Goal: Task Accomplishment & Management: Manage account settings

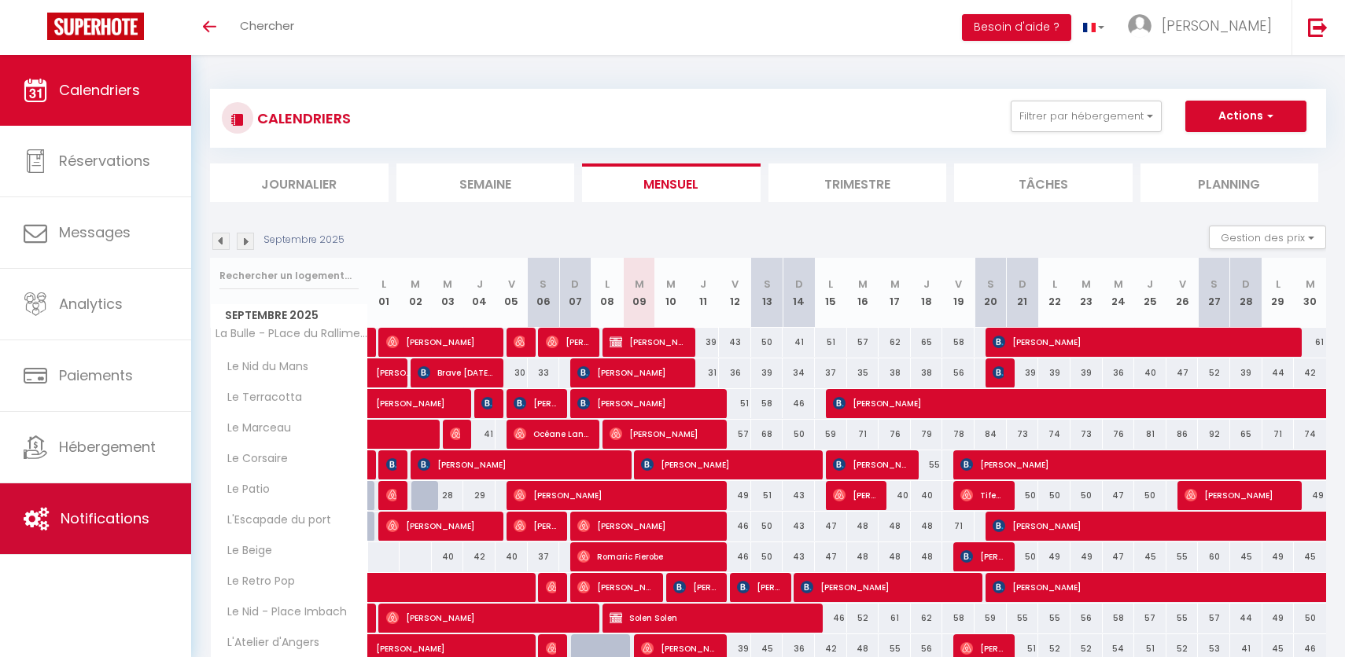
click at [139, 501] on link "Notifications" at bounding box center [95, 519] width 191 height 71
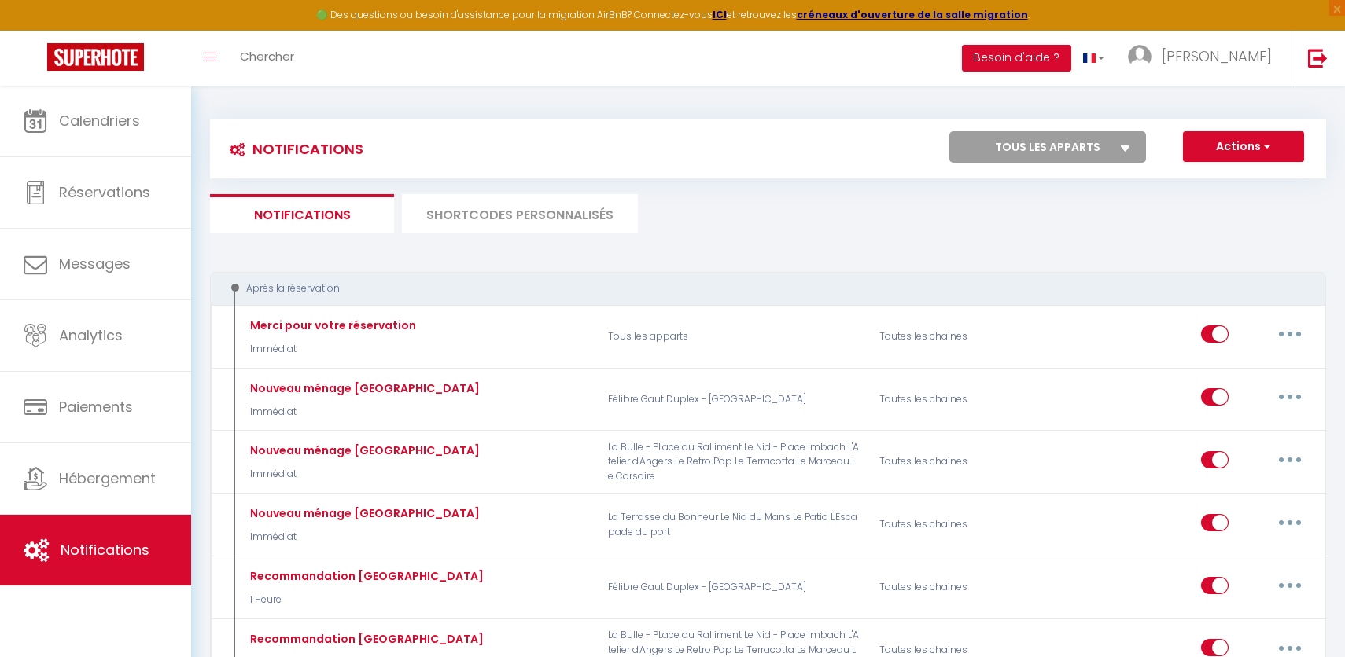
select select
checkbox input "false"
select select
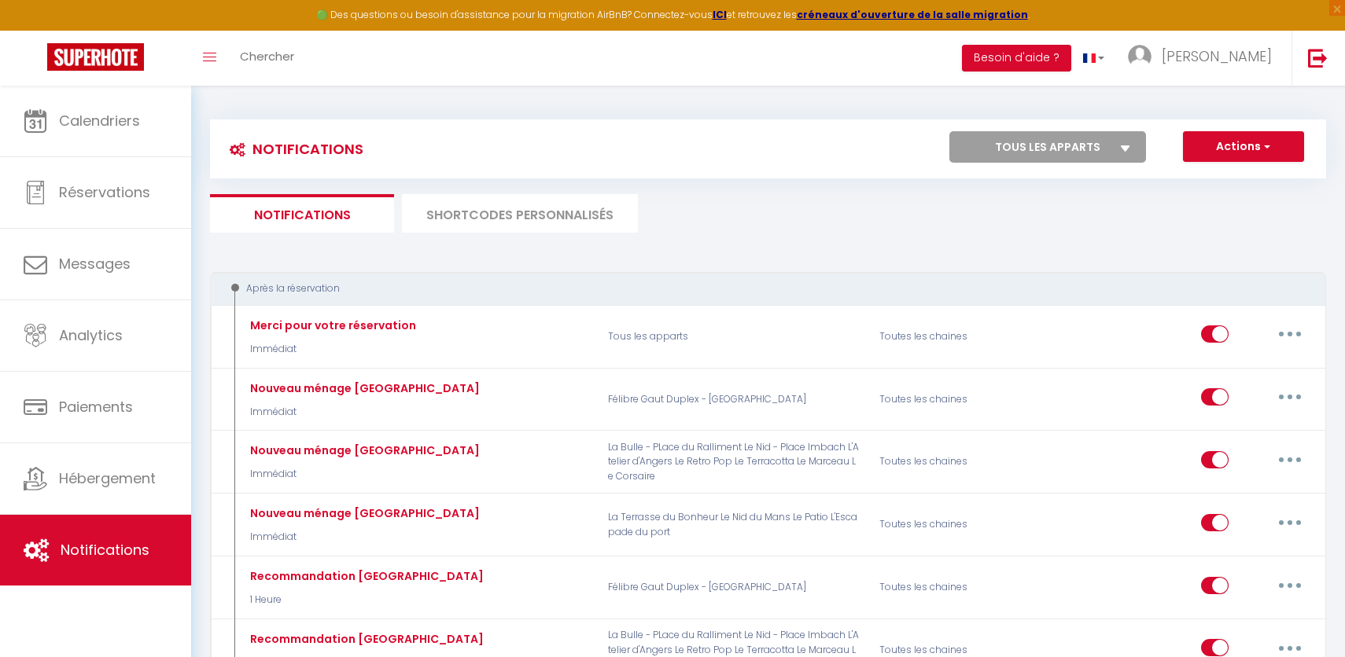
checkbox input "false"
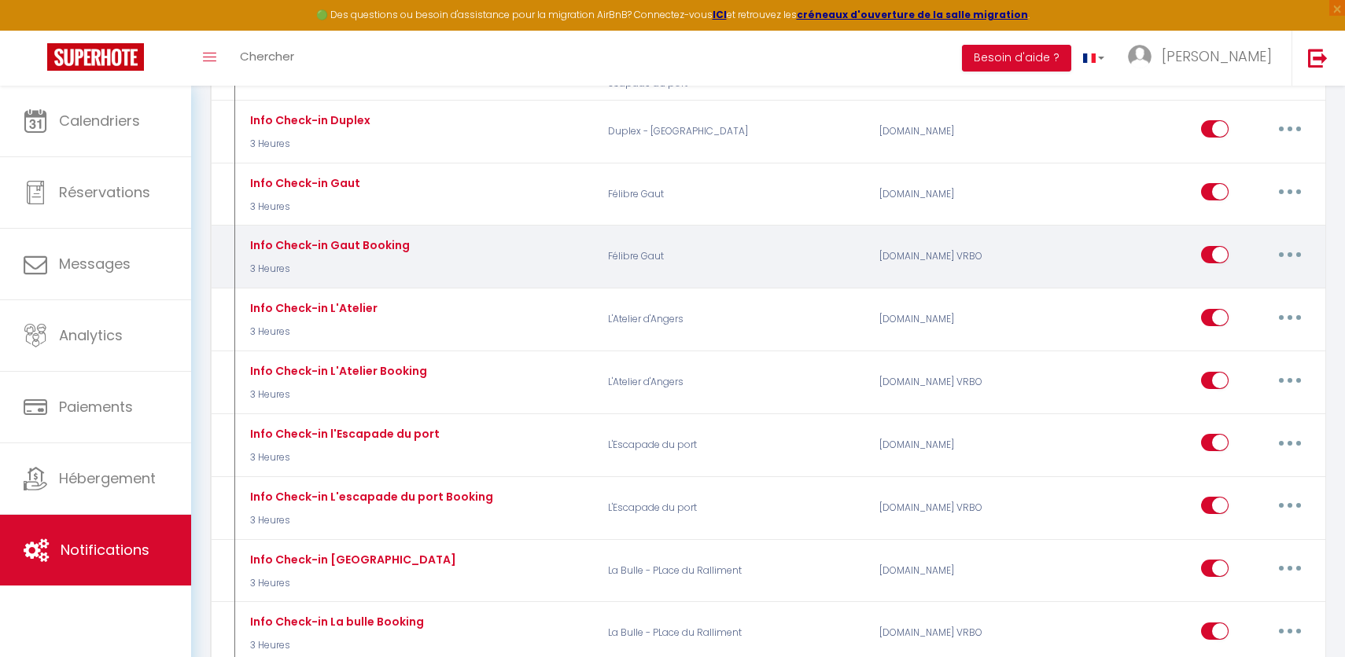
scroll to position [908, 0]
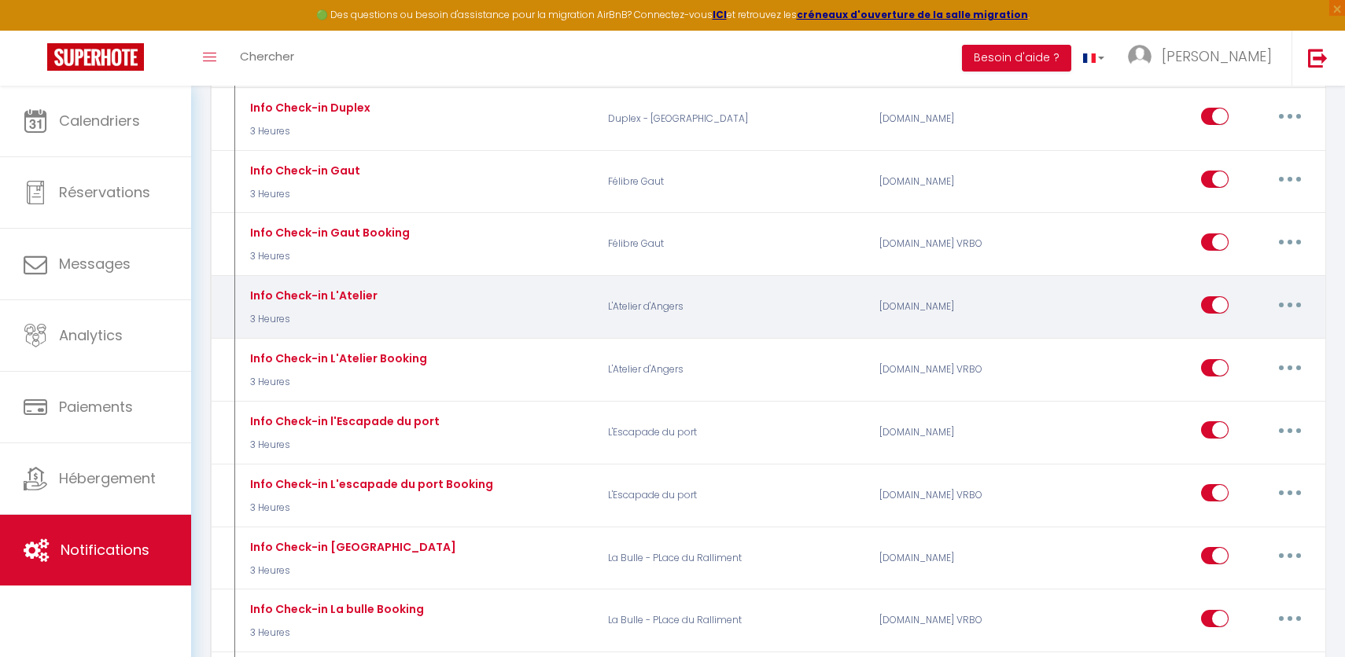
click at [1274, 301] on button "button" at bounding box center [1290, 305] width 44 height 25
click at [1242, 341] on link "Editer" at bounding box center [1249, 340] width 116 height 27
type input "Info Check-in L'Atelier"
select select "3"
select select "3 Heures"
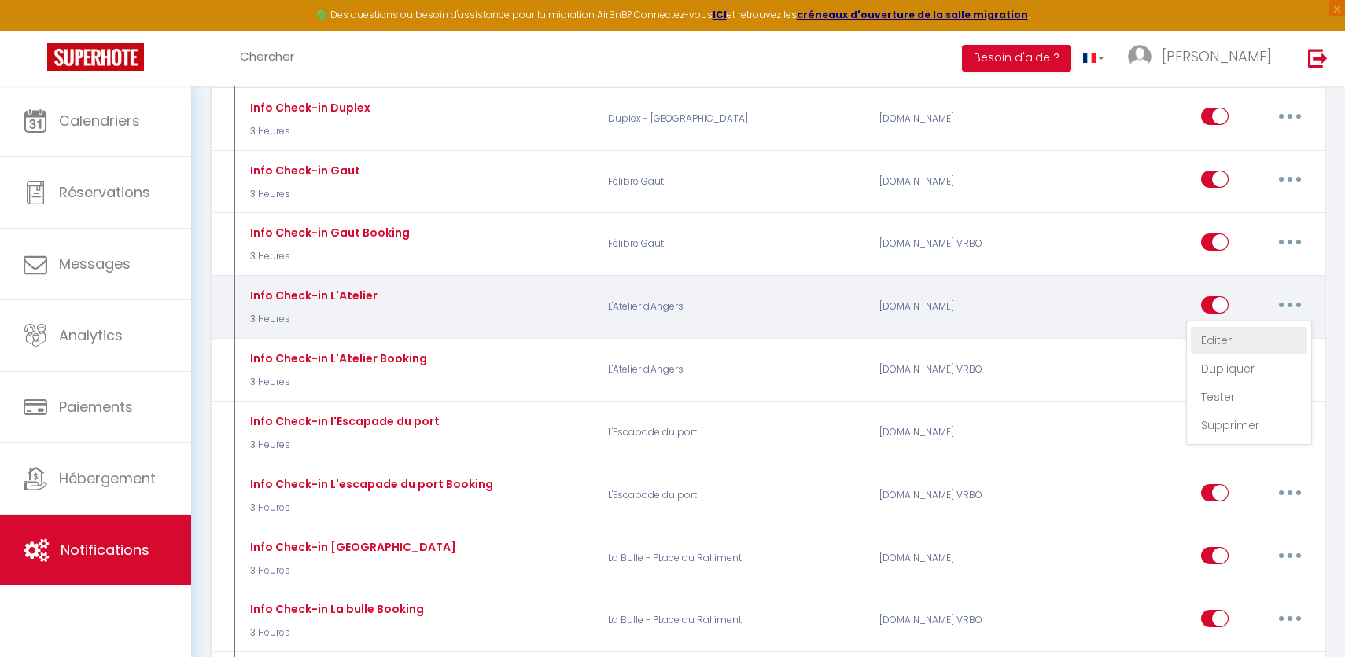
select select
checkbox input "true"
checkbox input "false"
radio input "true"
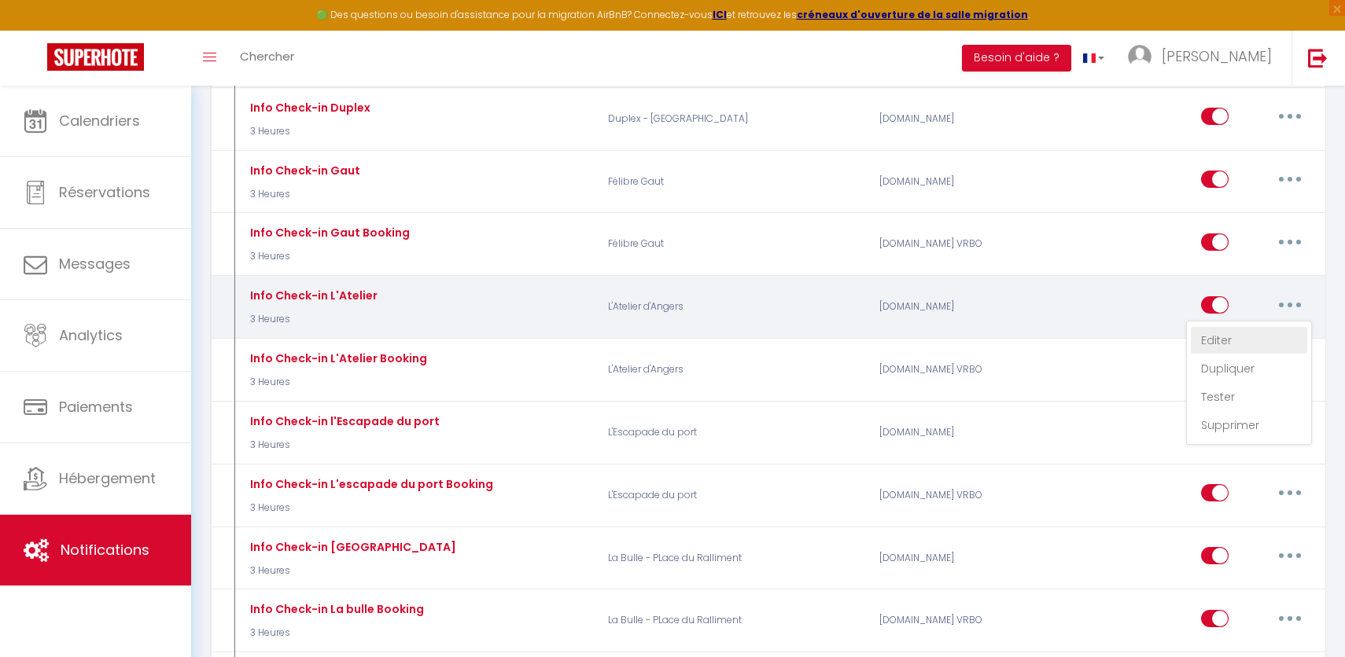
type input "Le check in est à 16 heure."
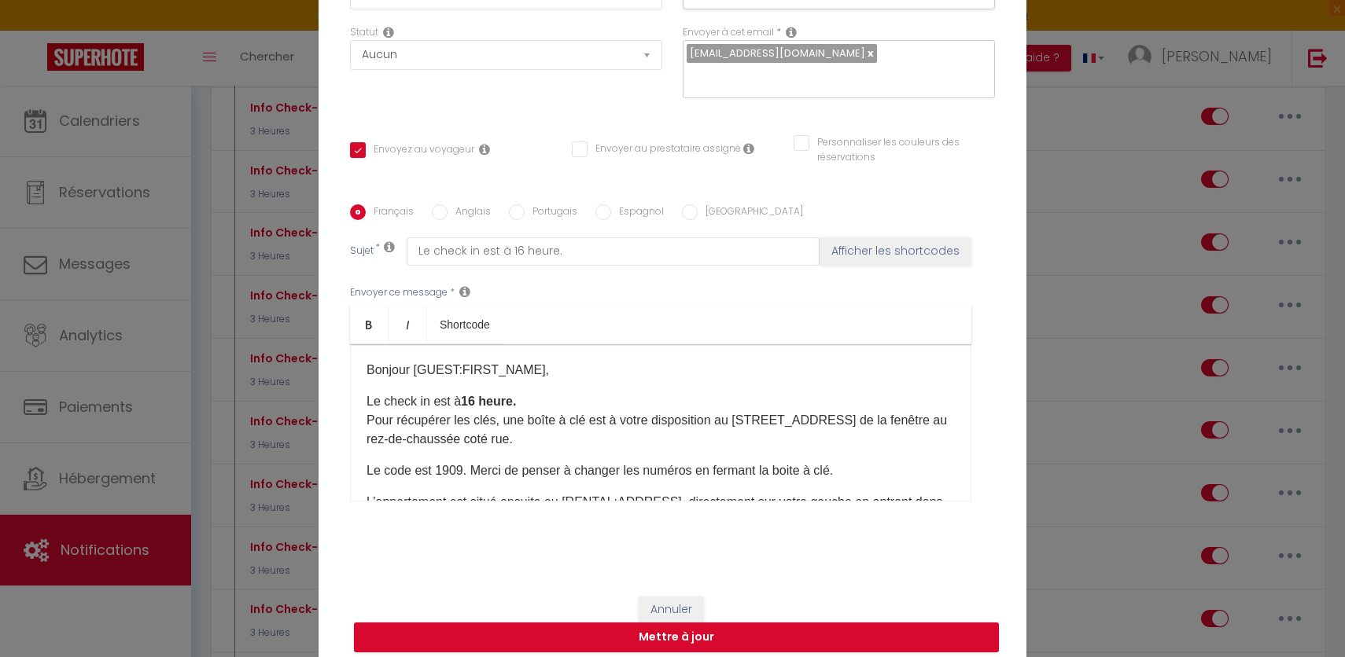
scroll to position [7, 0]
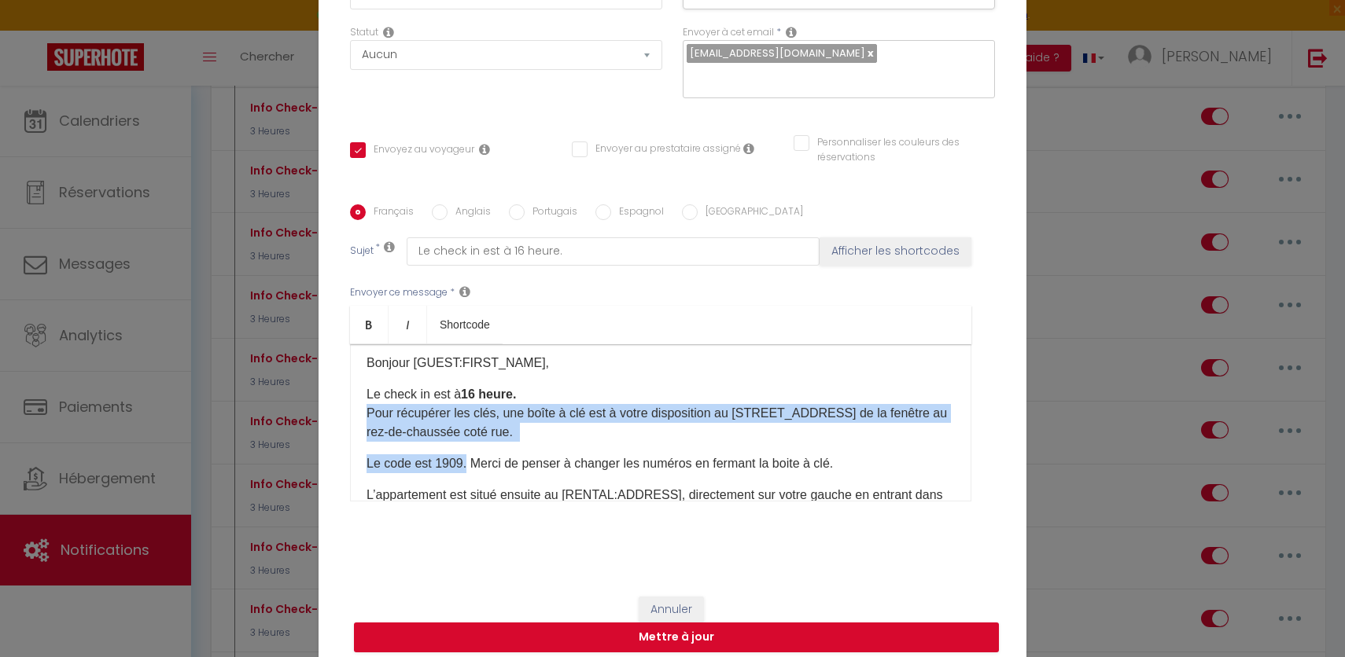
drag, startPoint x: 367, startPoint y: 405, endPoint x: 463, endPoint y: 456, distance: 108.7
click at [463, 456] on div "Bonjour [GUEST:FIRST_NAME], Le check in est à 16 heure. Pour récupérer les clés…" at bounding box center [660, 422] width 621 height 157
copy div "Pour récupérer les clés, une boîte à clé est à votre disposition au [STREET_ADD…"
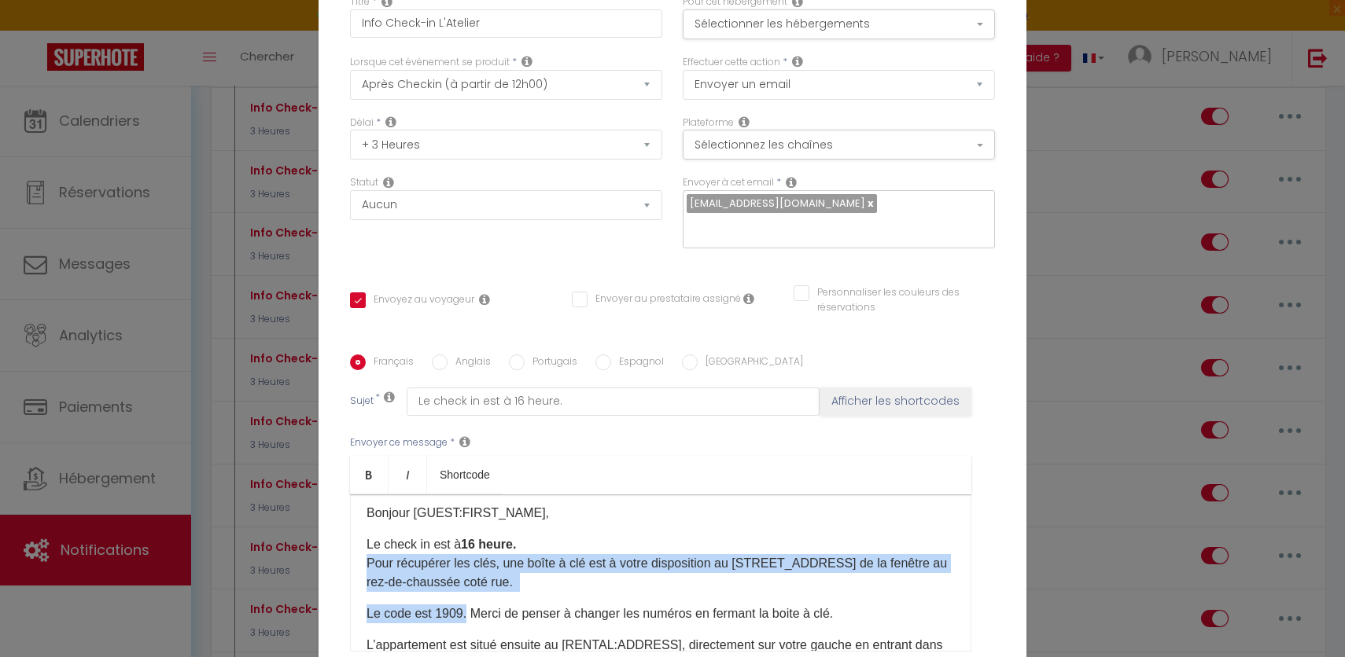
scroll to position [150, 0]
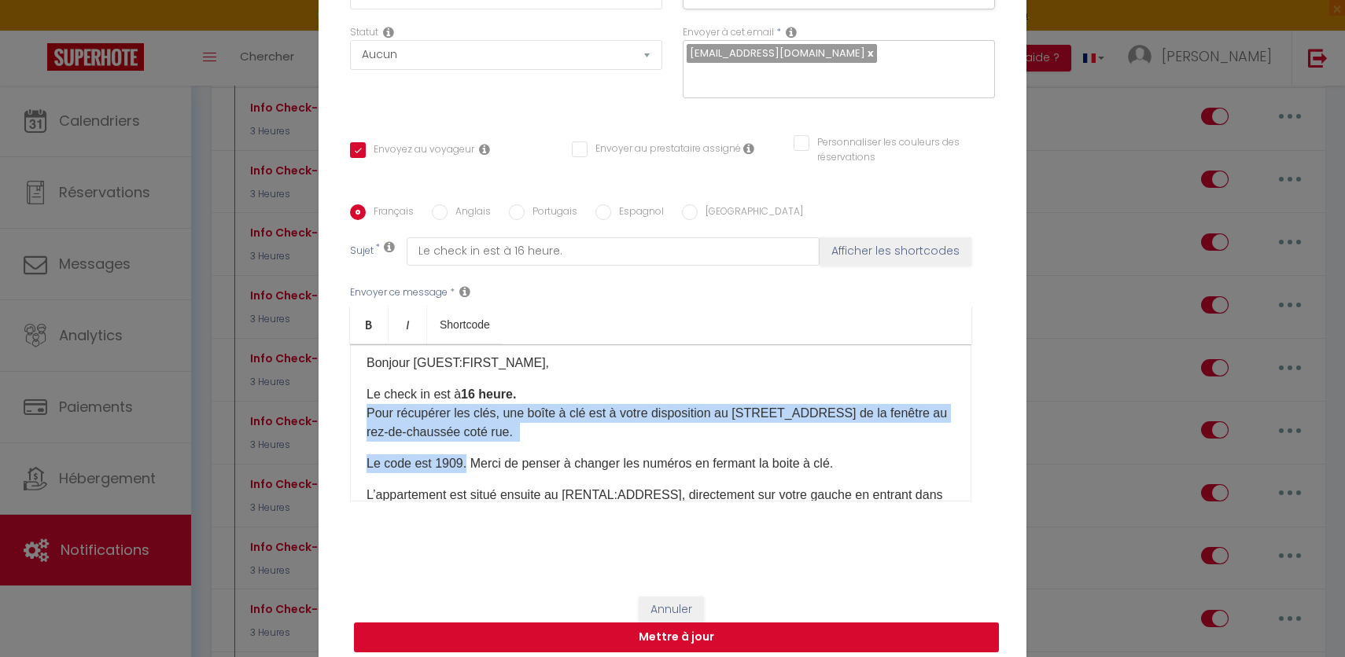
click at [718, 631] on button "Mettre à jour" at bounding box center [676, 638] width 645 height 30
checkbox input "true"
checkbox input "false"
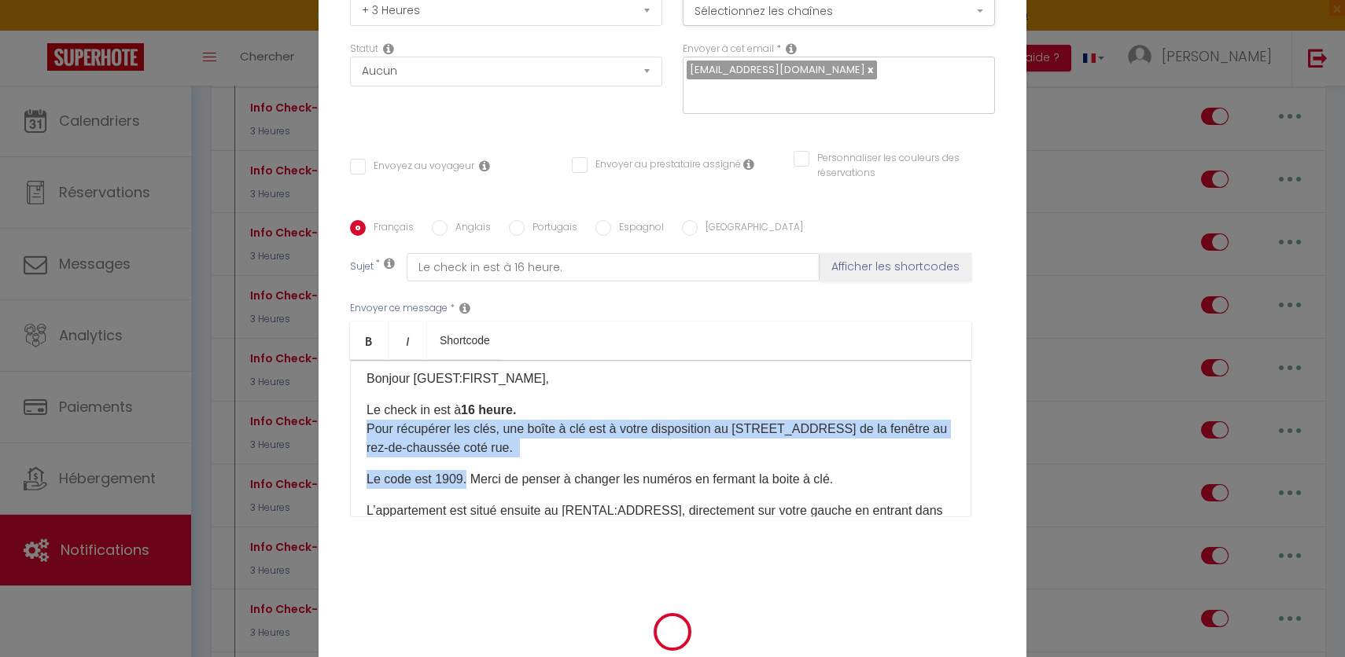
select select "1"
select select
checkbox input "false"
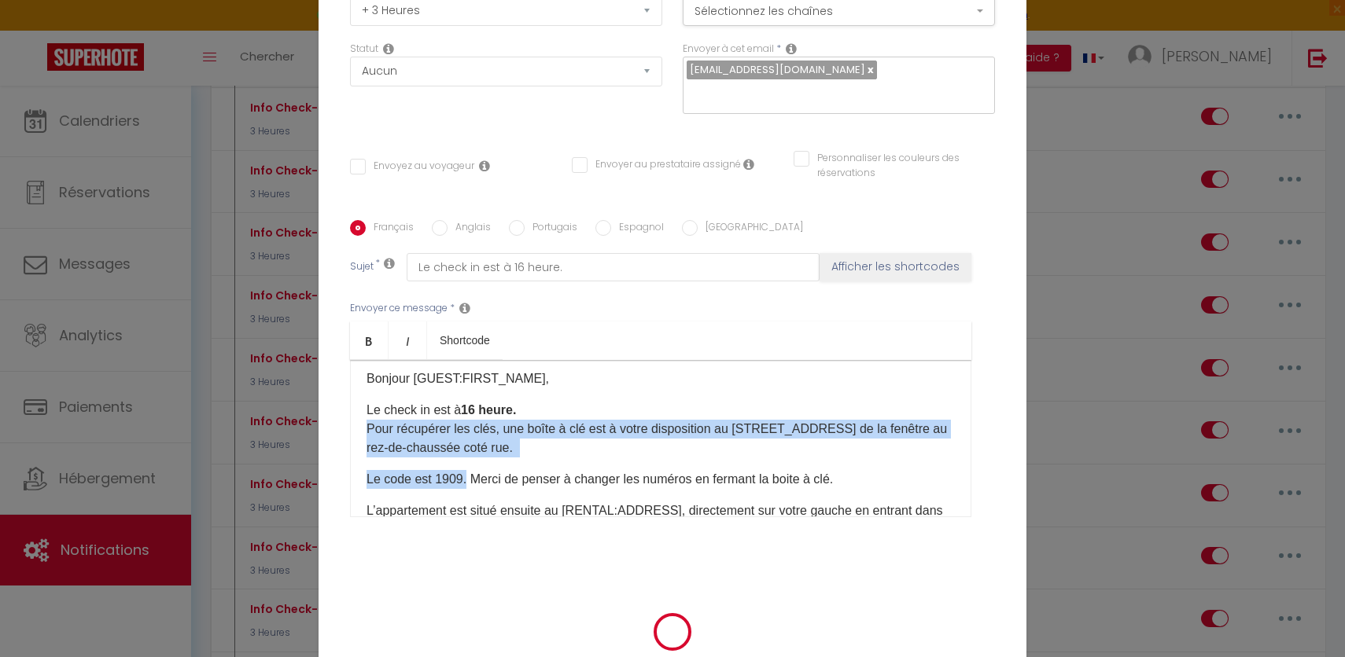
checkbox input "false"
radio input "false"
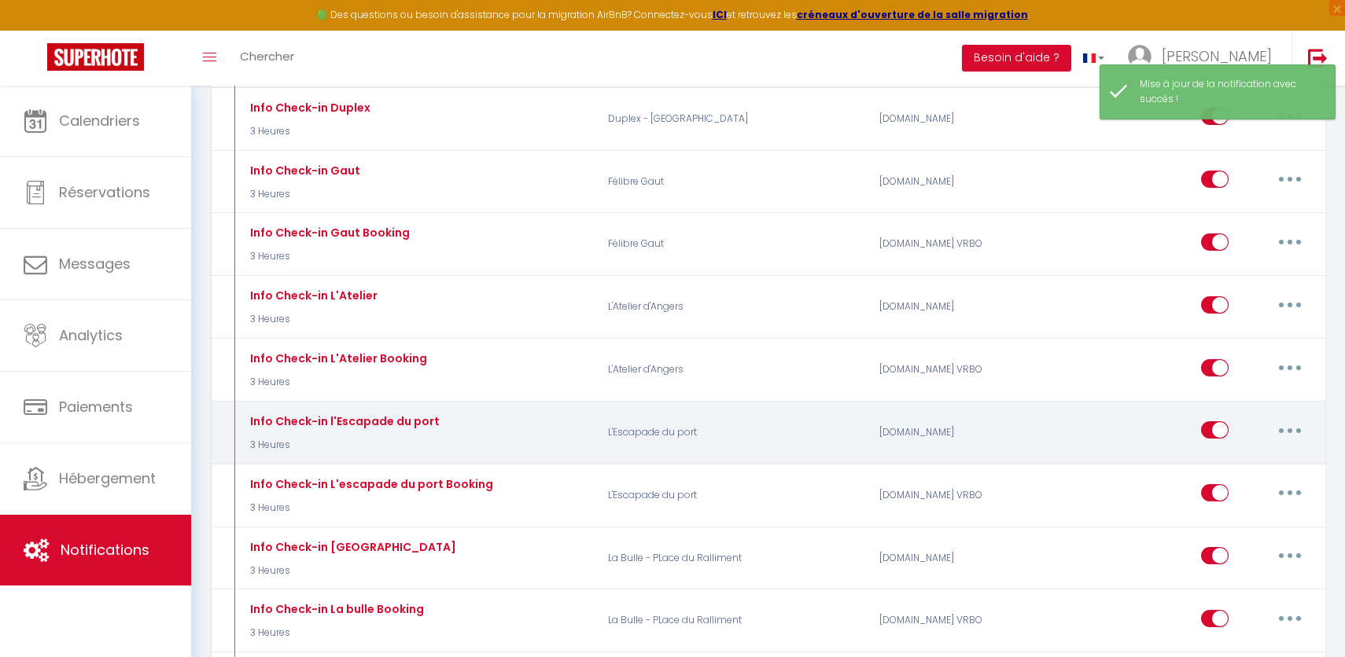
select select
checkbox input "false"
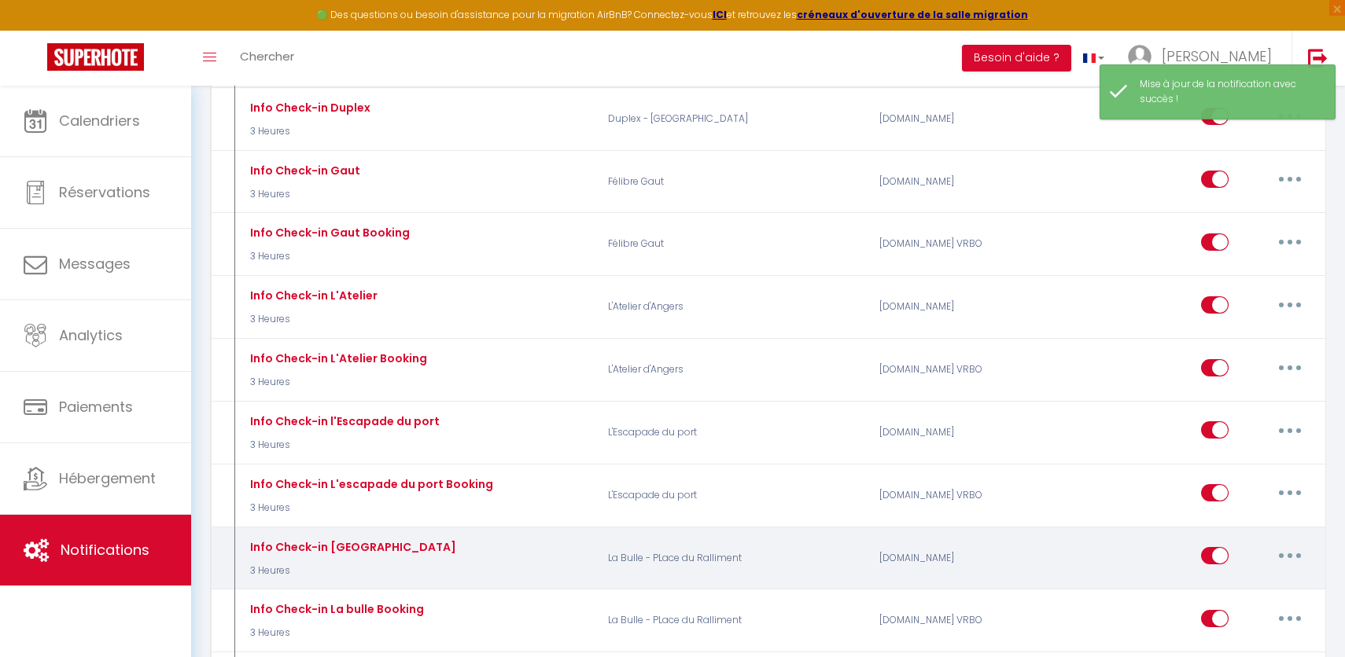
click at [1295, 547] on button "button" at bounding box center [1290, 555] width 44 height 25
click at [1214, 584] on link "Editer" at bounding box center [1249, 592] width 116 height 27
type input "Info Check-in [GEOGRAPHIC_DATA]"
select select "3"
select select "3 Heures"
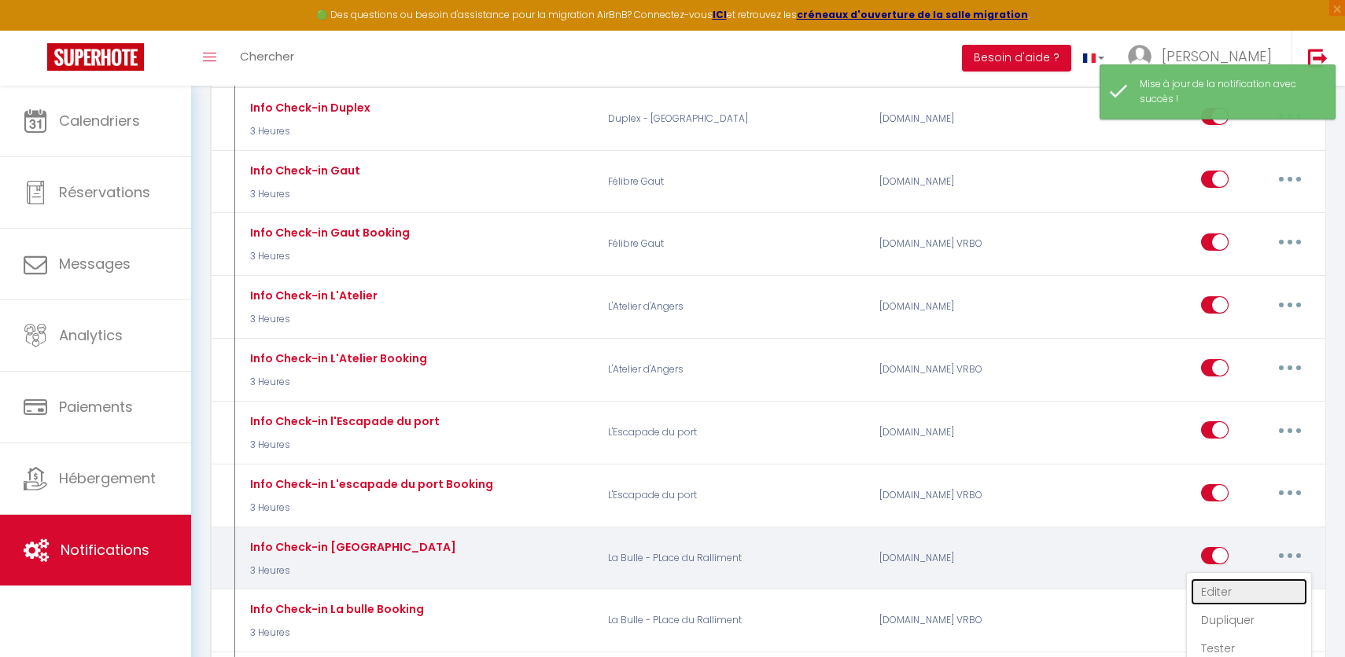
select select
checkbox input "true"
checkbox input "false"
radio input "true"
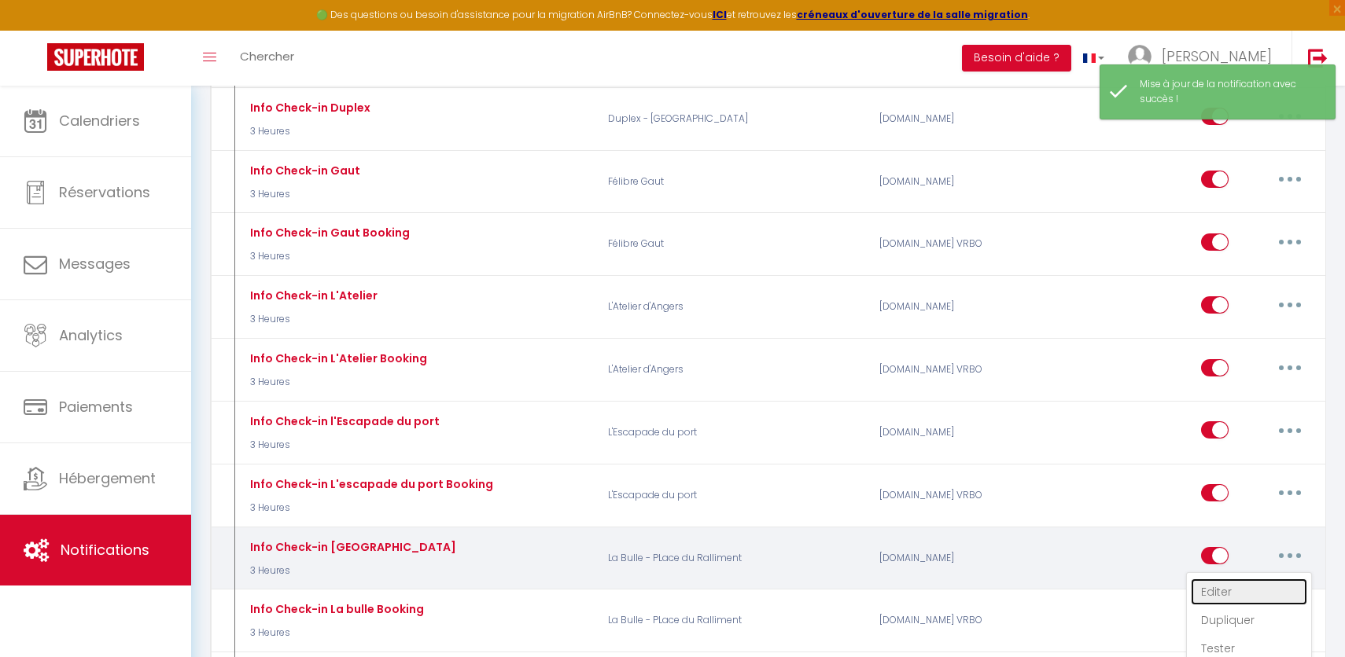
type input "Le check in est à 16 heure."
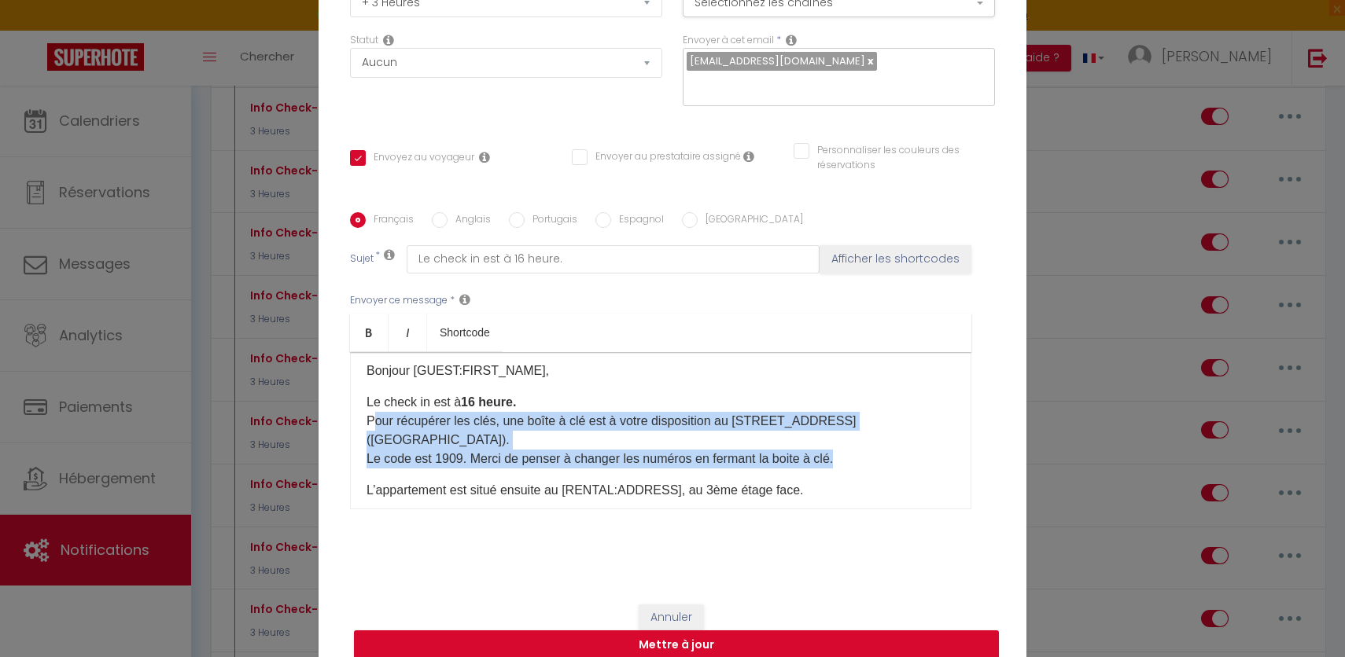
drag, startPoint x: 372, startPoint y: 414, endPoint x: 839, endPoint y: 450, distance: 468.5
click at [839, 450] on p "Le check in est à 16 heure. Pour récupérer les clés, une boîte à clé est à votr…" at bounding box center [660, 430] width 588 height 75
copy p "our récupérer les clés, une boîte à clé est à votre disposition au [STREET_ADDR…"
click at [721, 644] on button "Mettre à jour" at bounding box center [676, 646] width 645 height 30
checkbox input "true"
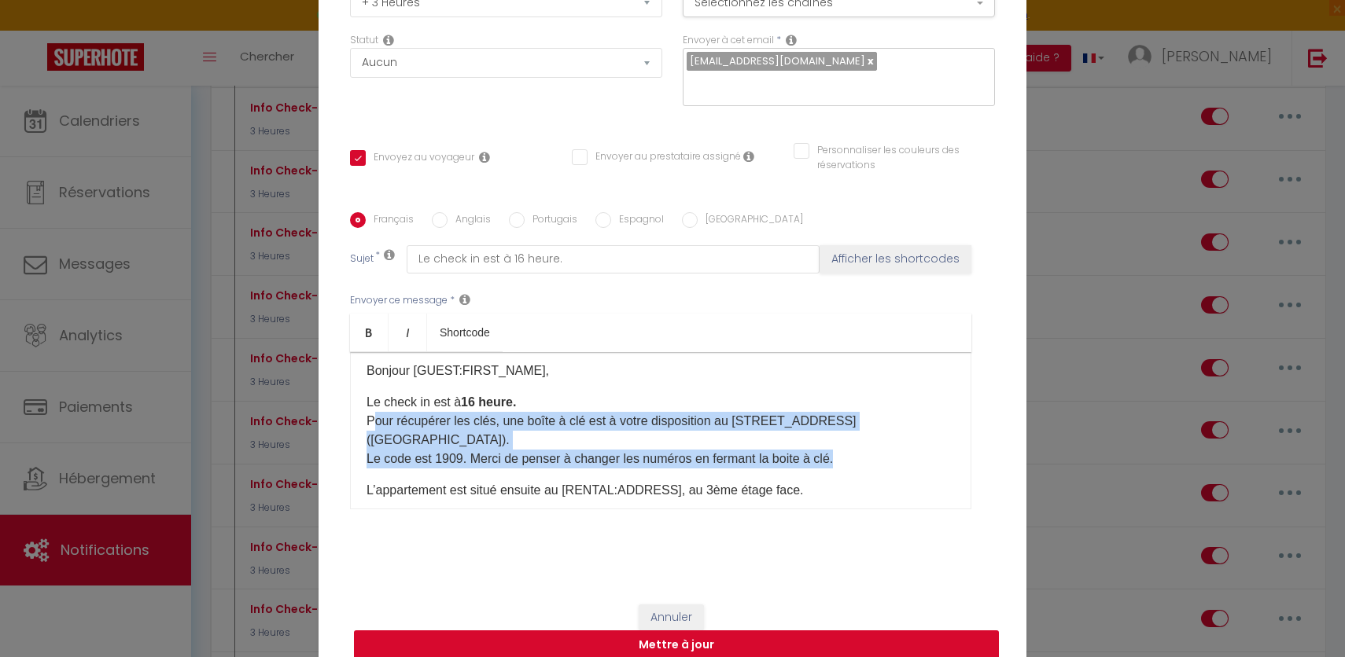
checkbox input "false"
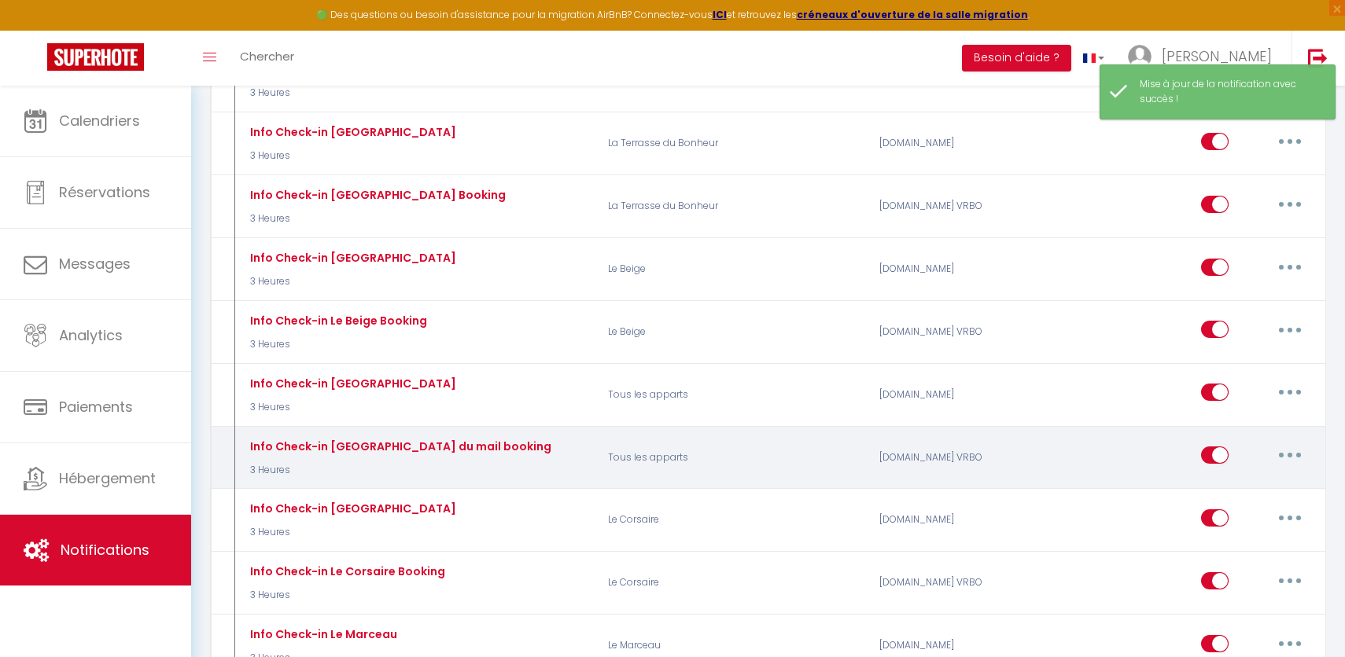
scroll to position [1523, 0]
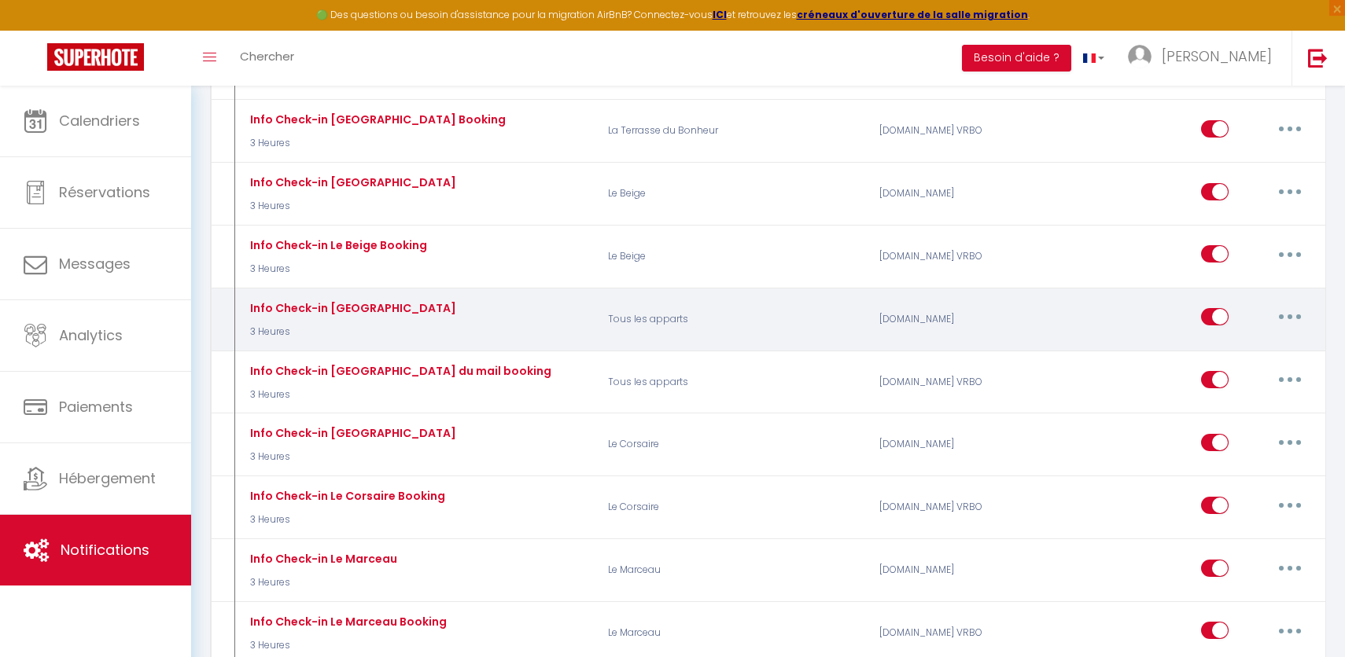
click at [1221, 311] on input "checkbox" at bounding box center [1215, 320] width 28 height 24
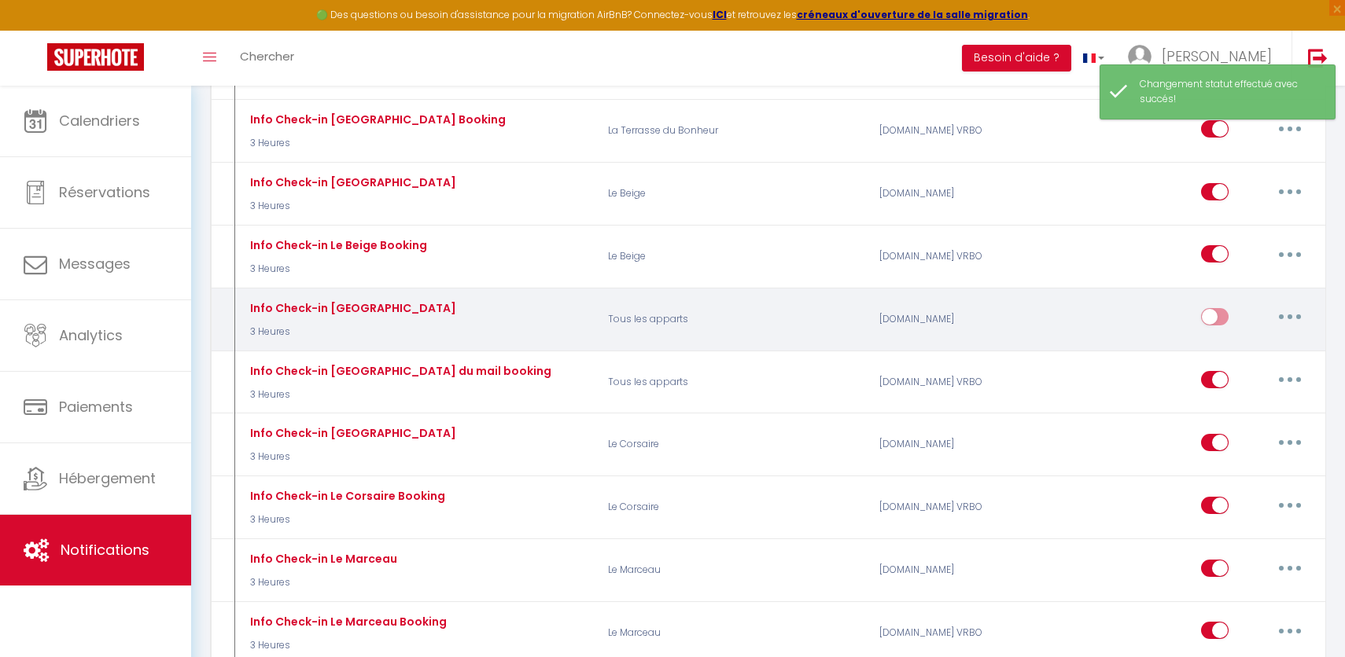
click at [1282, 313] on button "button" at bounding box center [1290, 316] width 44 height 25
click at [1232, 438] on link "Supprimer" at bounding box center [1249, 438] width 116 height 27
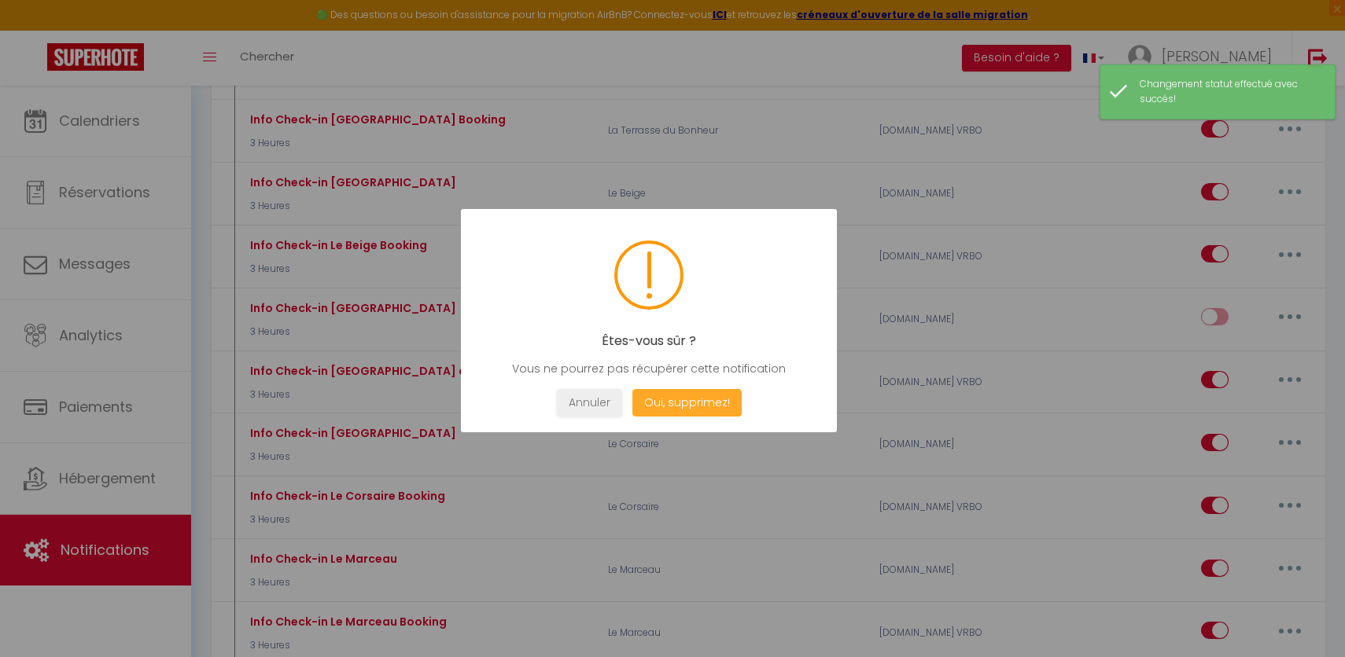
click at [686, 397] on button "Oui, supprimez!" at bounding box center [686, 403] width 109 height 28
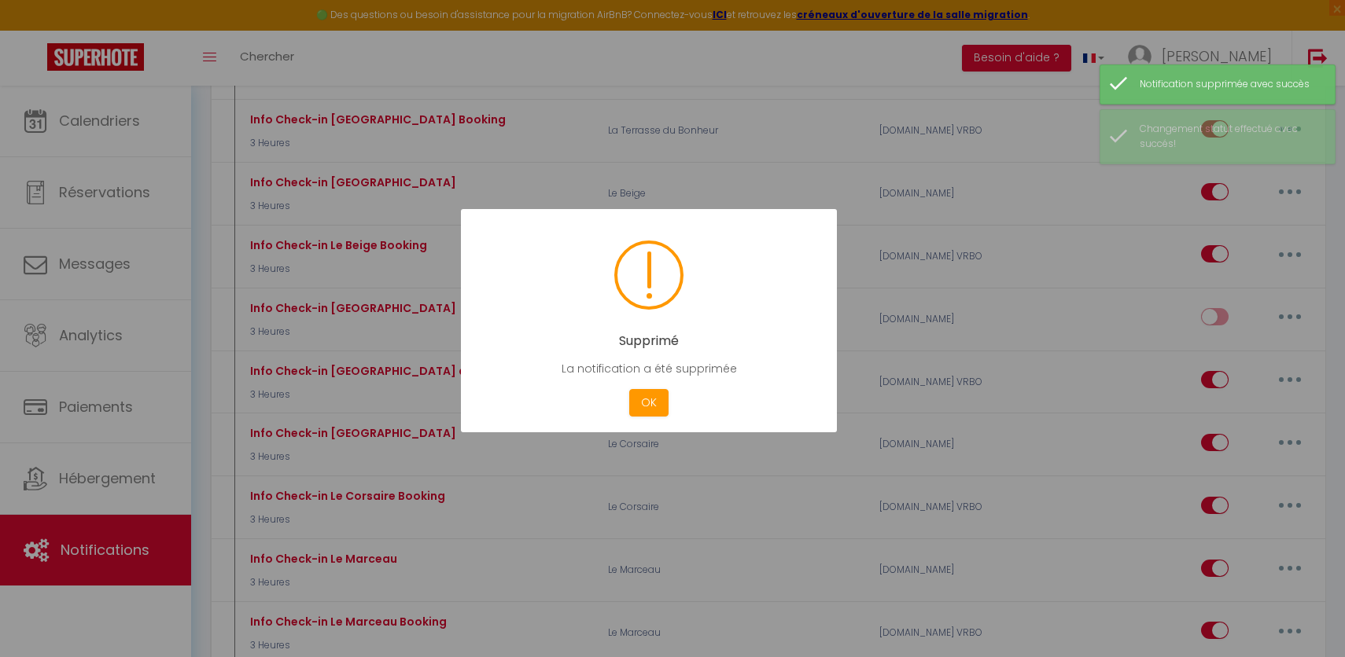
checkbox input "true"
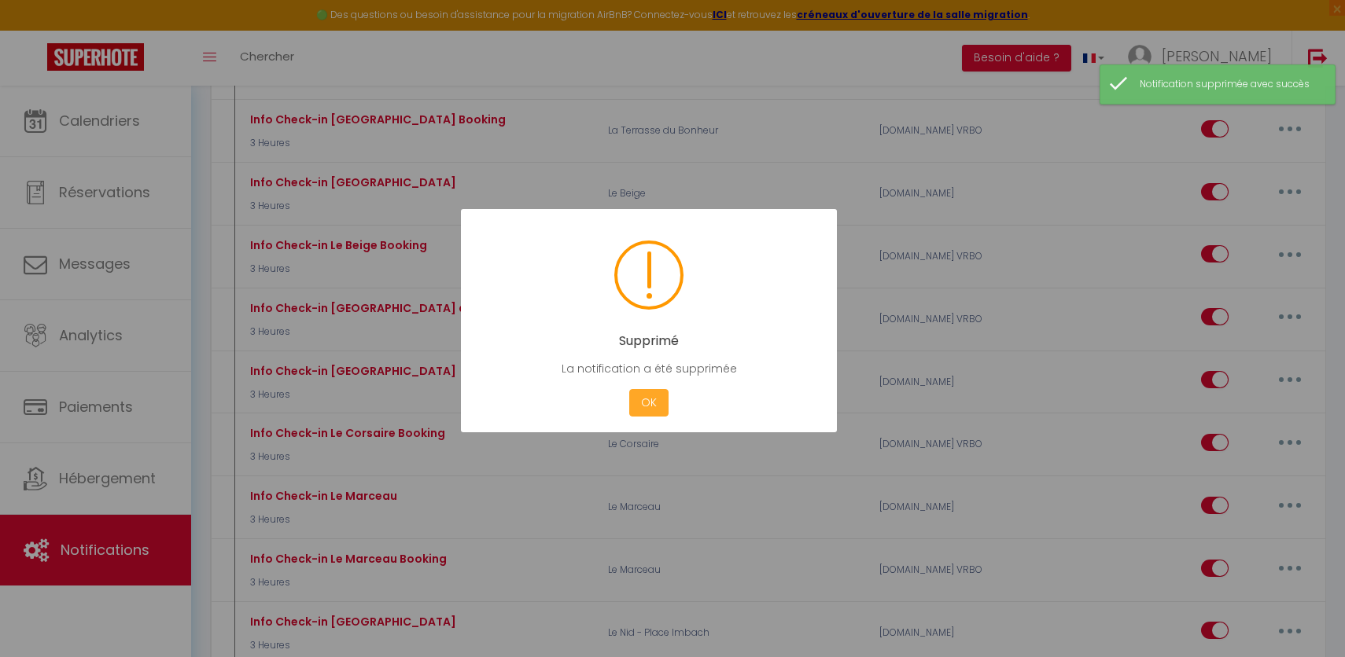
click at [648, 396] on button "OK" at bounding box center [648, 403] width 39 height 28
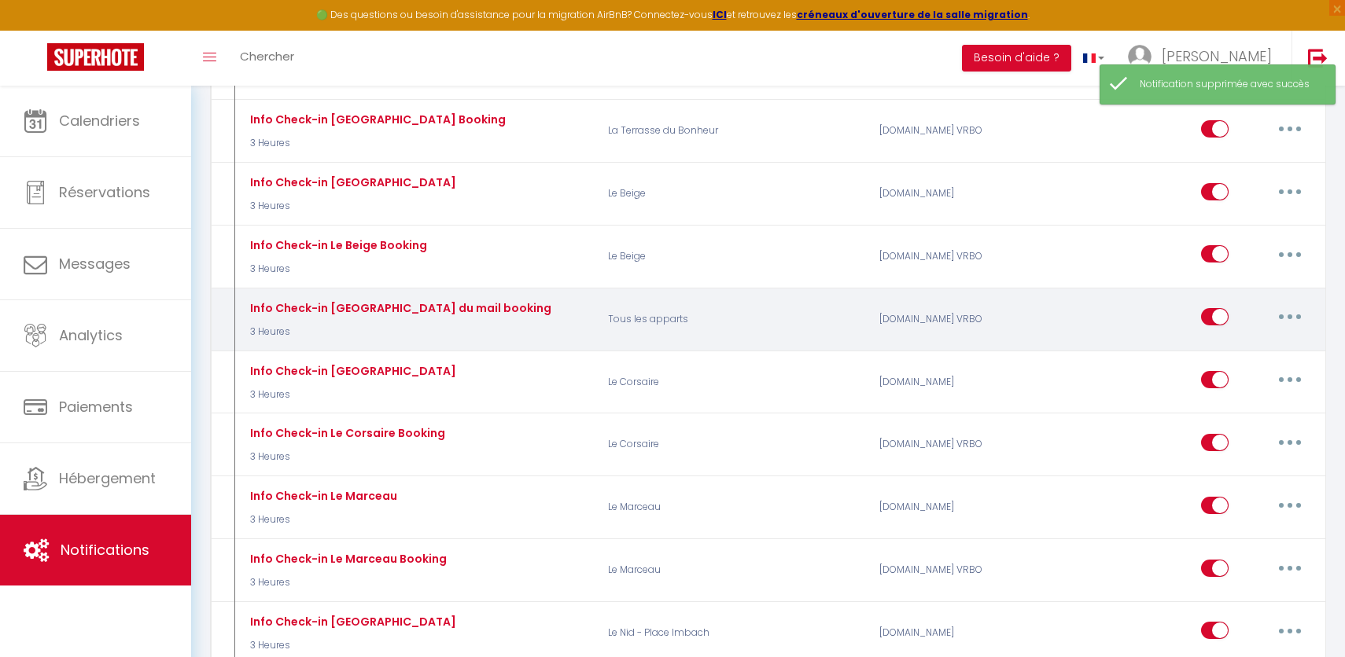
click at [1294, 312] on button "button" at bounding box center [1290, 316] width 44 height 25
click at [1238, 440] on link "Supprimer" at bounding box center [1249, 438] width 116 height 27
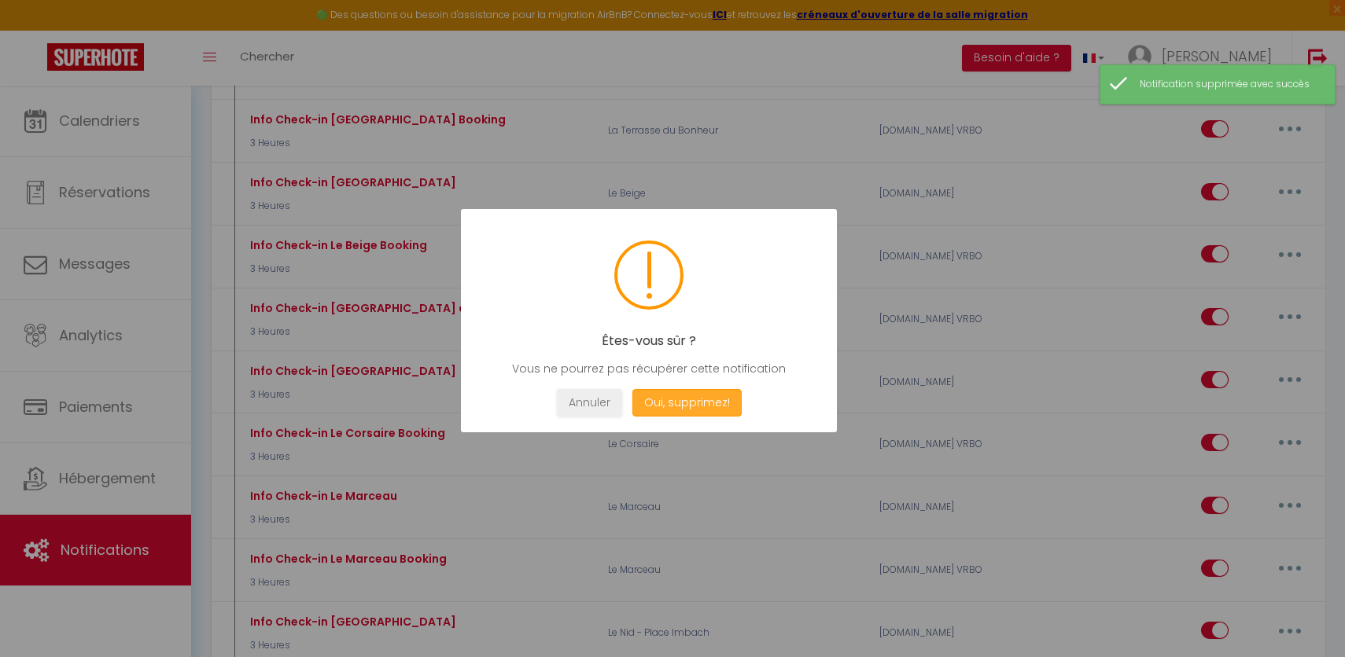
click at [682, 411] on button "Oui, supprimez!" at bounding box center [686, 403] width 109 height 28
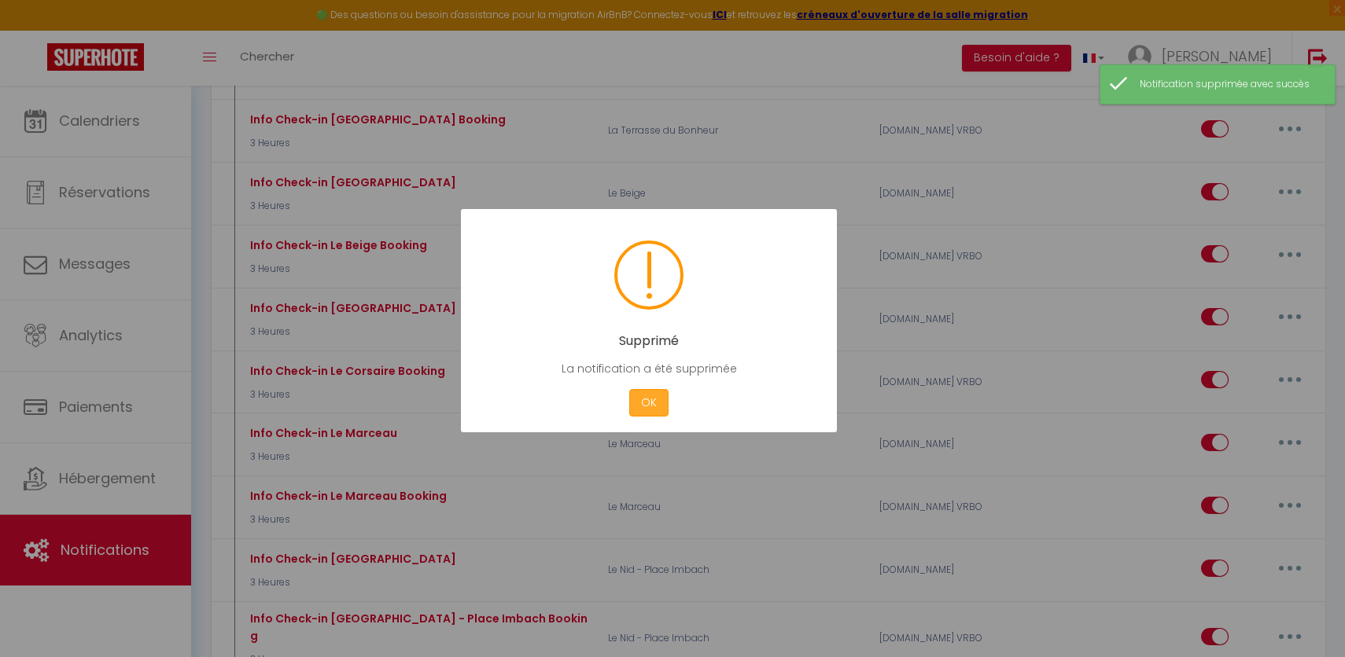
click at [639, 400] on button "OK" at bounding box center [648, 403] width 39 height 28
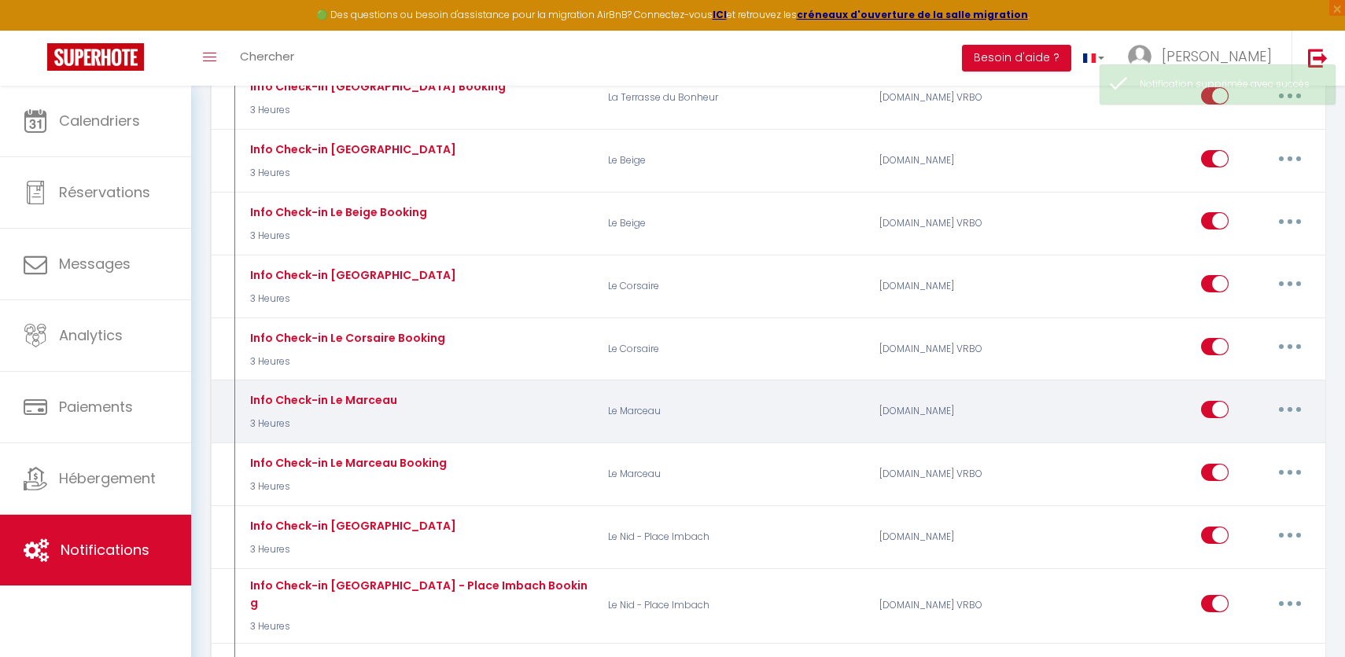
scroll to position [1557, 0]
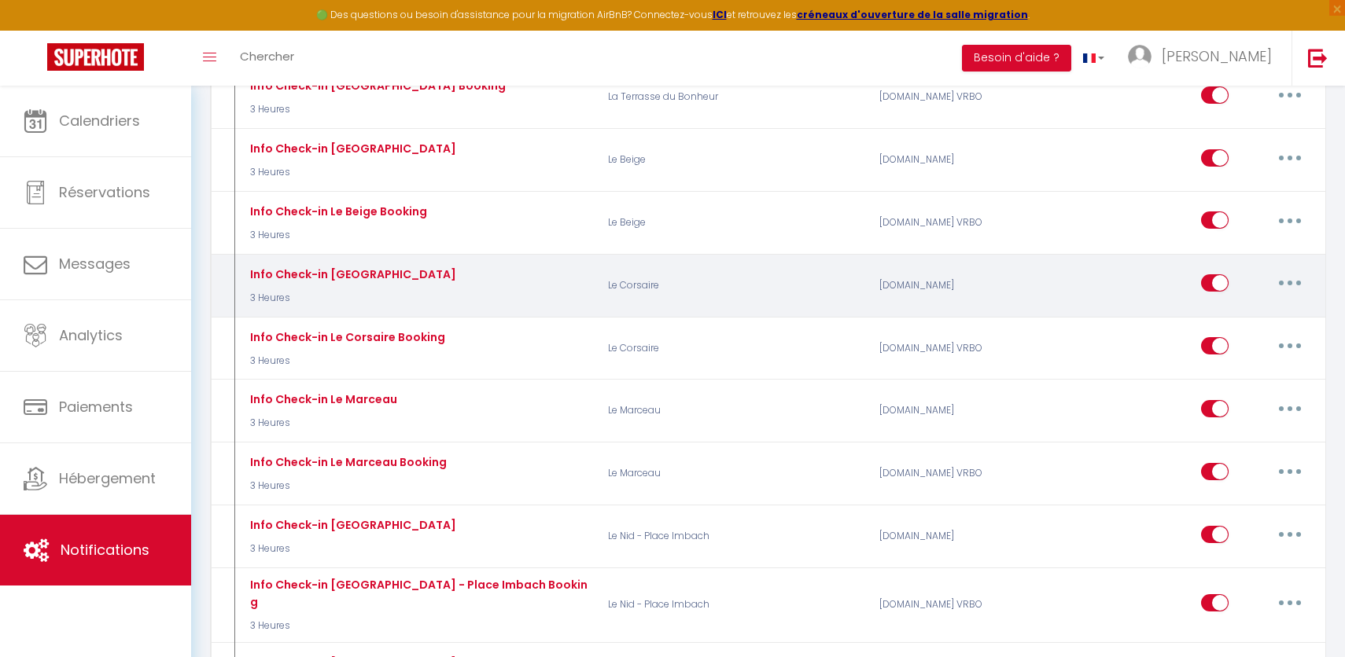
click at [1286, 281] on button "button" at bounding box center [1290, 283] width 44 height 25
click at [1223, 312] on link "Editer" at bounding box center [1249, 319] width 116 height 27
type input "Info Check-in [GEOGRAPHIC_DATA]"
select select "3"
select select "3 Heures"
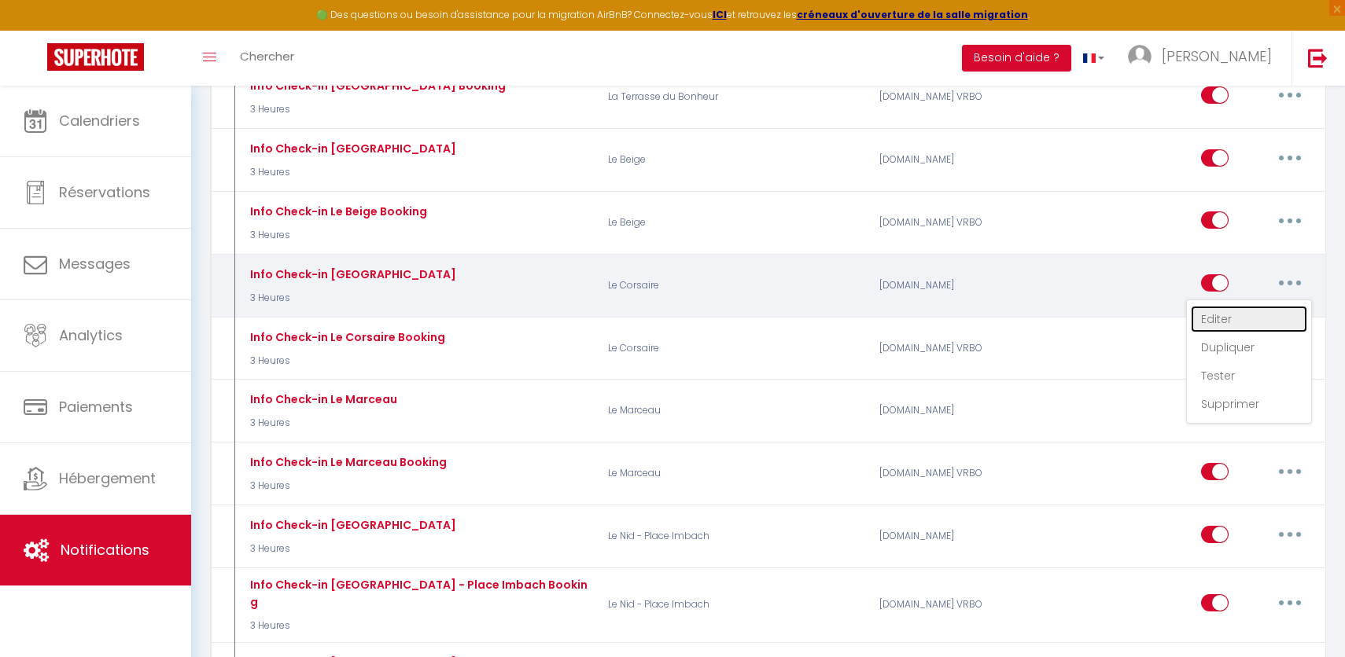
select select
checkbox input "true"
checkbox input "false"
radio input "true"
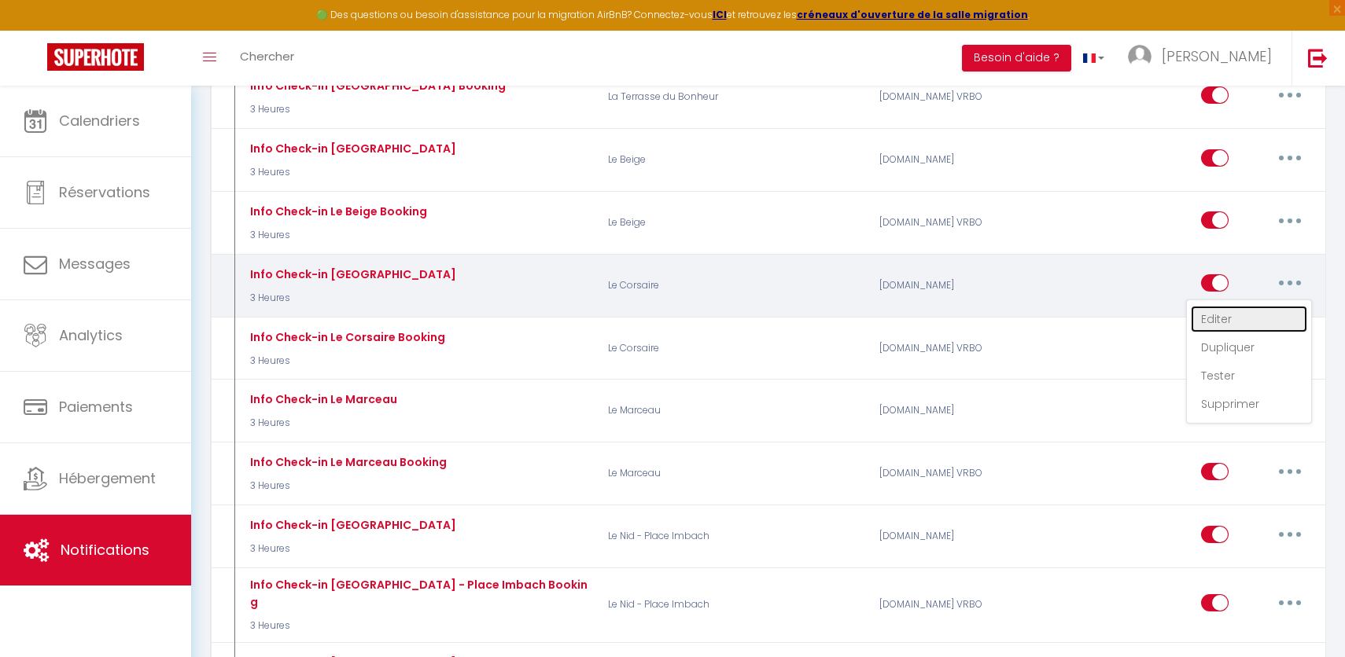
type input "Le check in est à 16 heure."
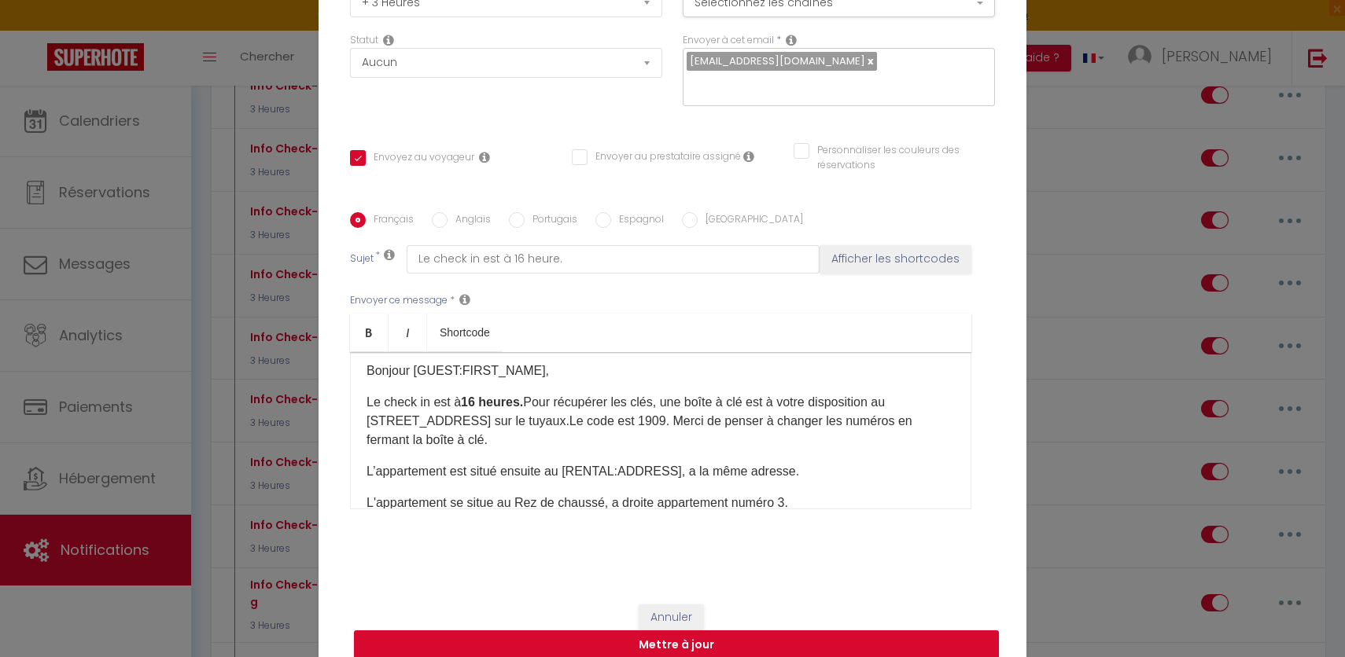
drag, startPoint x: 591, startPoint y: 431, endPoint x: 357, endPoint y: 396, distance: 236.1
click at [357, 396] on div "Bonjour [GUEST:FIRST_NAME], Le check in est à 16 heures. Pour récupérer les clé…" at bounding box center [660, 430] width 621 height 157
click at [588, 396] on p "Le check in est à 16 heures. Pour récupérer les clés, une boîte à clé est à vot…" at bounding box center [660, 421] width 588 height 57
drag, startPoint x: 533, startPoint y: 391, endPoint x: 620, endPoint y: 422, distance: 92.8
click at [620, 422] on p "Le check in est à 16 heures. Pour récupérer les clés, une boîte à clé est à vot…" at bounding box center [660, 421] width 588 height 57
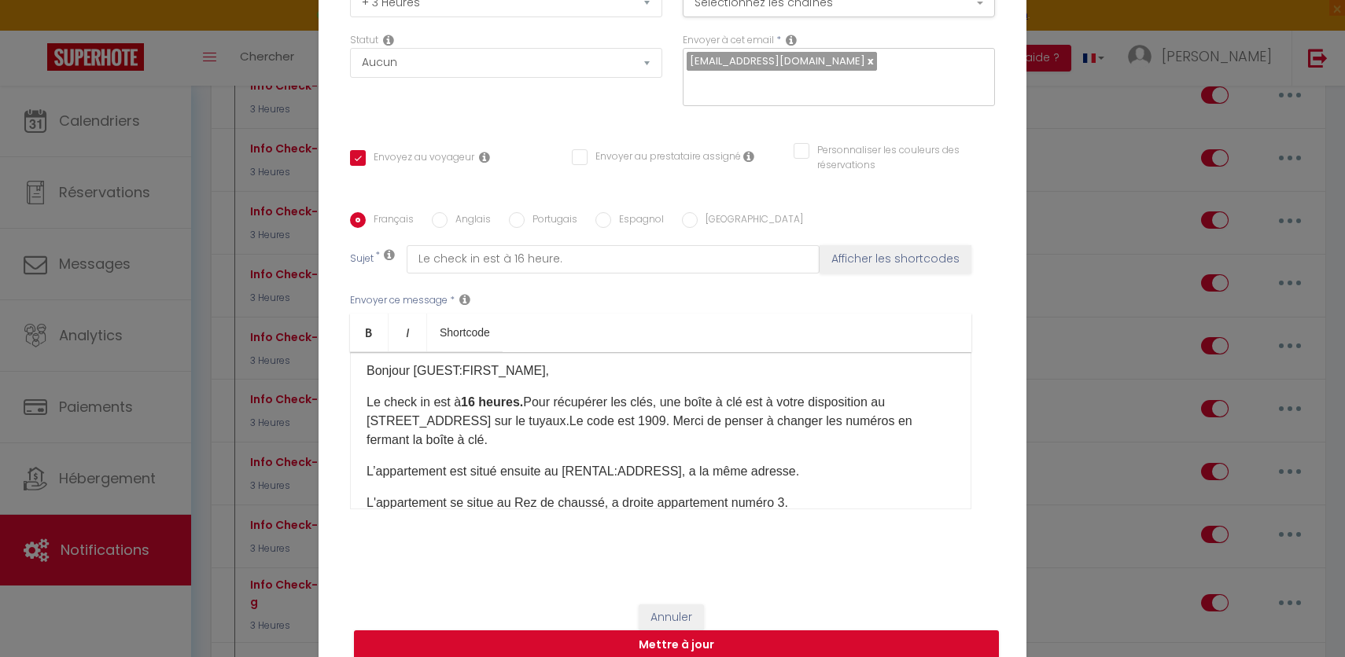
copy p "Pour récupérer les clés, une boîte à clé est à votre disposition au [STREET_ADD…"
click at [630, 631] on button "Mettre à jour" at bounding box center [676, 646] width 645 height 30
checkbox input "true"
checkbox input "false"
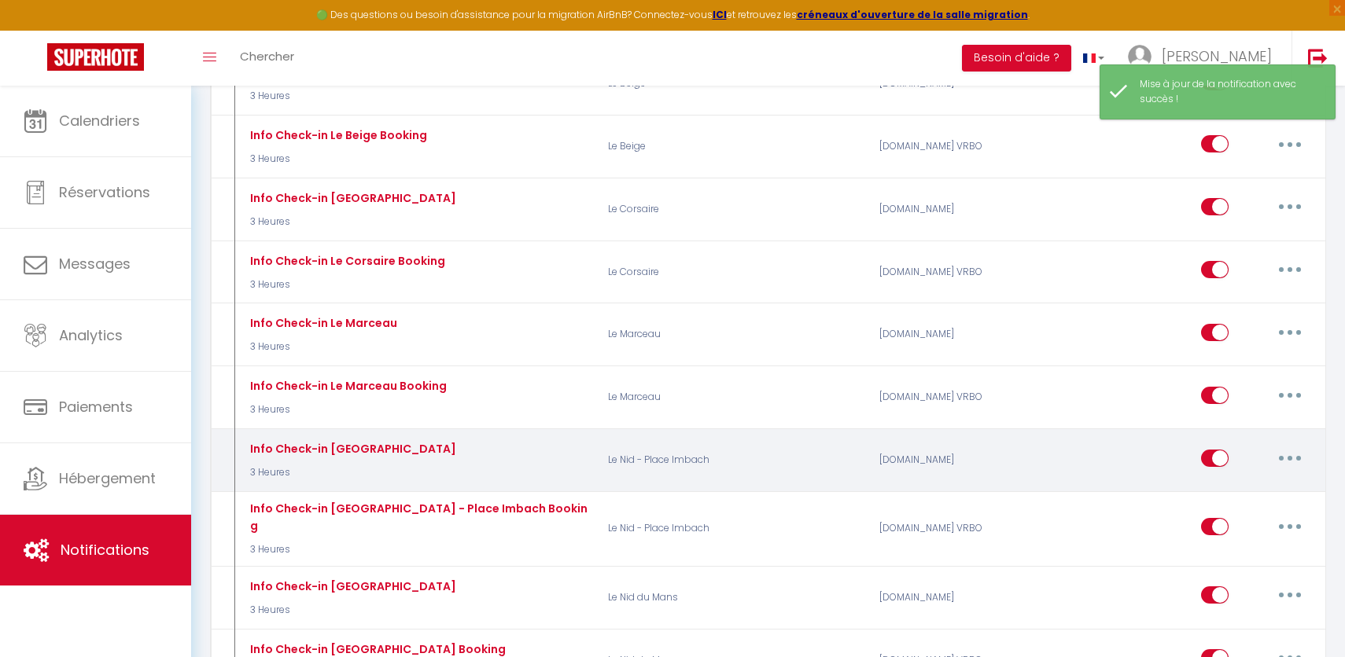
scroll to position [1648, 0]
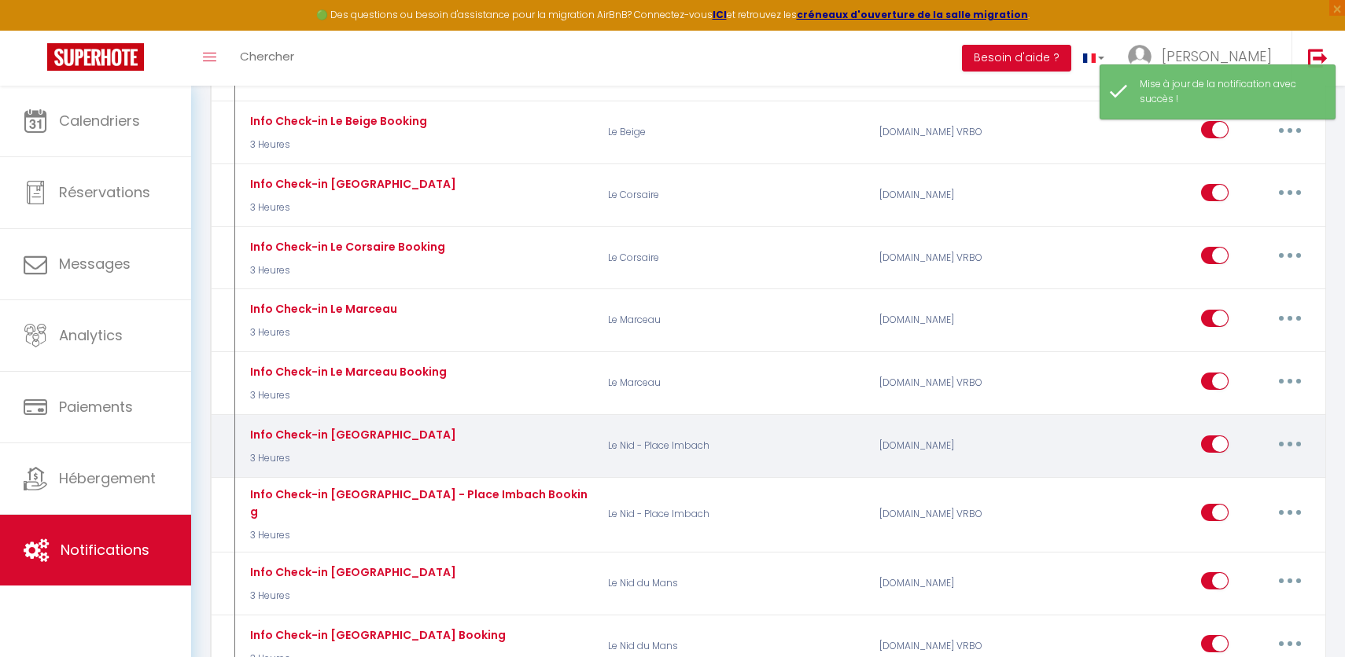
click at [1275, 433] on button "button" at bounding box center [1290, 444] width 44 height 25
click at [1220, 473] on link "Editer" at bounding box center [1249, 479] width 116 height 27
type input "Info Check-in [GEOGRAPHIC_DATA]"
select select "3"
select select "3 Heures"
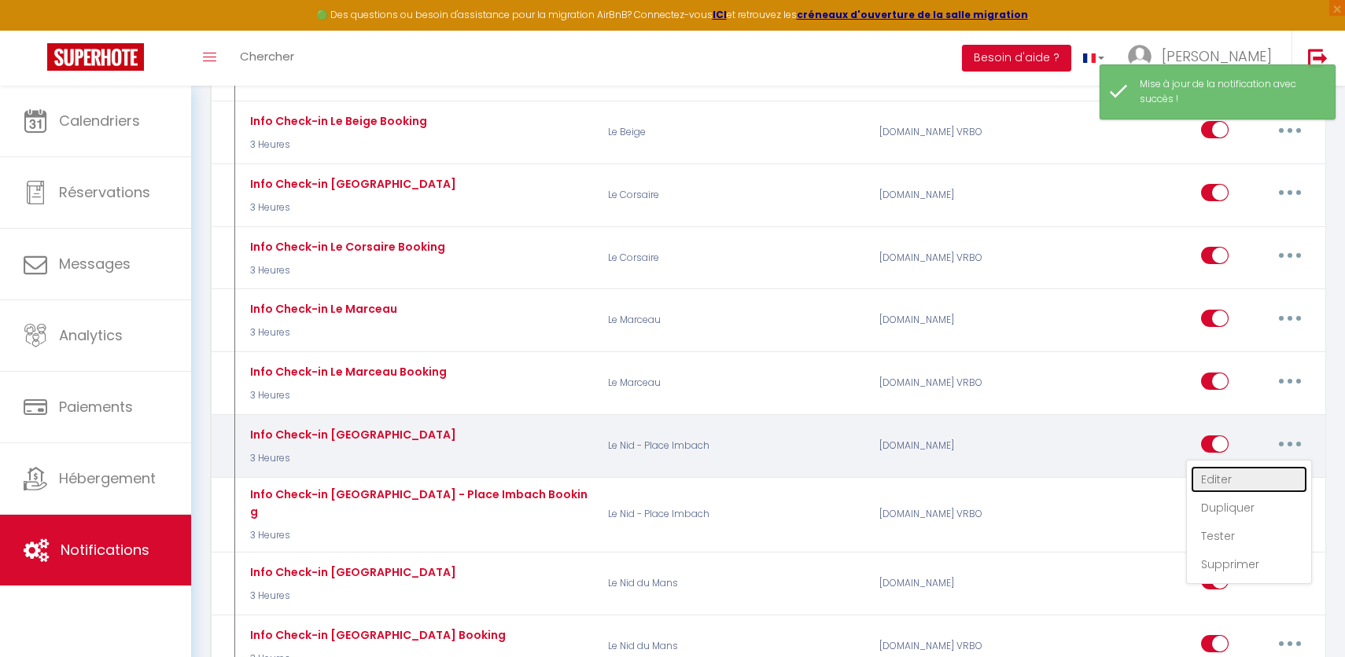
select select
checkbox input "true"
checkbox input "false"
radio input "true"
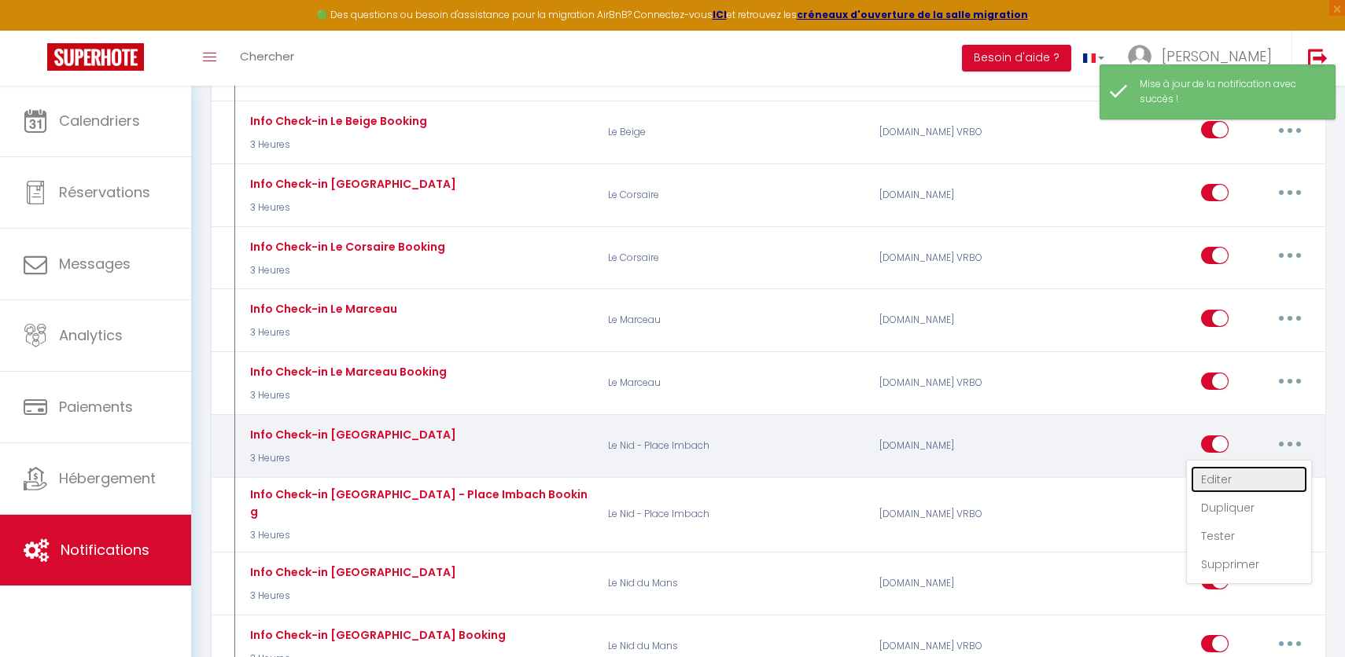
type input "Le check in est à 16 heure."
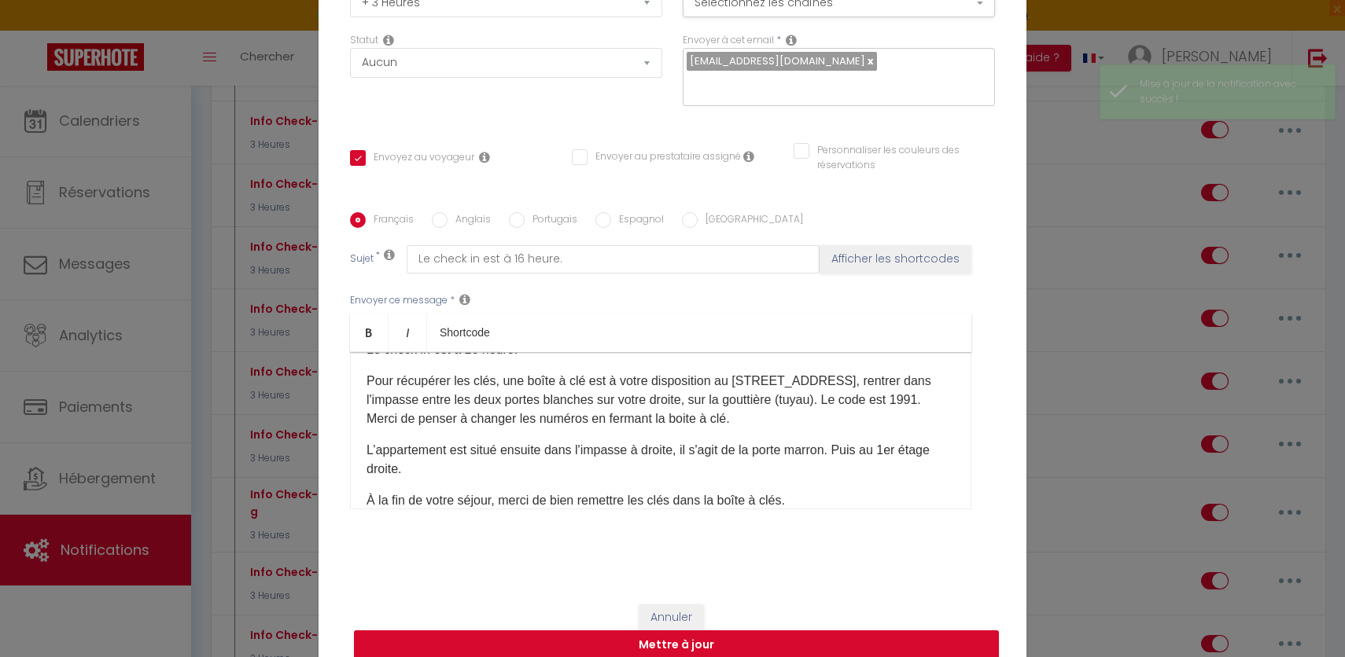
scroll to position [64, 0]
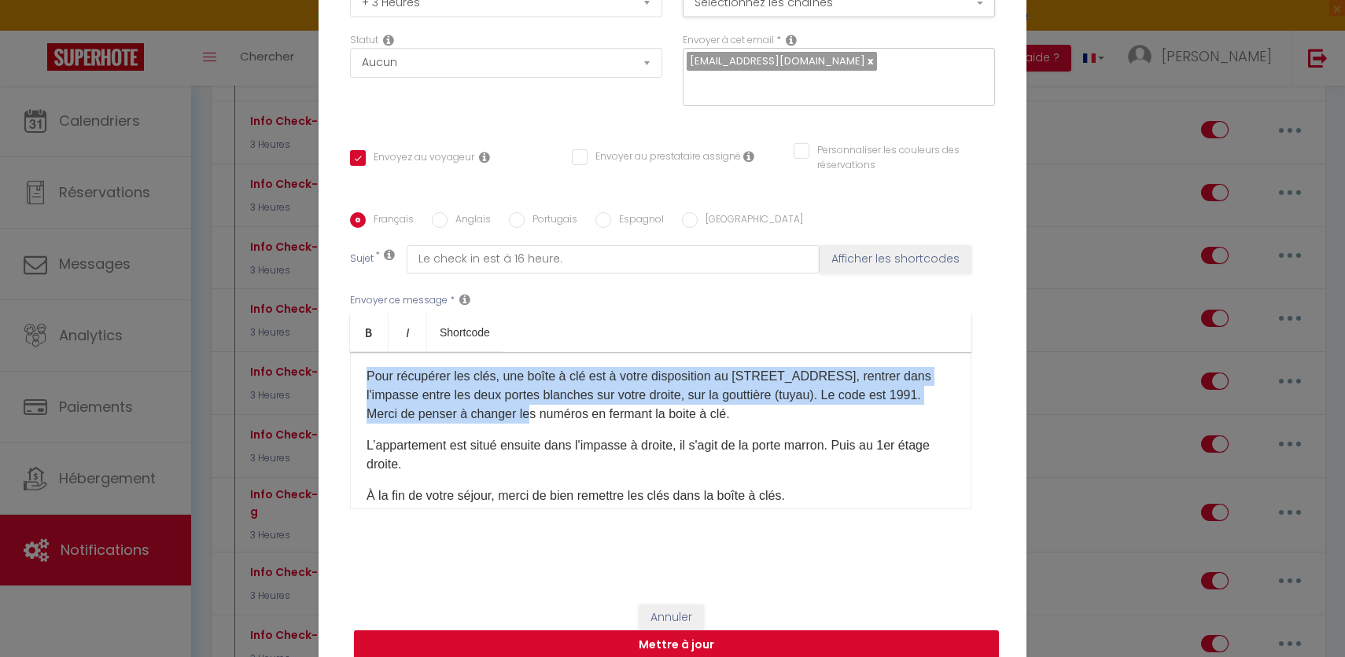
drag, startPoint x: 364, startPoint y: 365, endPoint x: 514, endPoint y: 407, distance: 155.1
click at [514, 407] on div "Bonjour [GUEST:FIRST_NAME], Le check in est à 16 heure. Pour récupérer les clés…" at bounding box center [660, 430] width 621 height 157
copy p "Pour récupérer les clés, une boîte à clé est à votre disposition au [STREET_ADD…"
click at [804, 631] on button "Mettre à jour" at bounding box center [676, 646] width 645 height 30
checkbox input "true"
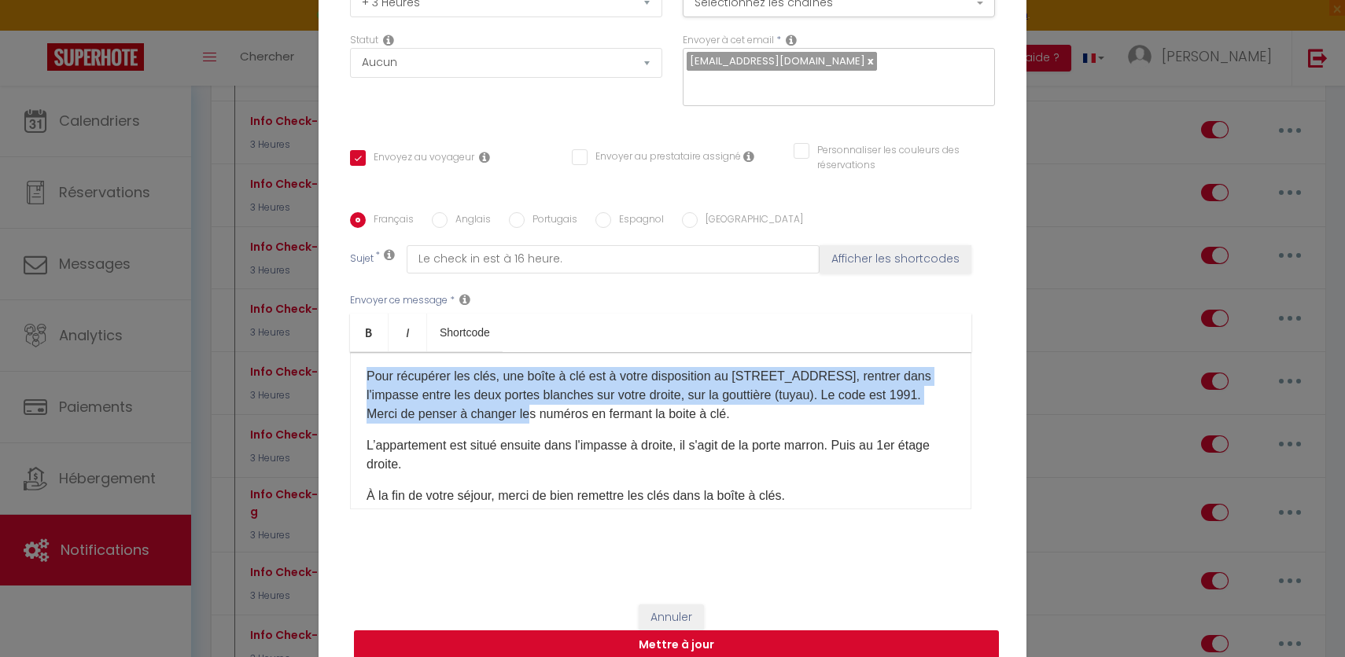
checkbox input "false"
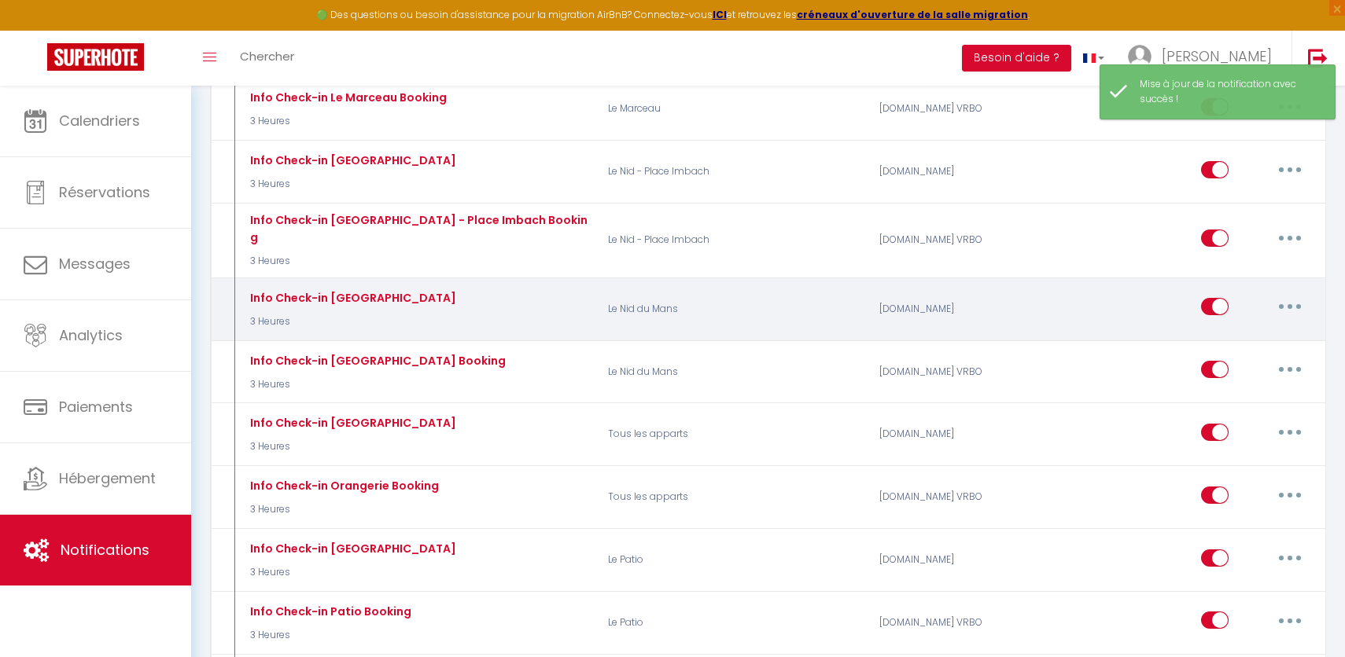
scroll to position [1994, 0]
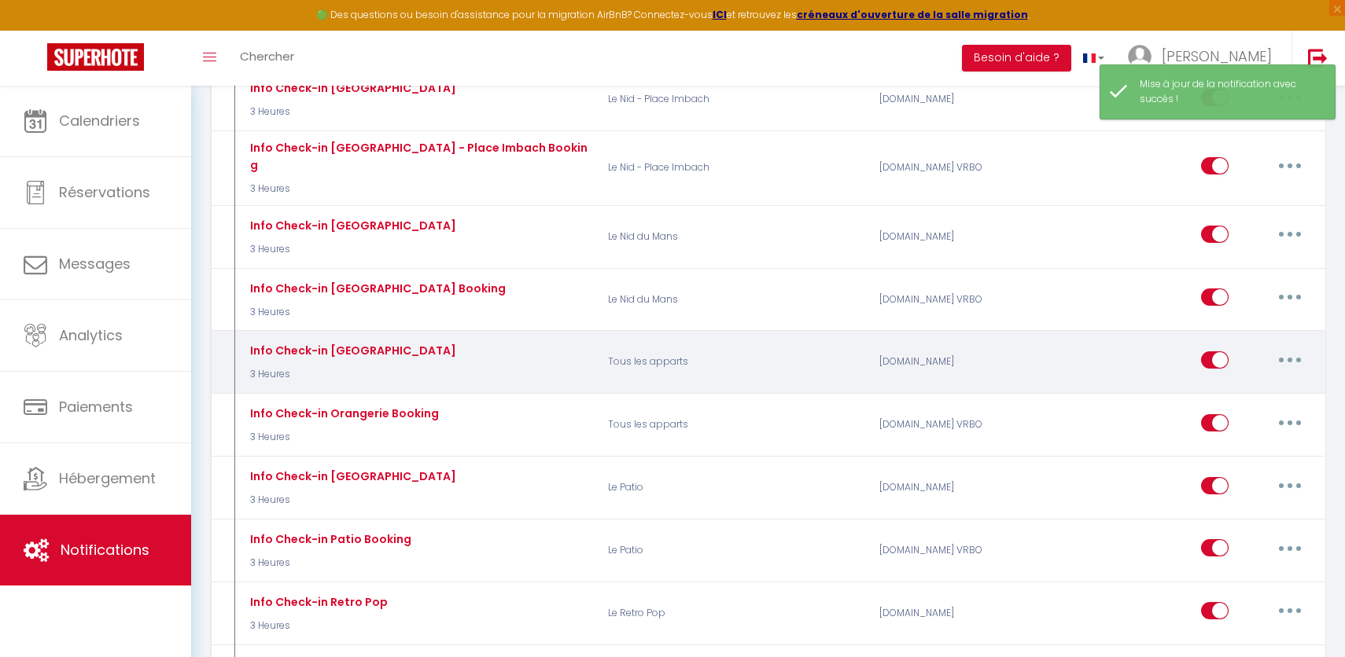
click at [1283, 348] on button "button" at bounding box center [1290, 360] width 44 height 25
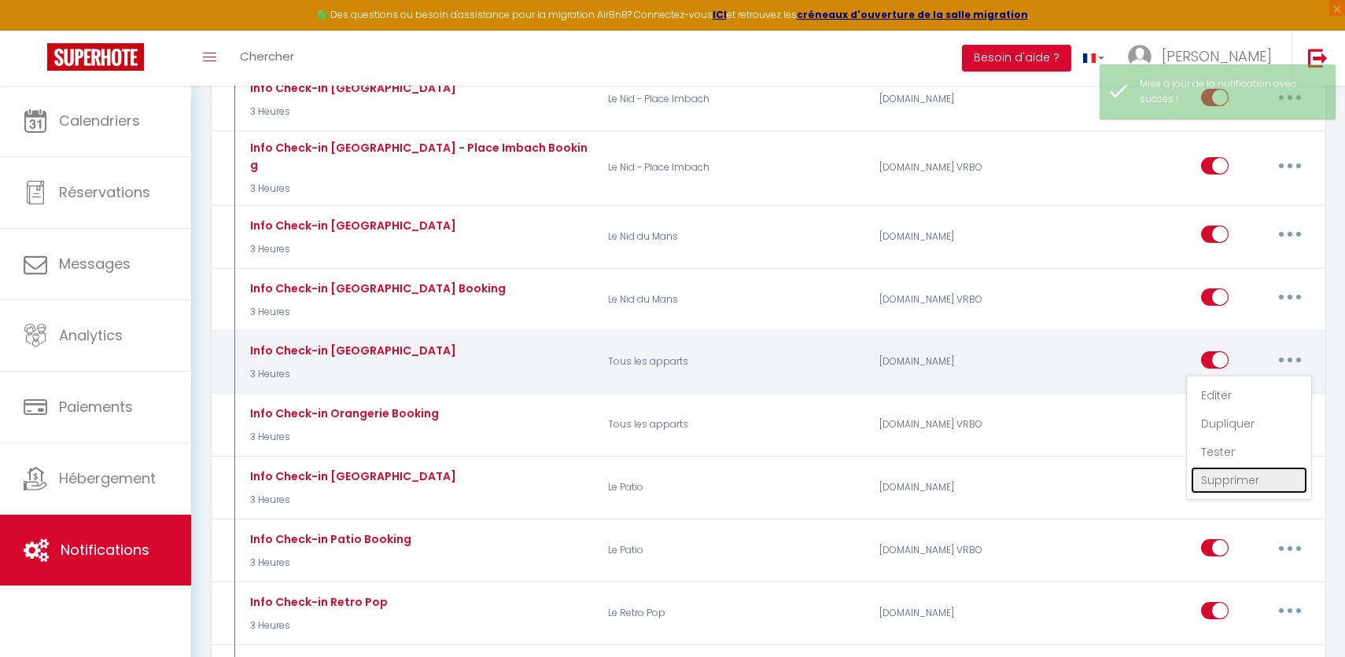
click at [1228, 467] on link "Supprimer" at bounding box center [1249, 480] width 116 height 27
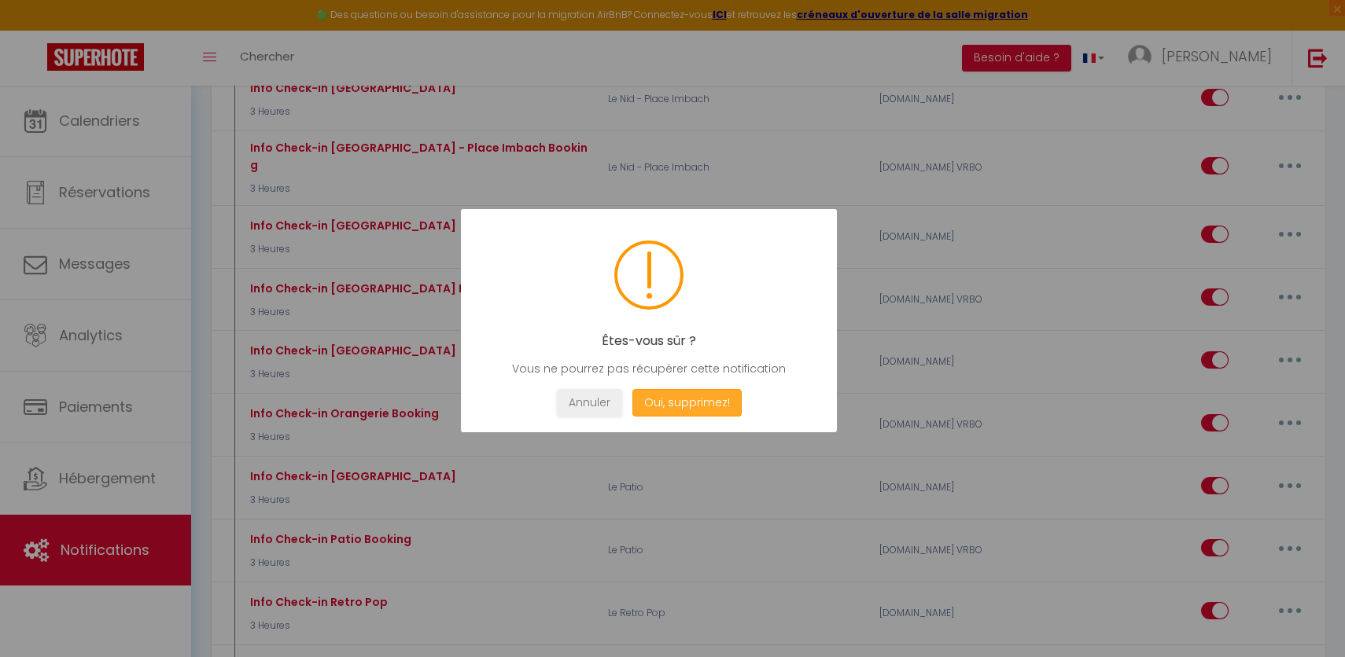
click at [683, 415] on button "Oui, supprimez!" at bounding box center [686, 403] width 109 height 28
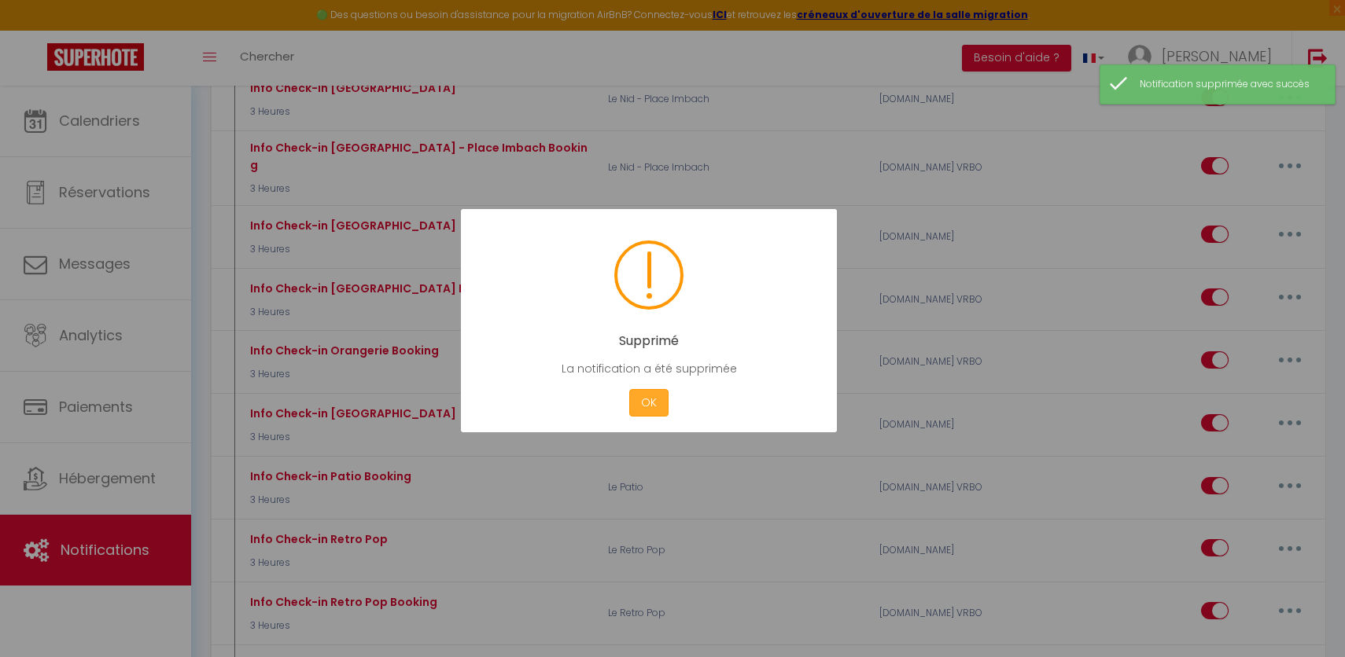
click at [666, 403] on button "OK" at bounding box center [648, 403] width 39 height 28
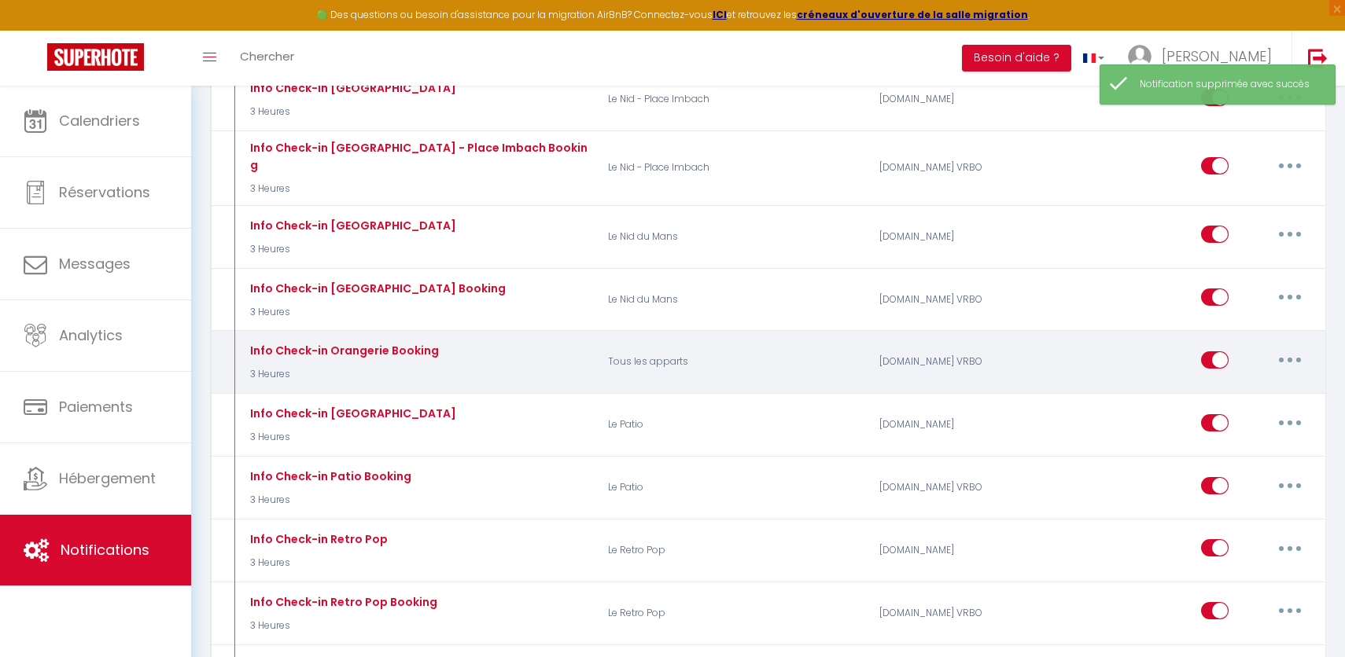
click at [1291, 348] on button "button" at bounding box center [1290, 360] width 44 height 25
click at [1228, 467] on link "Supprimer" at bounding box center [1249, 480] width 116 height 27
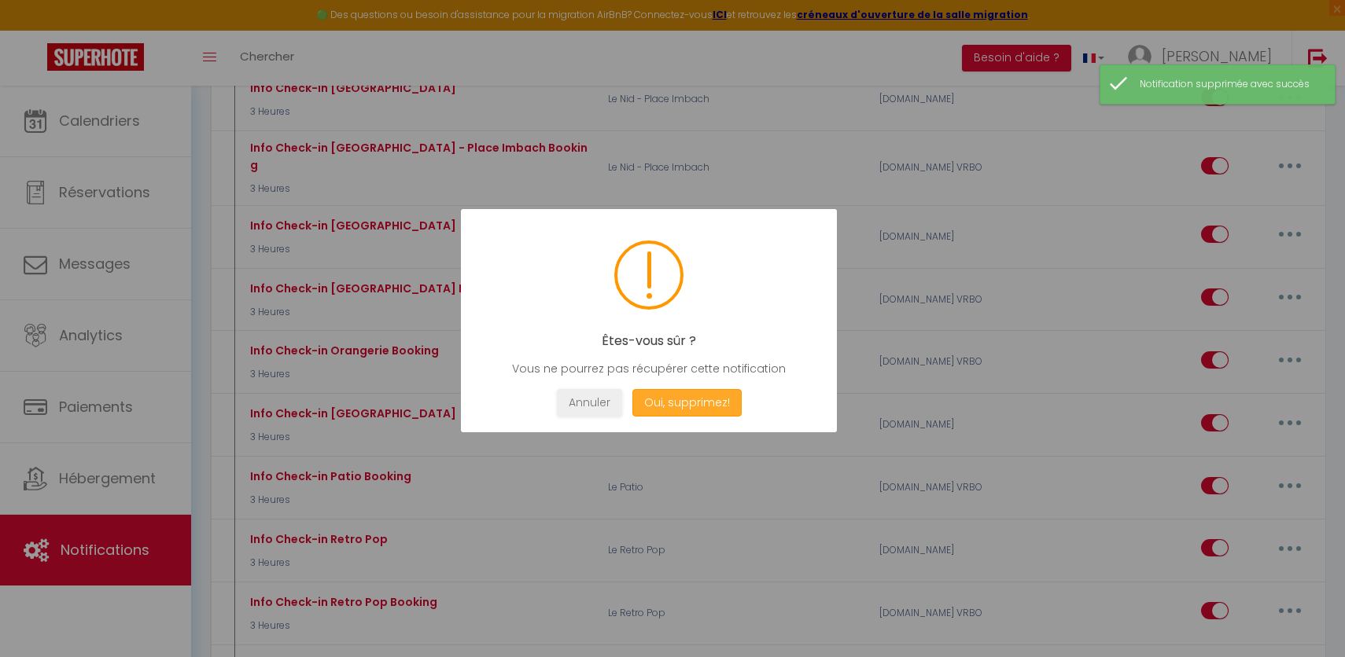
click at [728, 402] on button "Oui, supprimez!" at bounding box center [686, 403] width 109 height 28
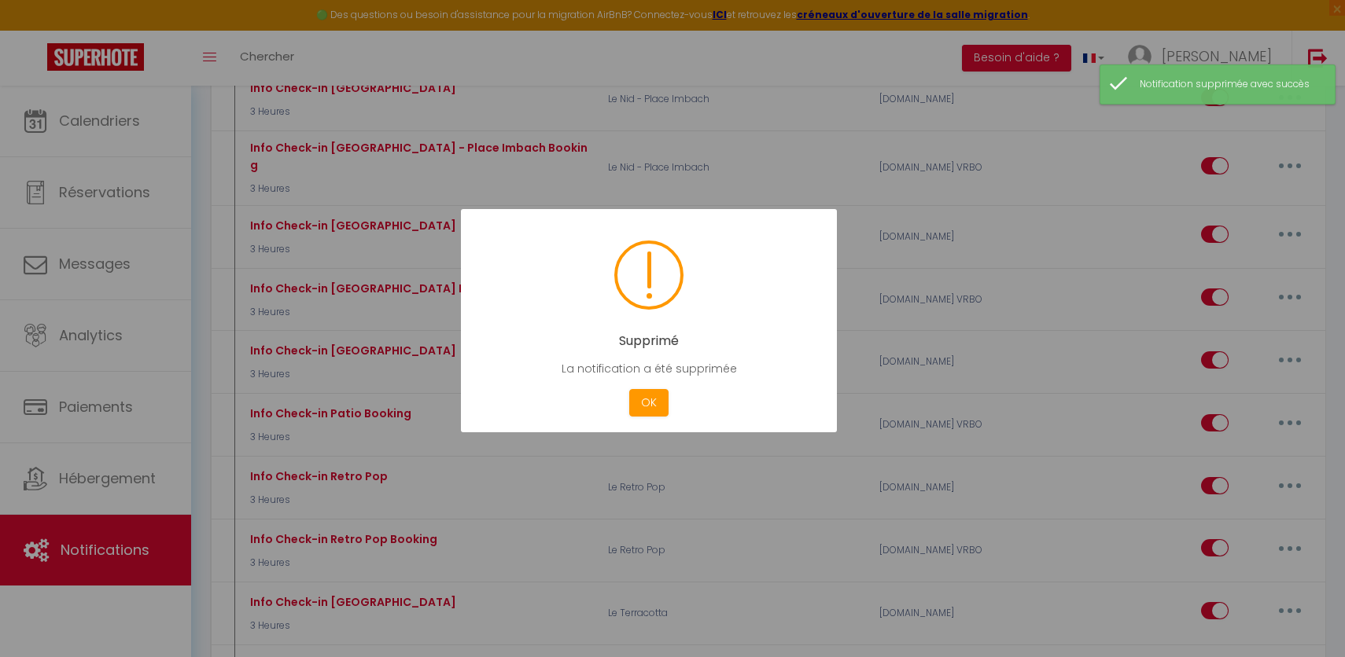
click at [628, 399] on div "OK" at bounding box center [648, 403] width 47 height 28
click at [645, 400] on button "OK" at bounding box center [648, 403] width 39 height 28
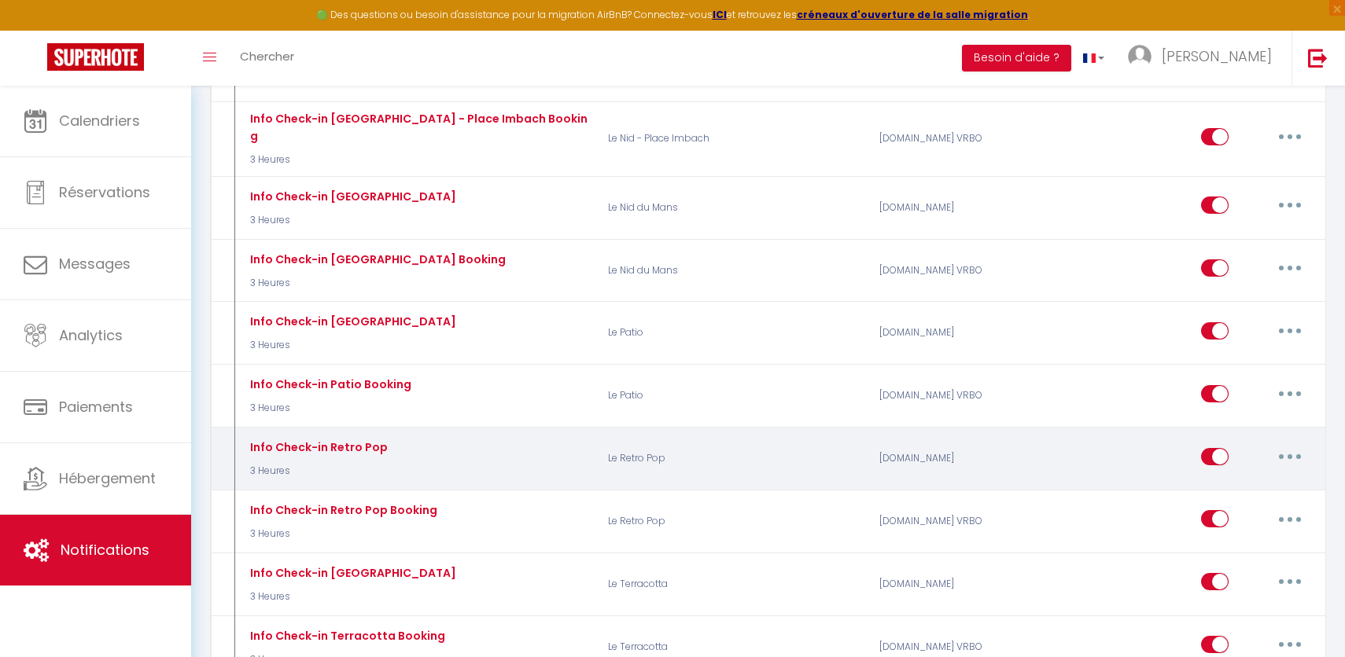
scroll to position [2042, 0]
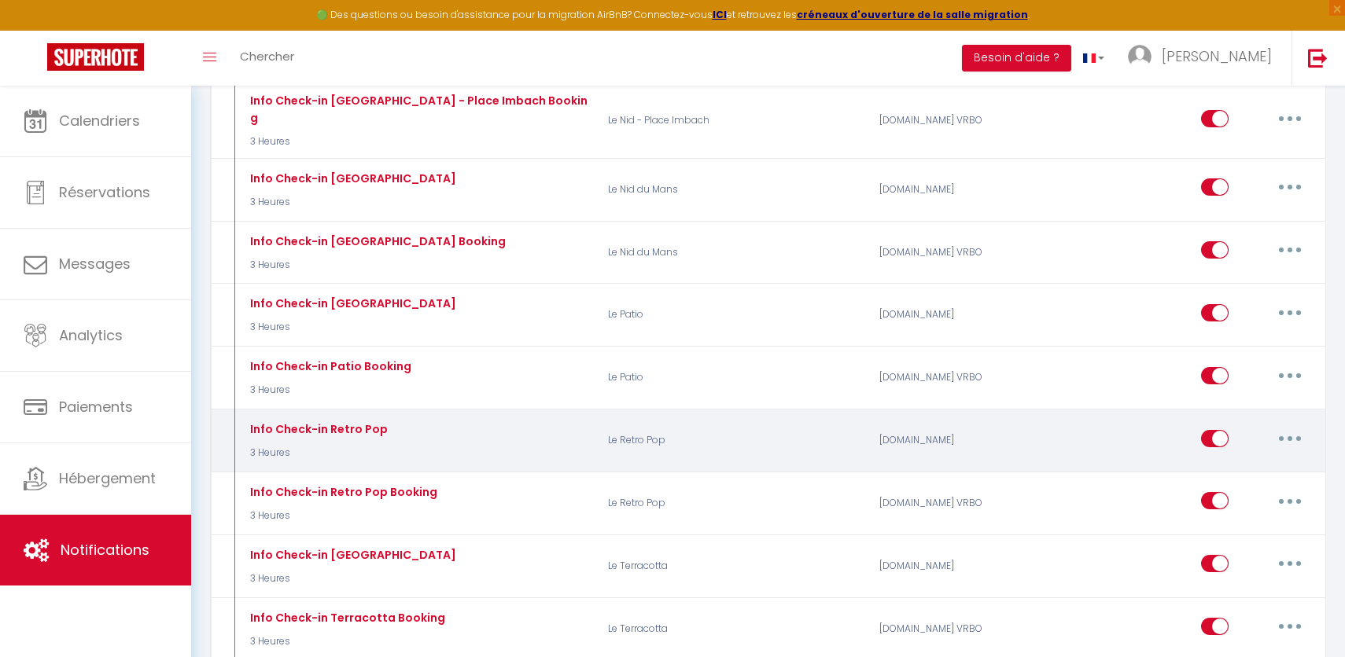
click at [1296, 426] on button "button" at bounding box center [1290, 438] width 44 height 25
click at [1213, 461] on link "Editer" at bounding box center [1249, 474] width 116 height 27
type input "Info Check-in Retro Pop"
select select "3"
select select "3 Heures"
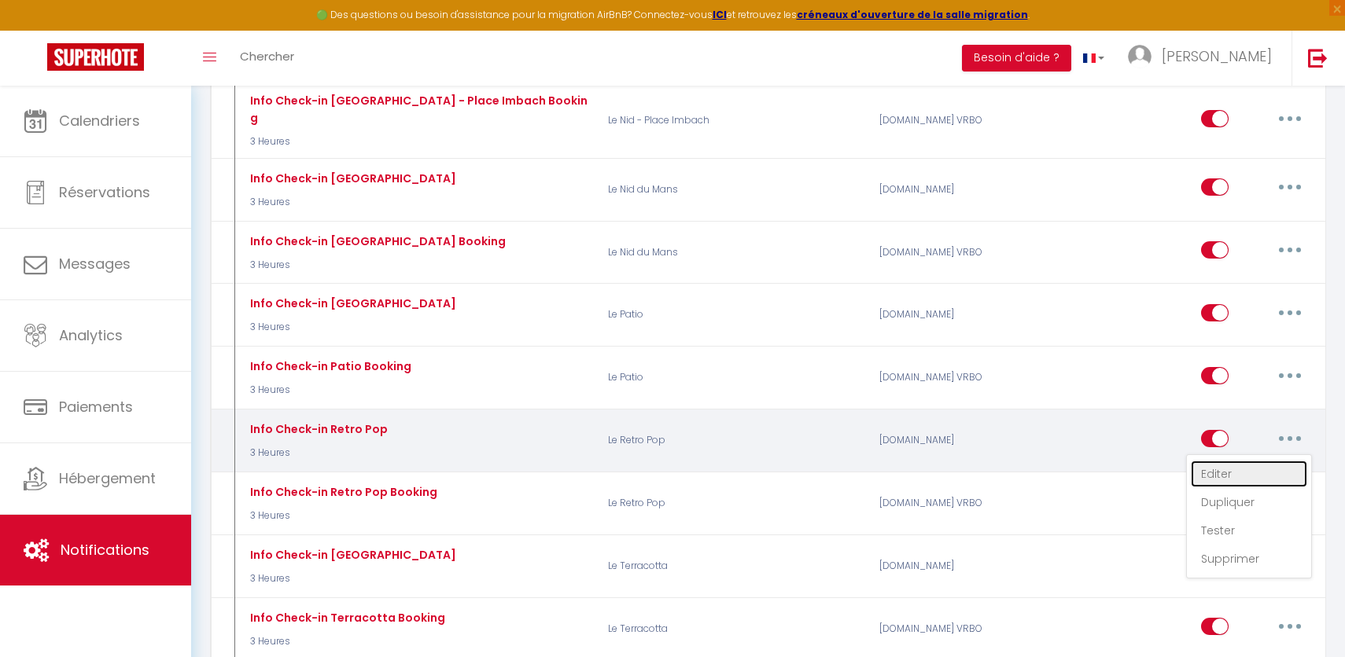
select select
checkbox input "true"
checkbox input "false"
radio input "true"
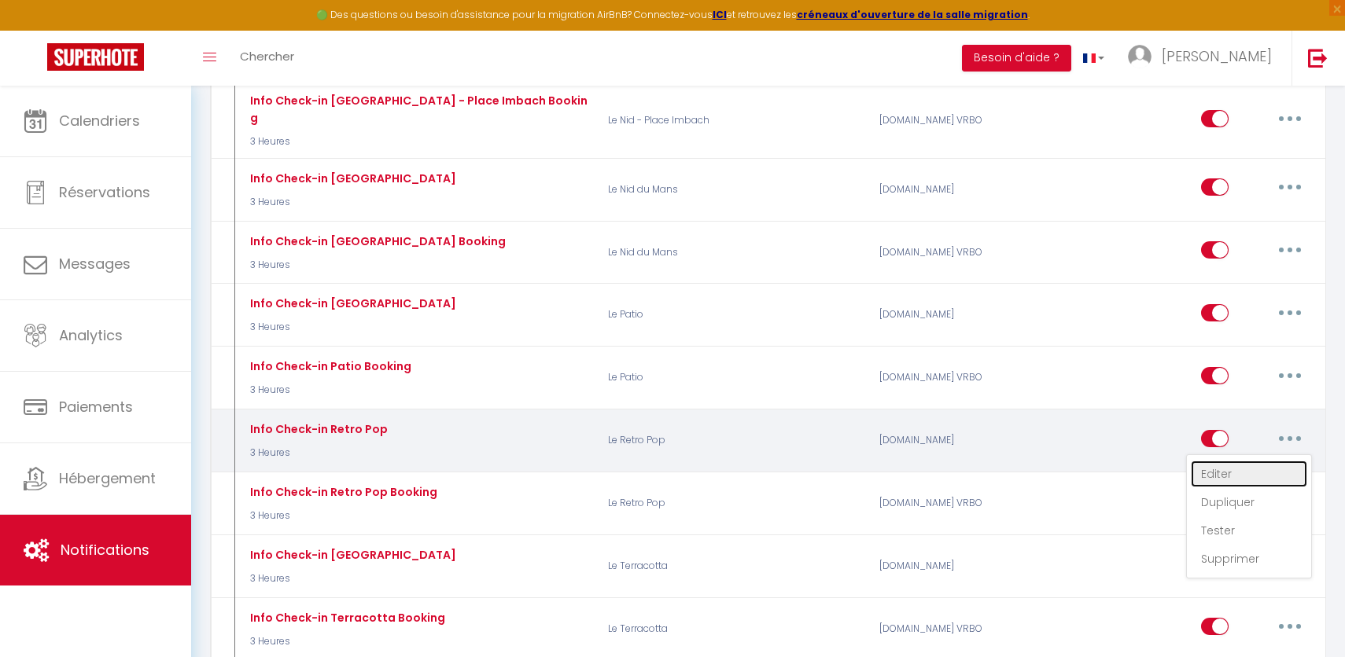
type input "Le check in est à 16 heure."
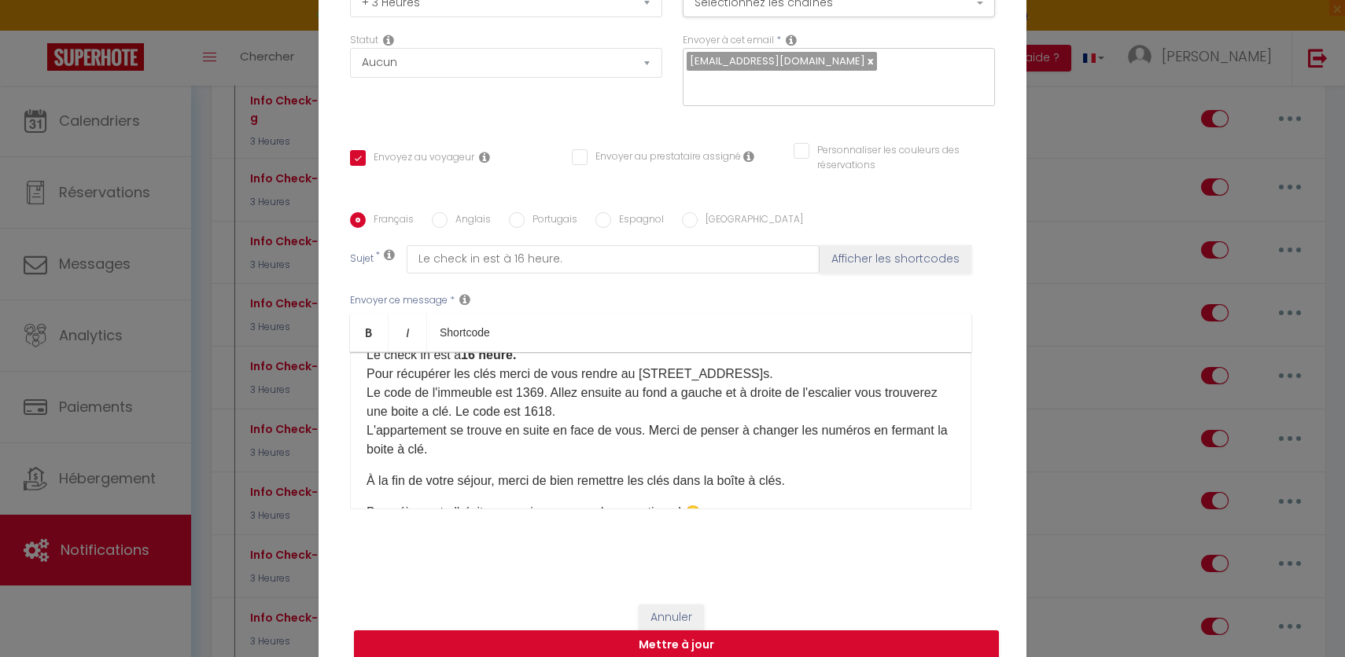
scroll to position [47, 0]
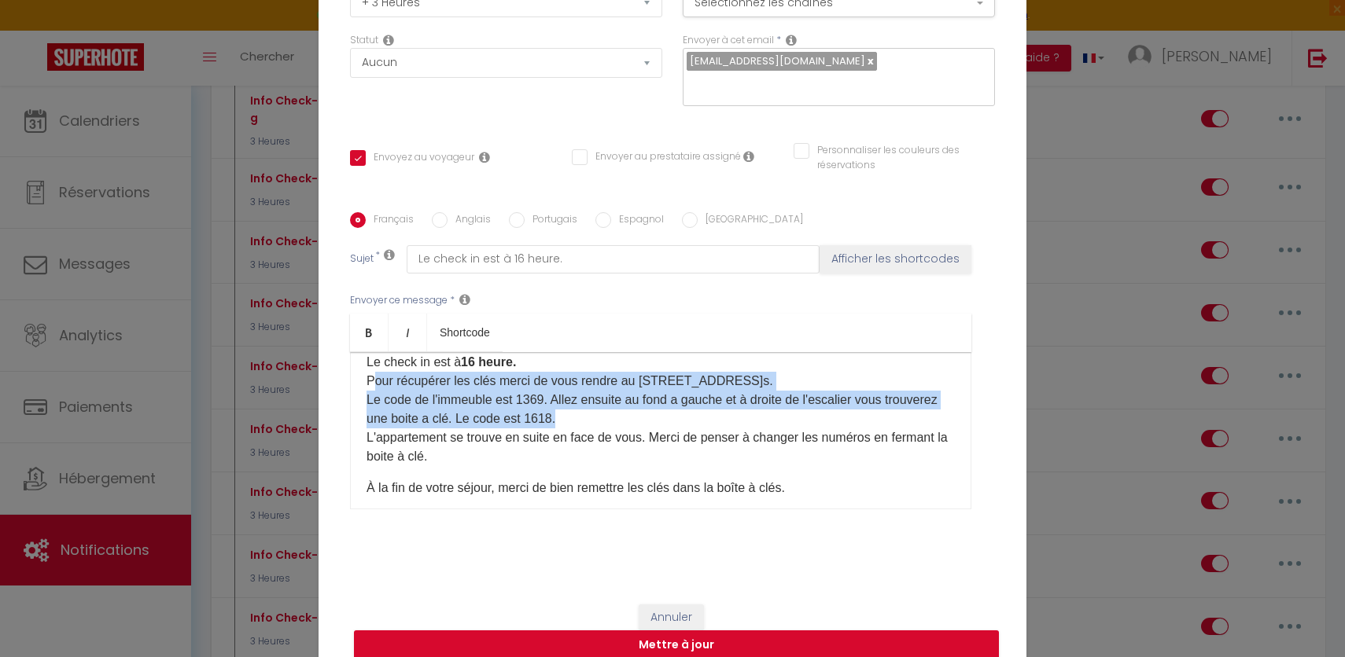
drag, startPoint x: 370, startPoint y: 378, endPoint x: 563, endPoint y: 407, distance: 195.6
click at [563, 407] on p "Le check in est à 16 heure. Pour récupérer les clés merci de vous rendre au [ST…" at bounding box center [660, 409] width 588 height 113
copy p "our récupérer les clés merci de vous rendre au [STREET_ADDRESS]​s. Le code de l…"
click at [561, 406] on p "Le check in est à 16 heure. Pour récupérer les clés merci de vous rendre au [ST…" at bounding box center [660, 409] width 588 height 113
drag, startPoint x: 561, startPoint y: 406, endPoint x: 364, endPoint y: 374, distance: 199.9
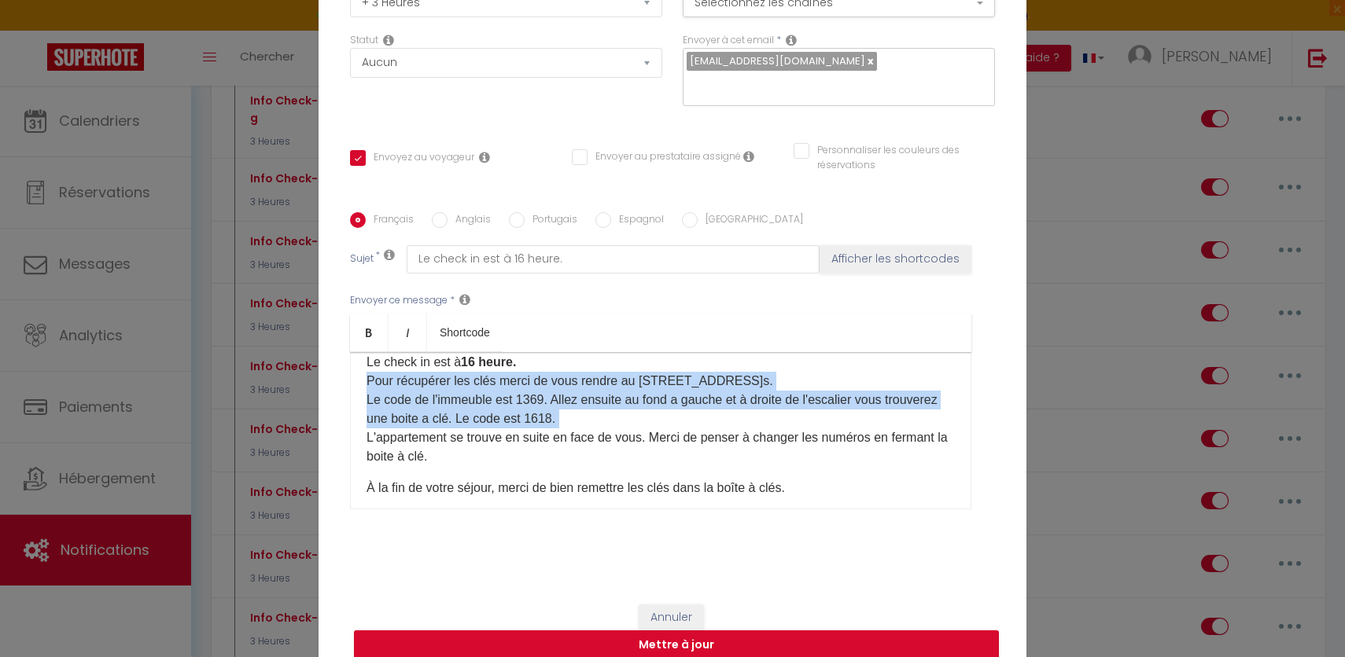
click at [364, 374] on div "Bonjour [GUEST:FIRST_NAME], Le check in est à 16 heure. Pour récupérer les clés…" at bounding box center [660, 430] width 621 height 157
copy p "Pour récupérer les clés merci de vous rendre au [STREET_ADDRESS]​s. Le code de …"
click at [908, 631] on button "Mettre à jour" at bounding box center [676, 646] width 645 height 30
checkbox input "true"
checkbox input "false"
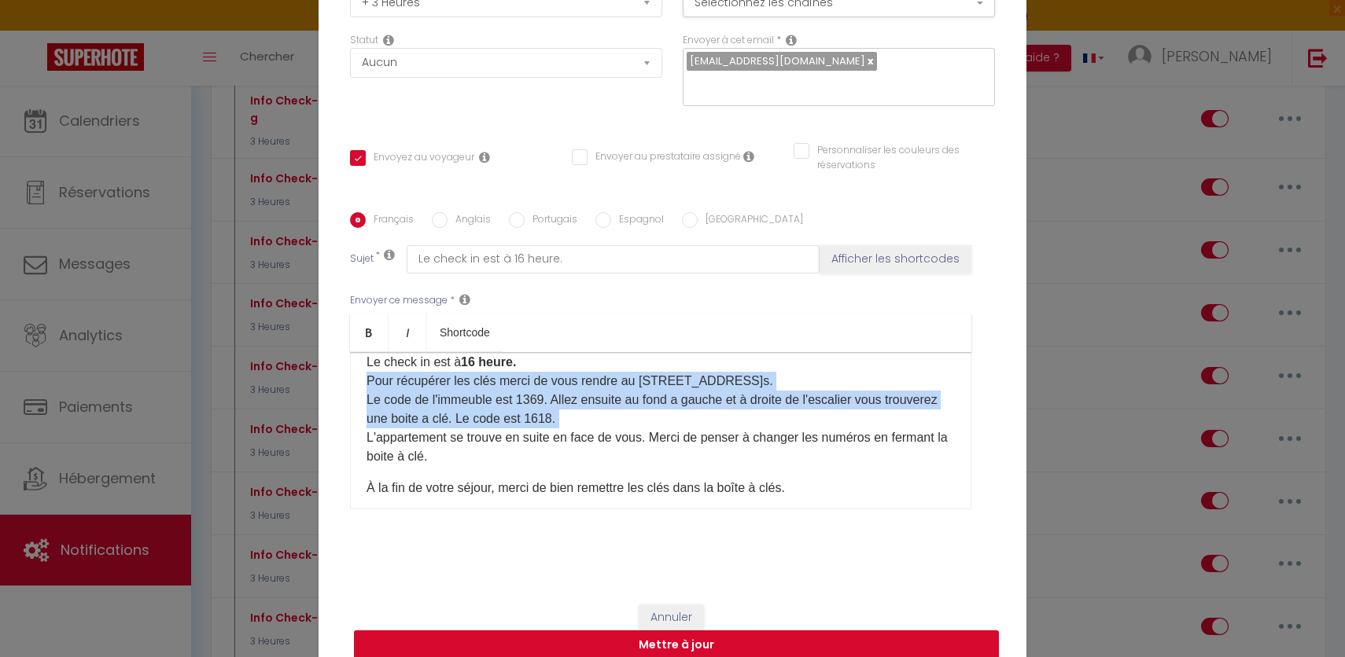
checkbox input "false"
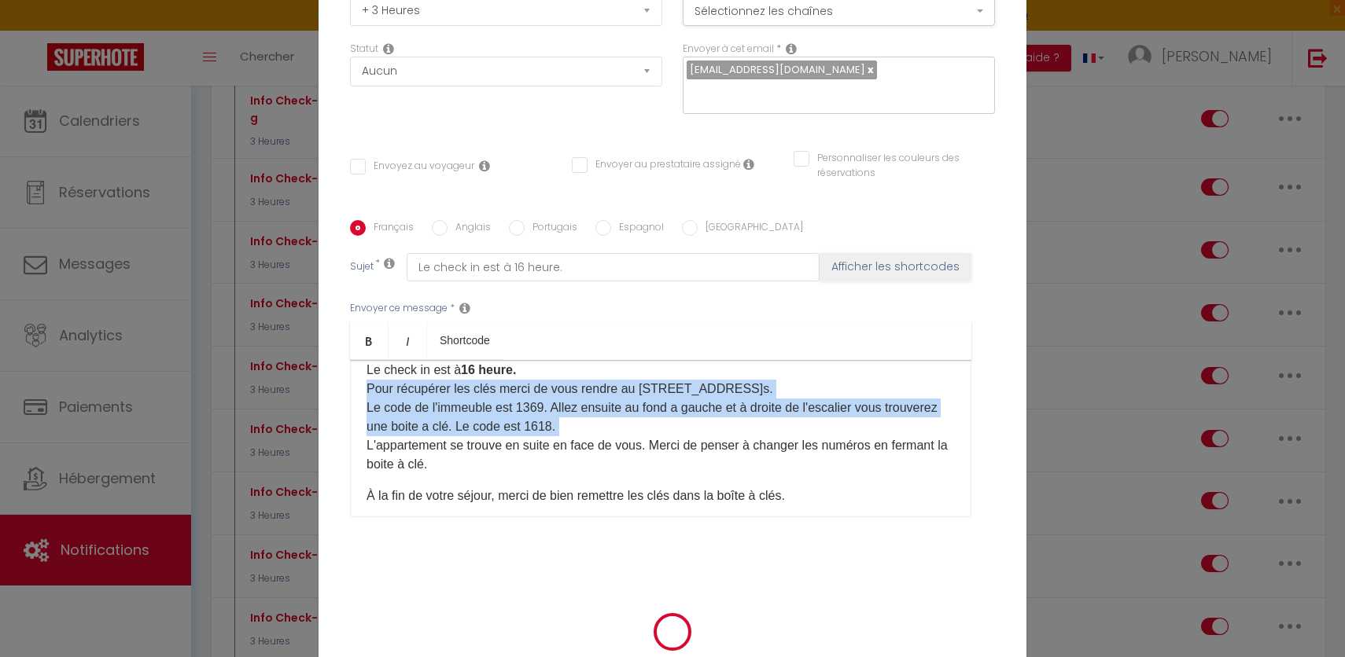
select select "1"
select select
checkbox input "false"
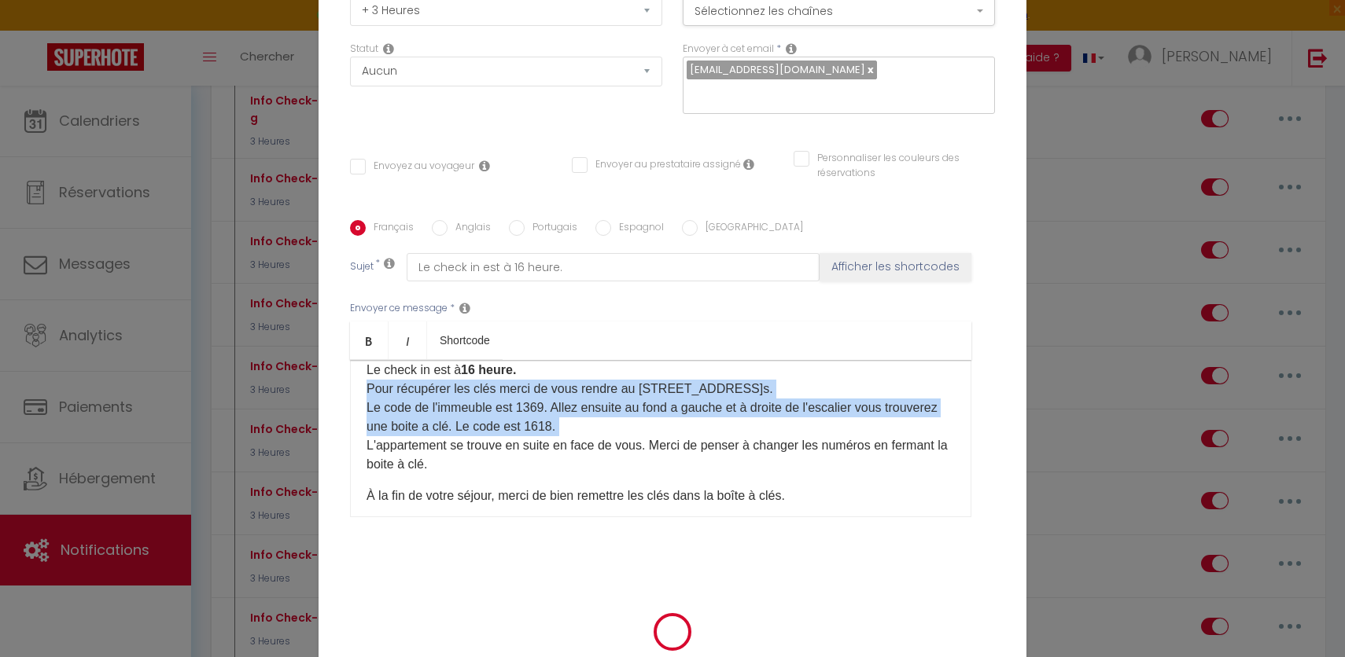
checkbox input "false"
radio input "false"
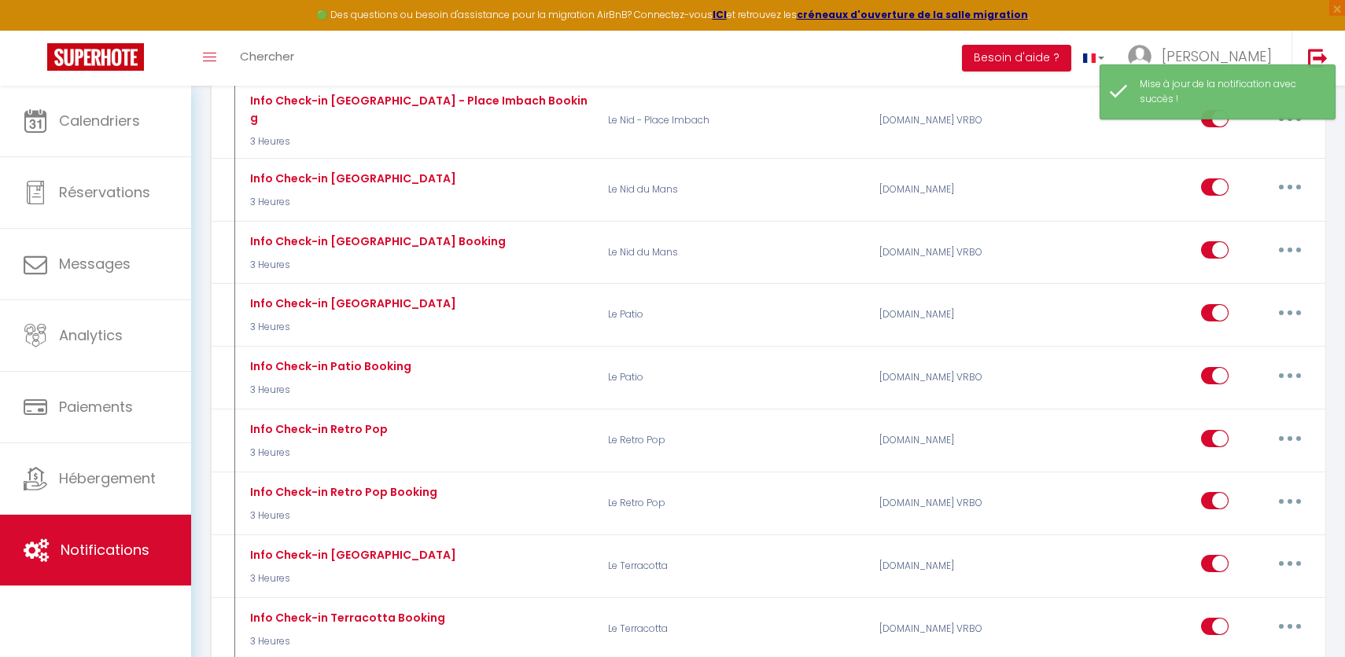
select select
checkbox input "false"
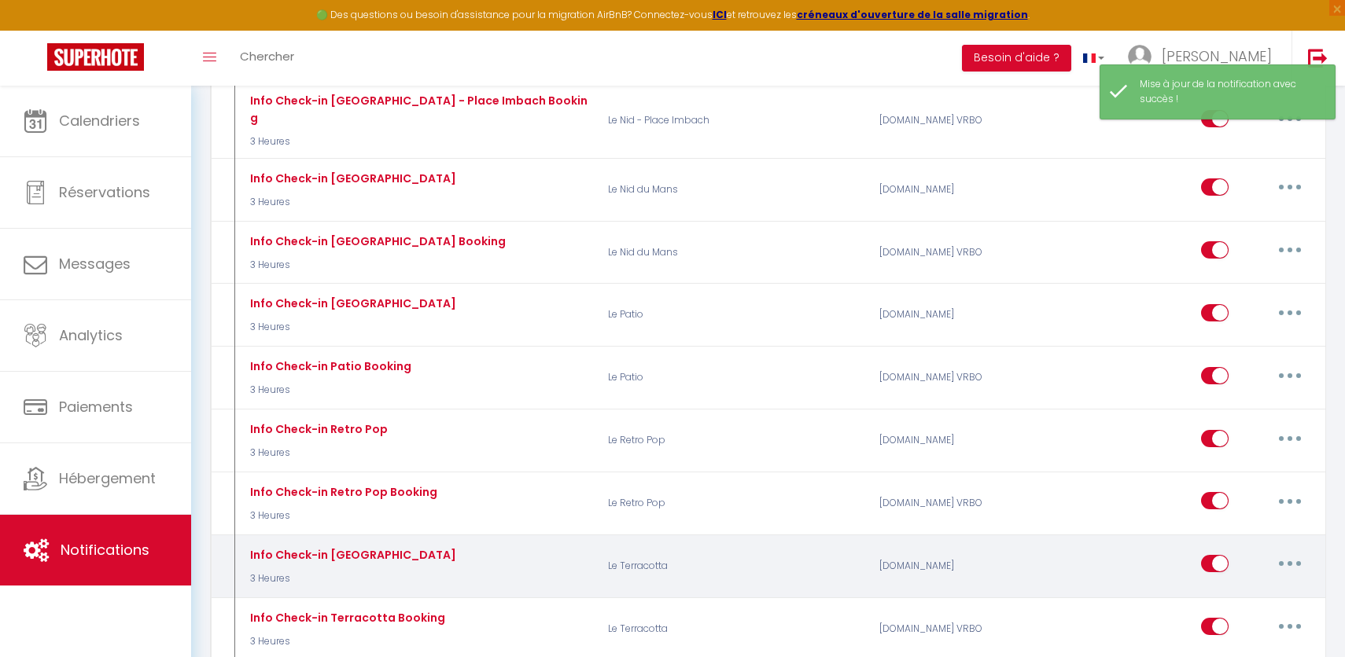
click at [1298, 551] on button "button" at bounding box center [1290, 563] width 44 height 25
click at [1206, 587] on link "Editer" at bounding box center [1249, 600] width 116 height 27
type input "Info Check-in [GEOGRAPHIC_DATA]"
select select "3"
select select "3 Heures"
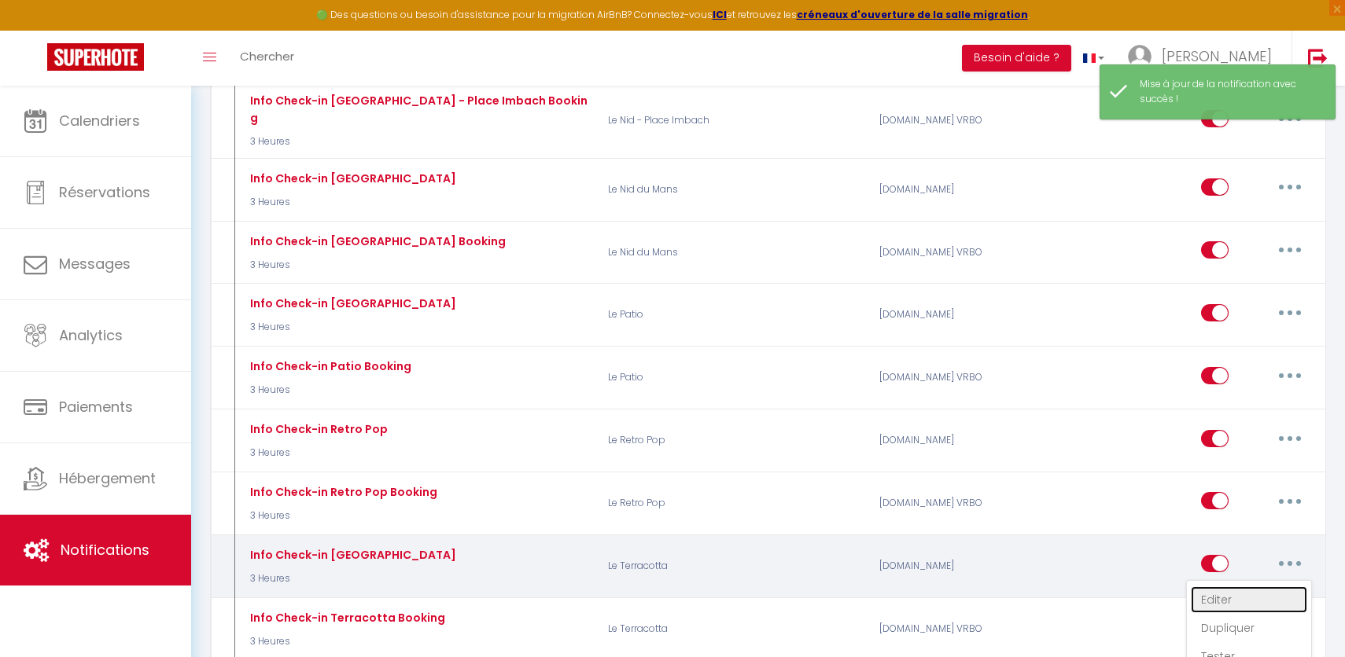
select select
checkbox input "true"
checkbox input "false"
radio input "true"
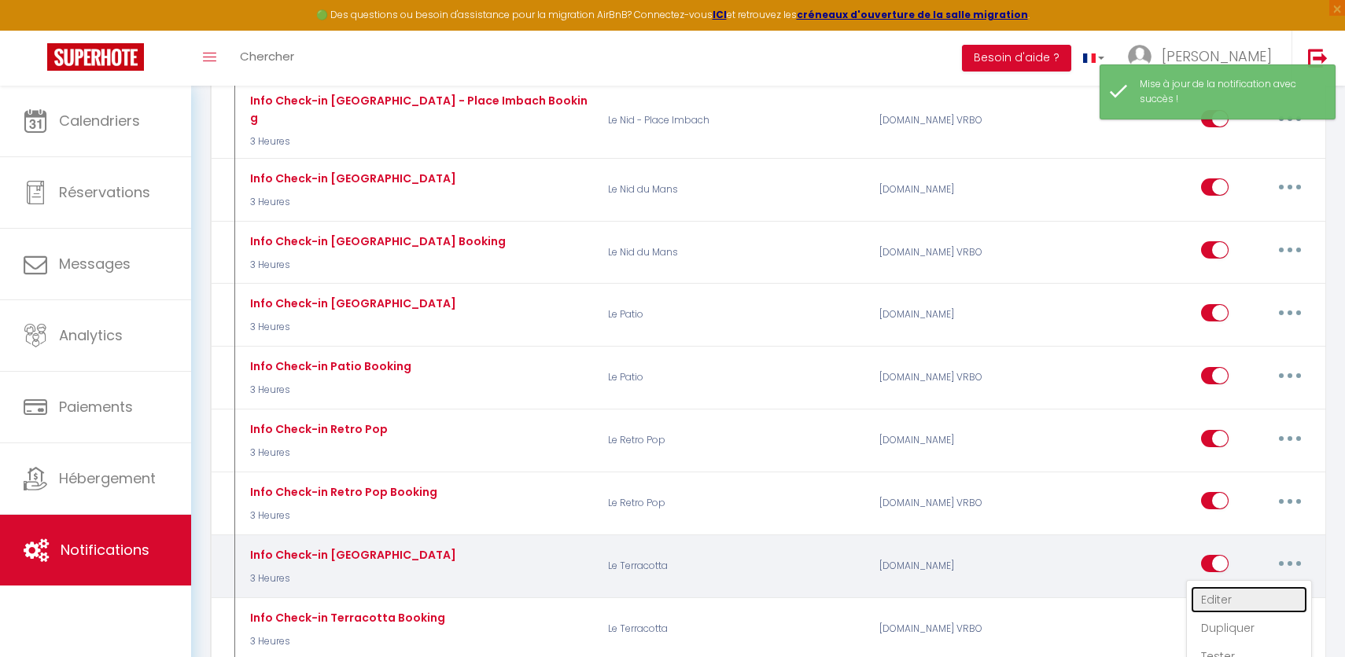
type input "Le check in est à 16 heure."
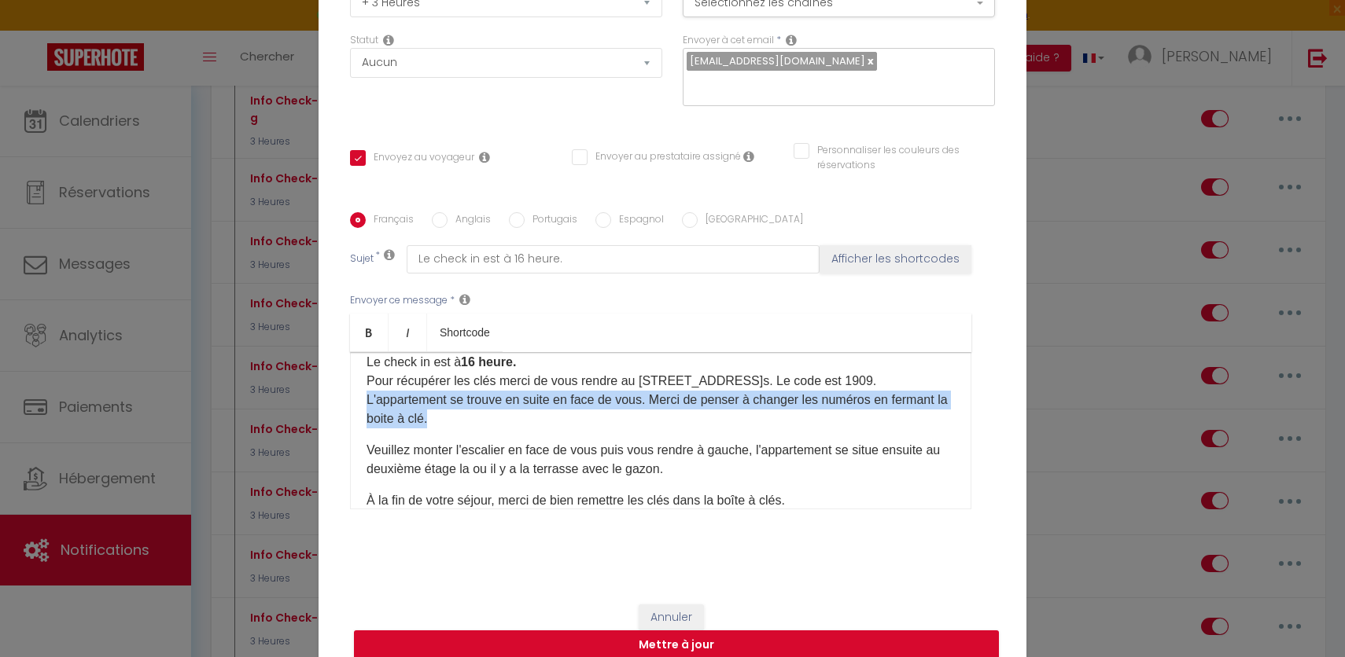
drag, startPoint x: 367, startPoint y: 381, endPoint x: 432, endPoint y: 399, distance: 67.2
click at [432, 399] on p "Le check in est à 16 heure. Pour récupérer les clés merci de vous rendre au [ST…" at bounding box center [660, 390] width 588 height 75
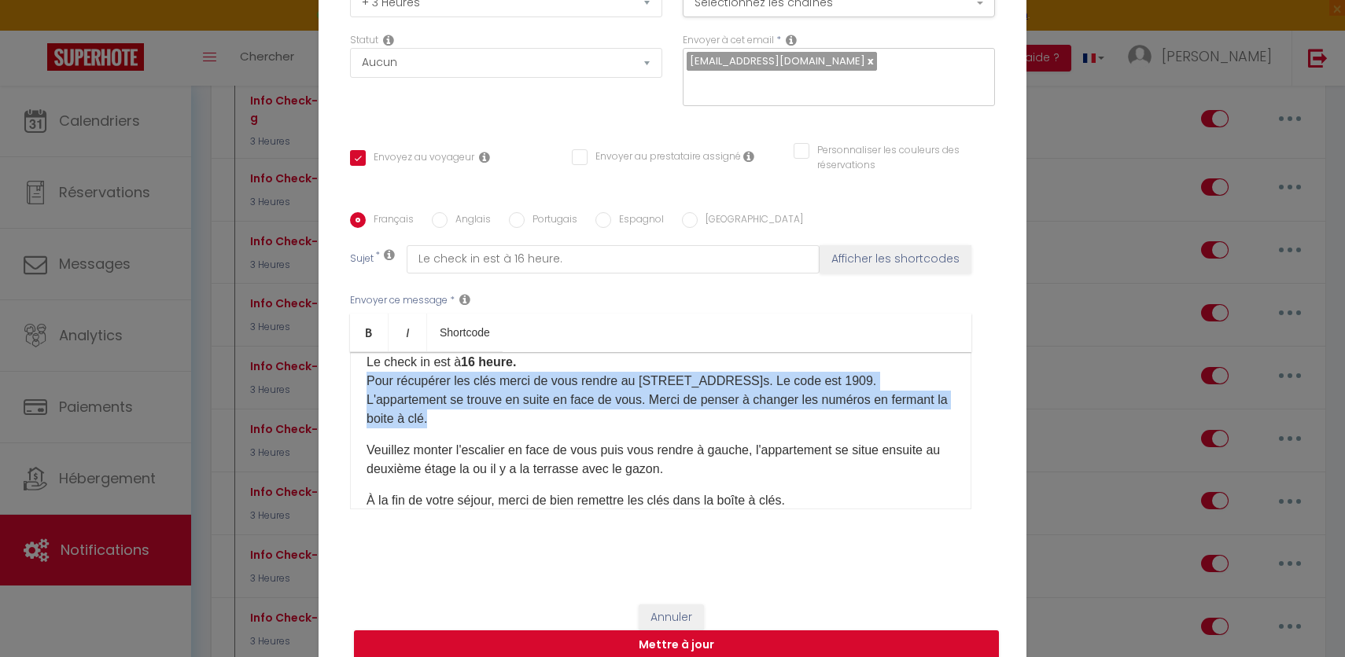
drag, startPoint x: 455, startPoint y: 408, endPoint x: 355, endPoint y: 372, distance: 105.5
click at [355, 372] on div "Bonjour [GUEST:FIRST_NAME], Le check in est à 16 heure. Pour récupérer les clés…" at bounding box center [660, 430] width 621 height 157
copy p "Pour récupérer les clés merci de vous rendre au [STREET_ADDRESS]​s. Le code est…"
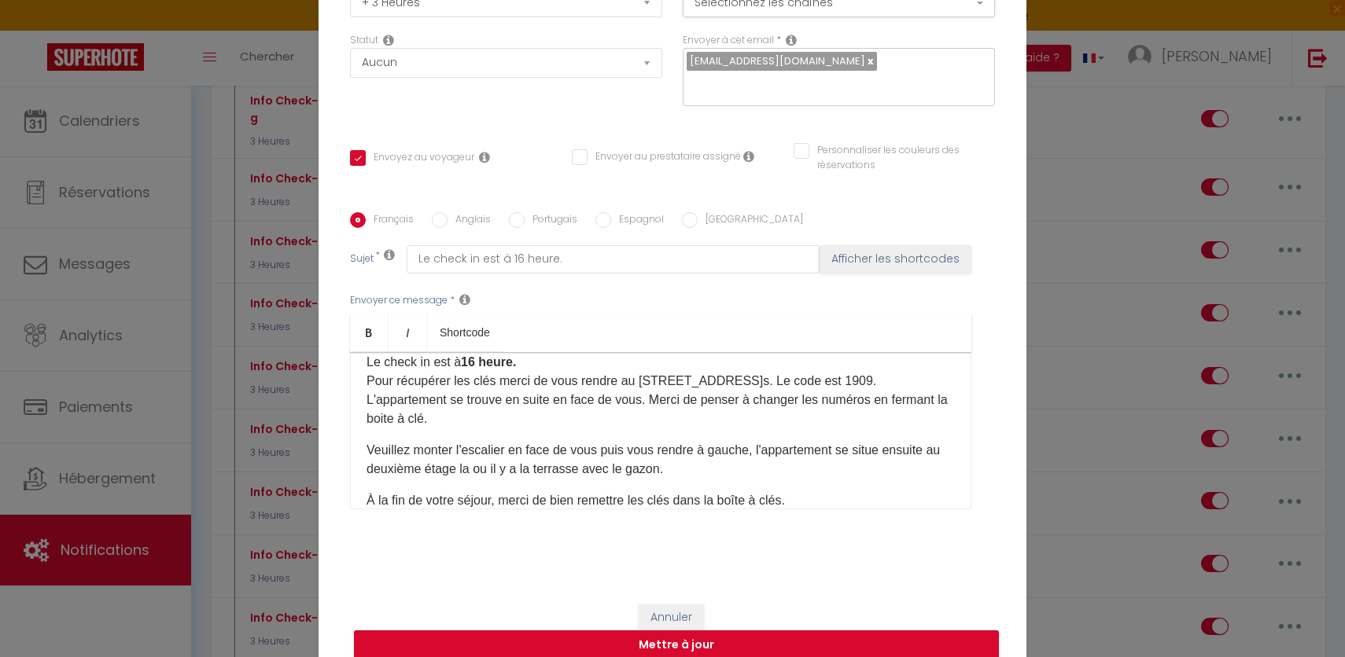
click at [875, 353] on p "Le check in est à 16 heure. Pour récupérer les clés merci de vous rendre au [ST…" at bounding box center [660, 390] width 588 height 75
drag, startPoint x: 902, startPoint y: 368, endPoint x: 365, endPoint y: 378, distance: 537.2
click at [365, 378] on div "Bonjour [GUEST:FIRST_NAME], Le check in est à 16 heure. Pour récupérer les clés…" at bounding box center [660, 430] width 621 height 157
copy p "Pour récupérer les clés merci de vous rendre au [STREET_ADDRESS]​s. Le code est…"
click at [748, 640] on button "Mettre à jour" at bounding box center [676, 646] width 645 height 30
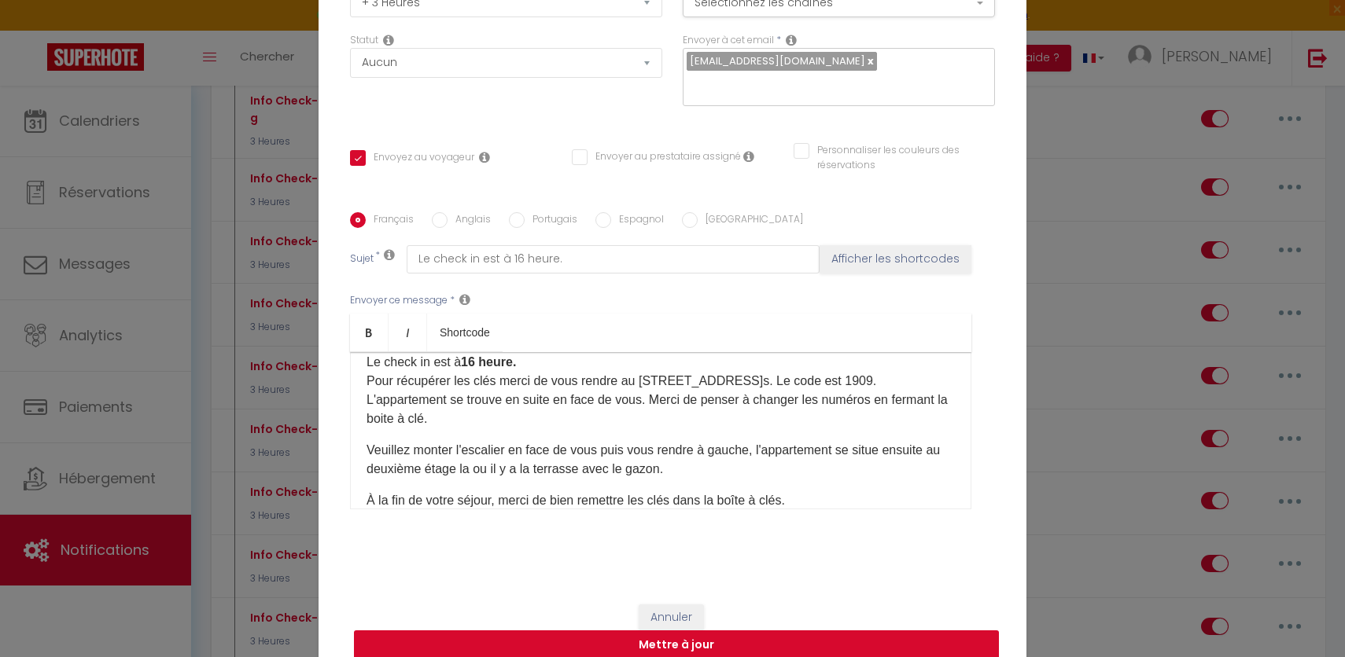
checkbox input "true"
checkbox input "false"
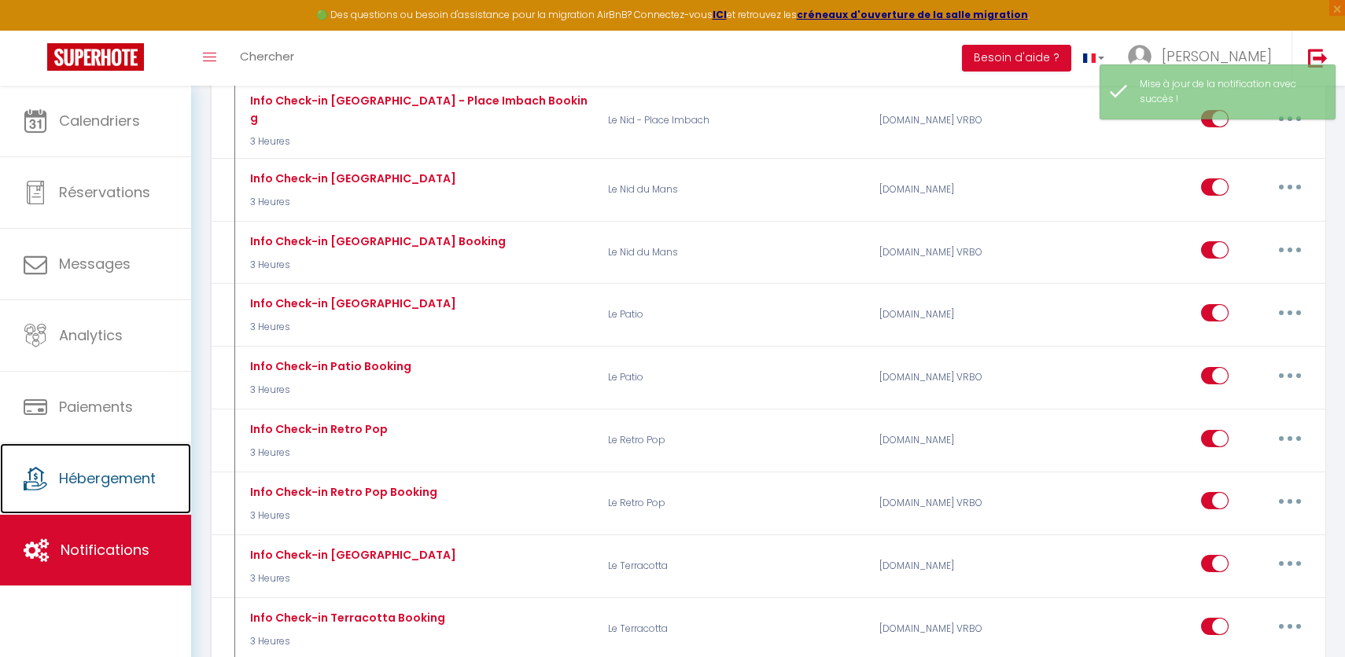
click at [90, 472] on span "Hébergement" at bounding box center [107, 479] width 97 height 20
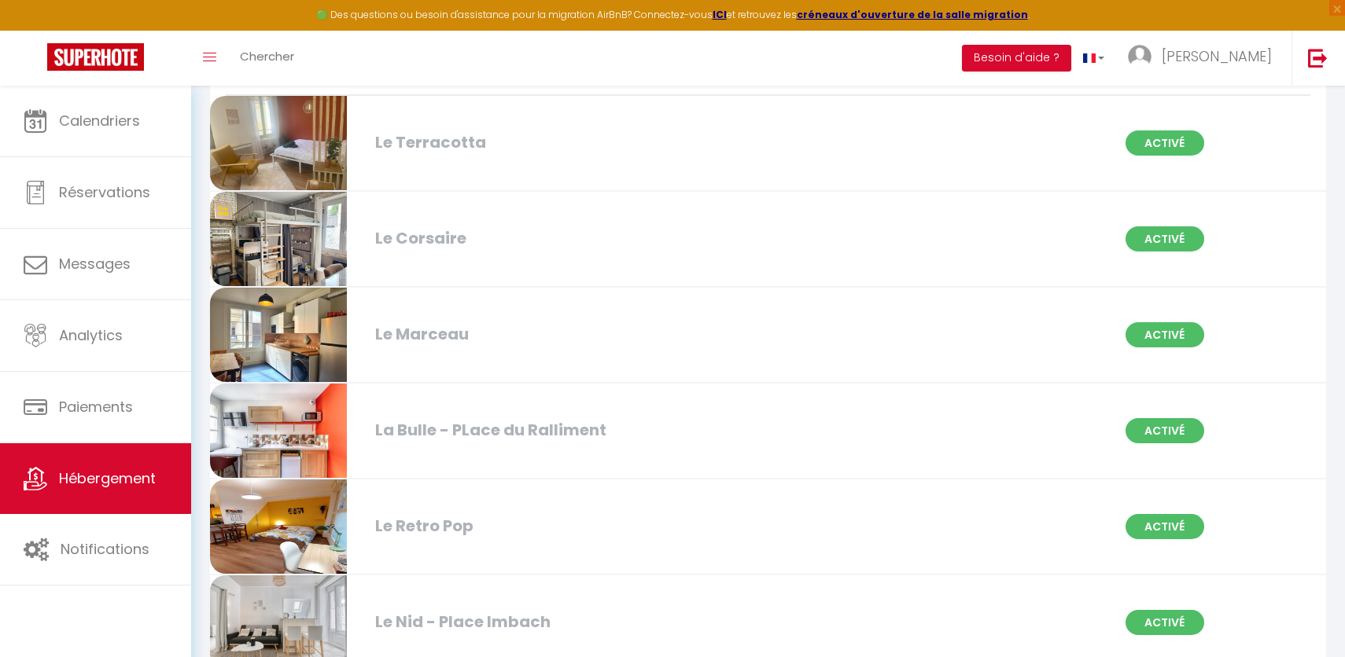
scroll to position [489, 0]
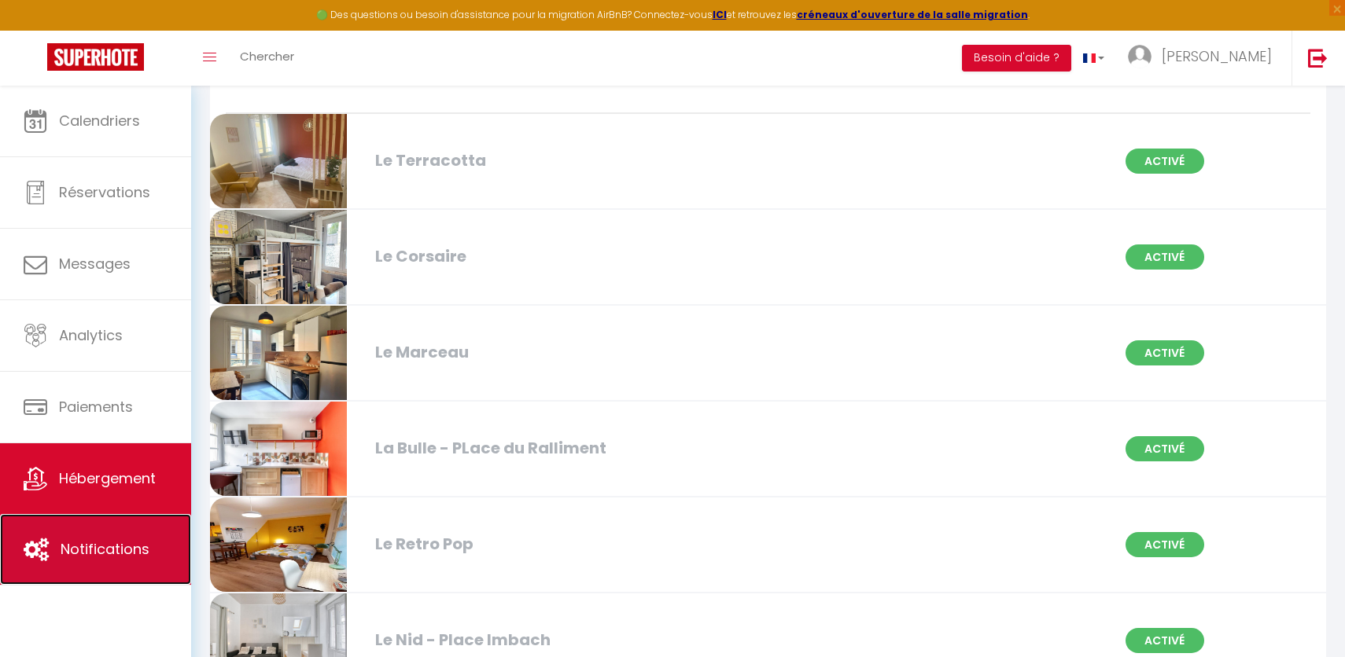
click at [131, 556] on span "Notifications" at bounding box center [105, 549] width 89 height 20
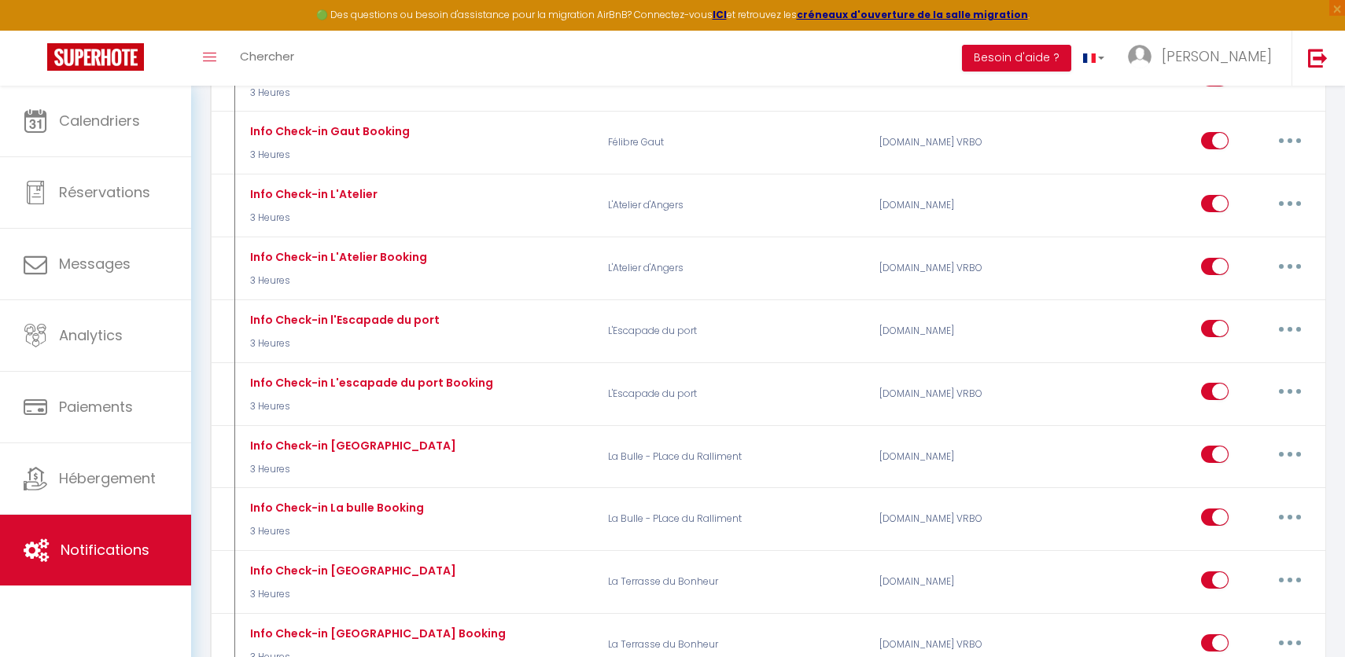
scroll to position [1503, 0]
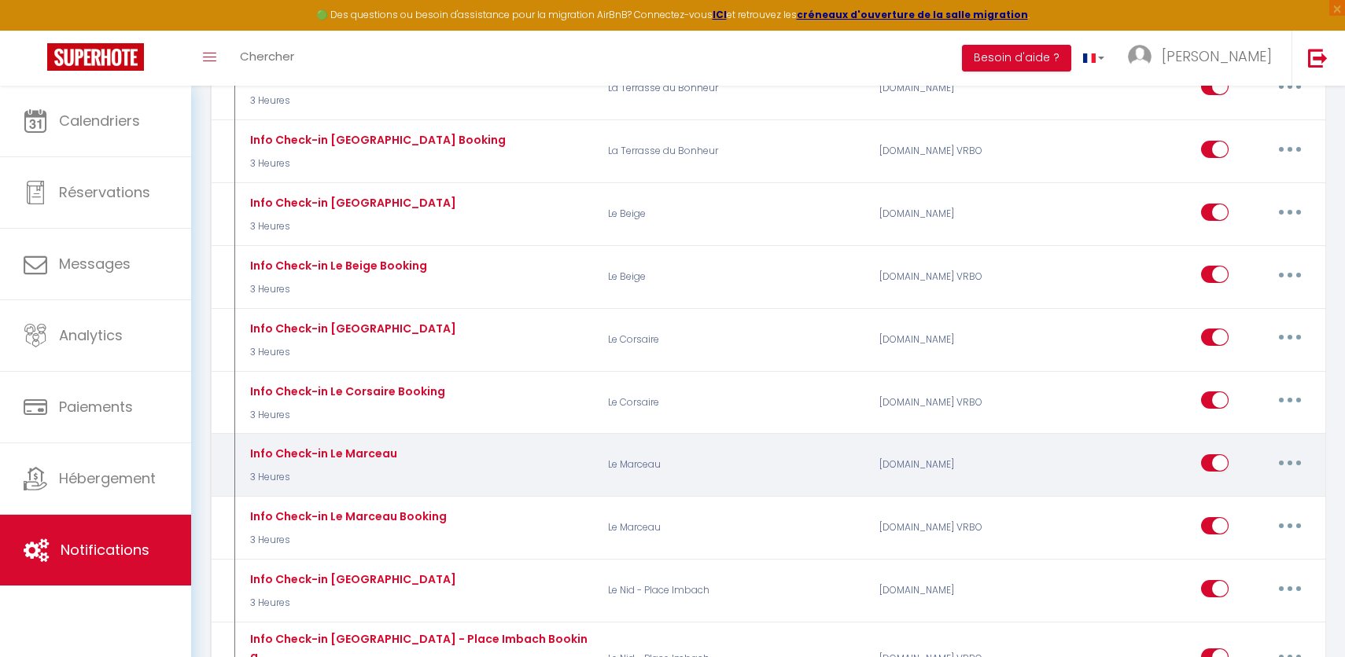
click at [1281, 458] on button "button" at bounding box center [1290, 463] width 44 height 25
click at [1235, 497] on link "Editer" at bounding box center [1249, 498] width 116 height 27
type input "Info Check-in Le Marceau"
select select "3"
select select "3 Heures"
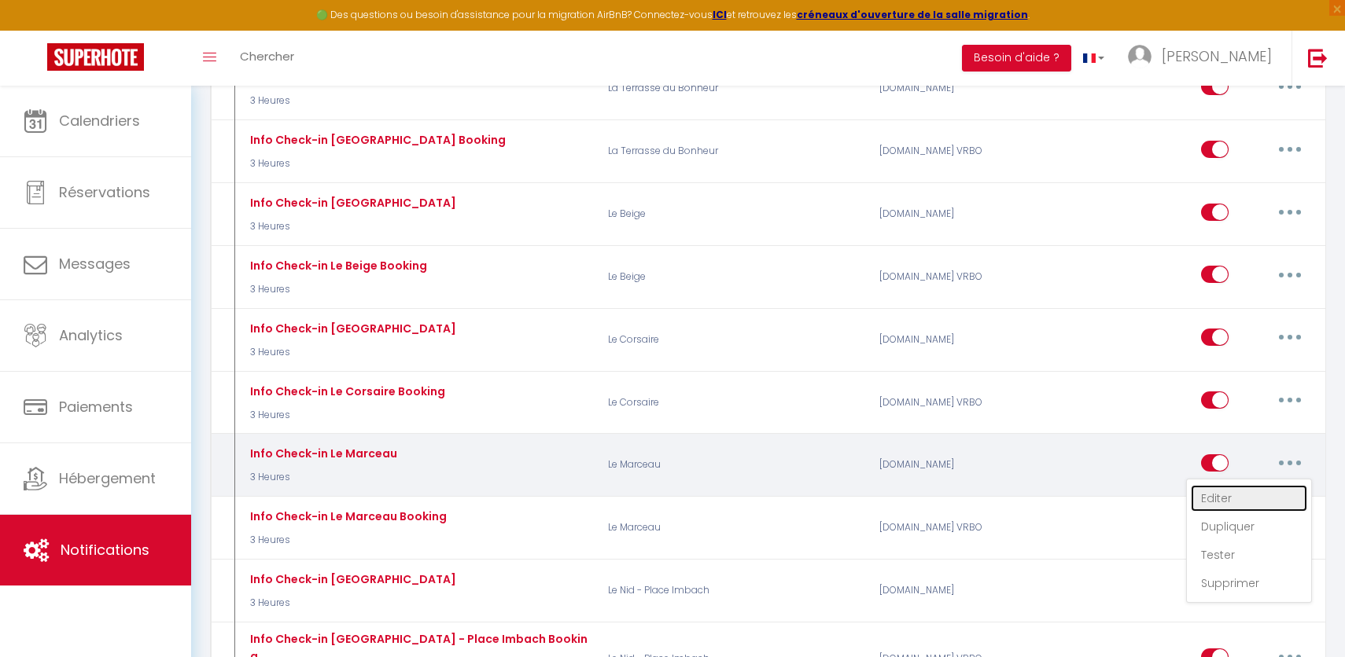
select select
checkbox input "true"
checkbox input "false"
radio input "true"
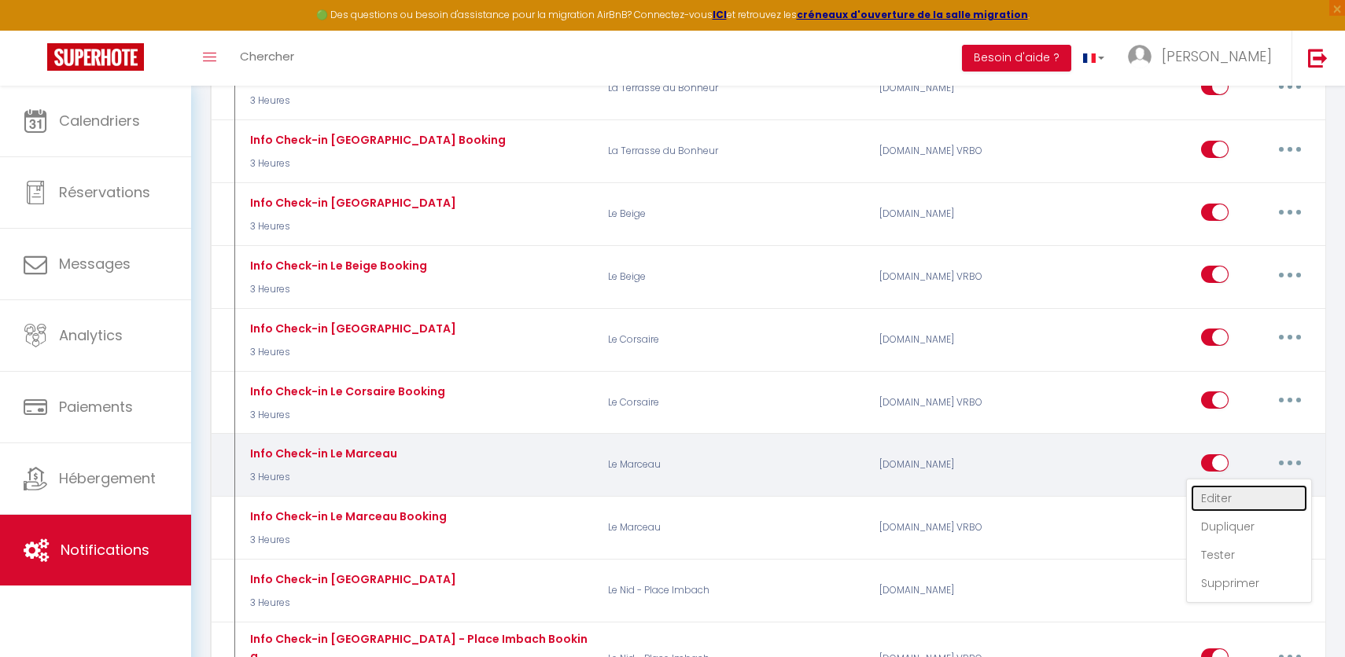
type input "Le check in est à 16 heure."
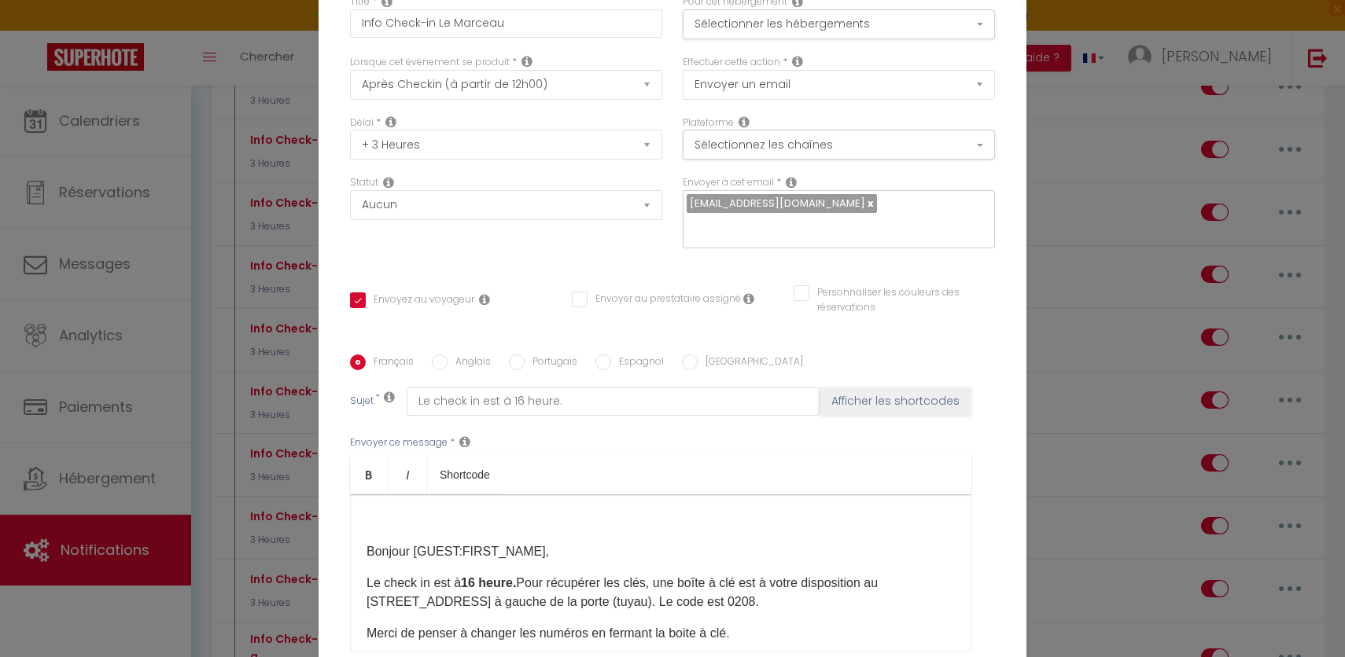
drag, startPoint x: 820, startPoint y: 593, endPoint x: 841, endPoint y: 587, distance: 21.4
click at [825, 589] on p "Le check in est à 16 heure. Pour récupérer les clés, une boîte à clé est à votr…" at bounding box center [660, 593] width 588 height 38
drag, startPoint x: 853, startPoint y: 587, endPoint x: 843, endPoint y: 587, distance: 10.2
click at [843, 587] on p "Le check in est à 16 heure. Pour récupérer les clés, une boîte à clé est à votr…" at bounding box center [660, 593] width 588 height 38
drag, startPoint x: 843, startPoint y: 587, endPoint x: 531, endPoint y: 579, distance: 312.3
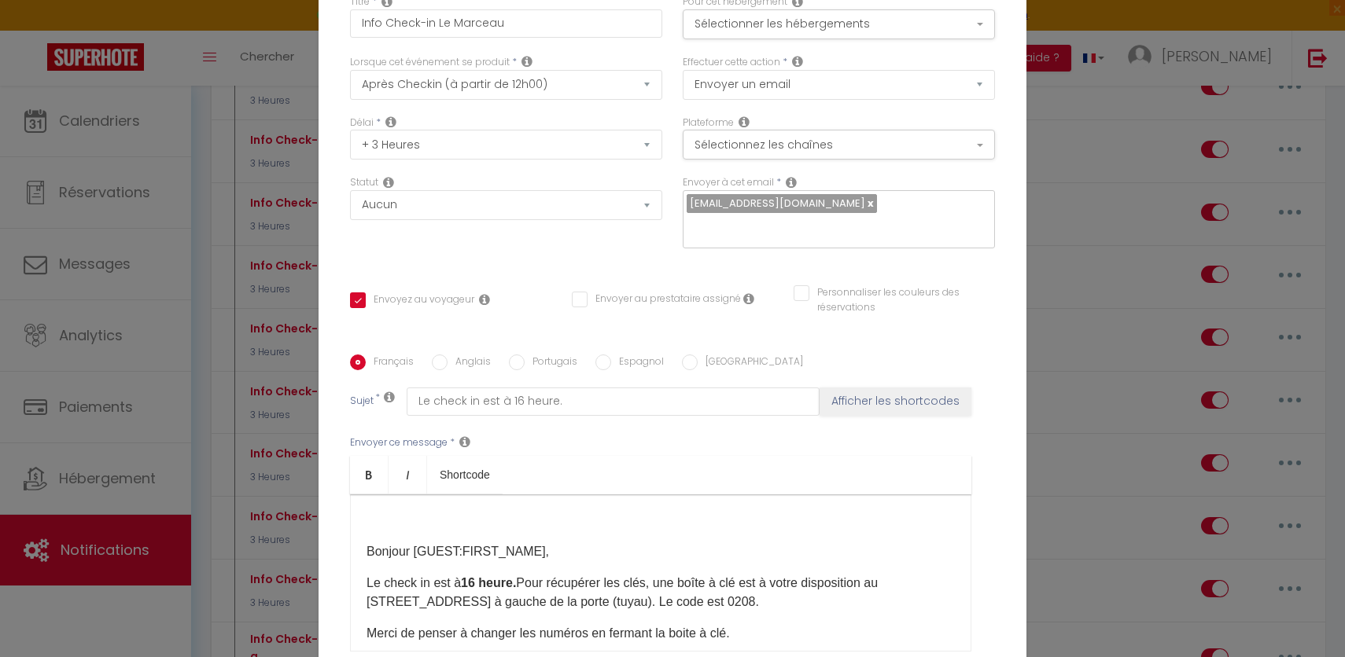
click at [531, 579] on p "Le check in est à 16 heure. Pour récupérer les clés, une boîte à clé est à votr…" at bounding box center [660, 593] width 588 height 38
click at [516, 576] on b "16 heure." at bounding box center [488, 582] width 55 height 13
drag, startPoint x: 525, startPoint y: 575, endPoint x: 856, endPoint y: 596, distance: 332.5
click at [856, 596] on p "Le check in est à 16 heure. Pour récupérer les clés, une boîte à clé est à votr…" at bounding box center [660, 593] width 588 height 38
drag, startPoint x: 856, startPoint y: 596, endPoint x: 528, endPoint y: 576, distance: 328.6
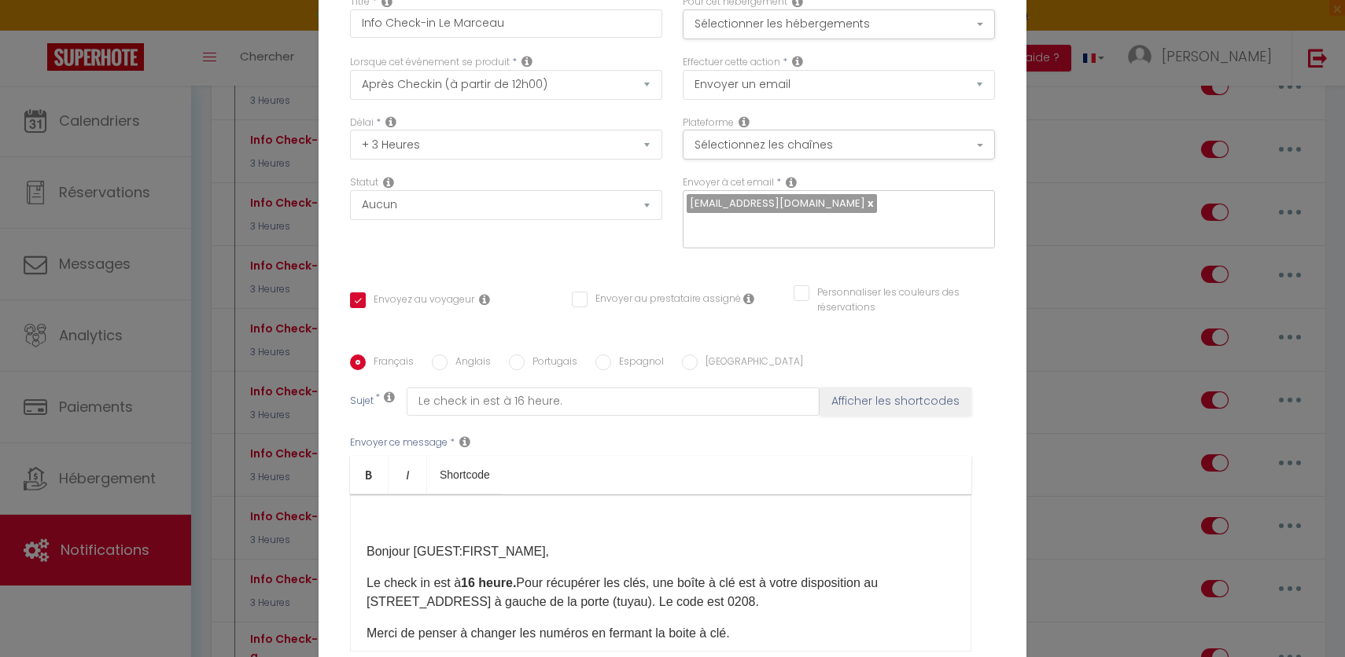
click at [528, 576] on p "Le check in est à 16 heure. Pour récupérer les clés, une boîte à clé est à votr…" at bounding box center [660, 593] width 588 height 38
copy p "Pour récupérer les clés, une boîte à clé est à votre disposition au [STREET_ADD…"
